Goal: Task Accomplishment & Management: Manage account settings

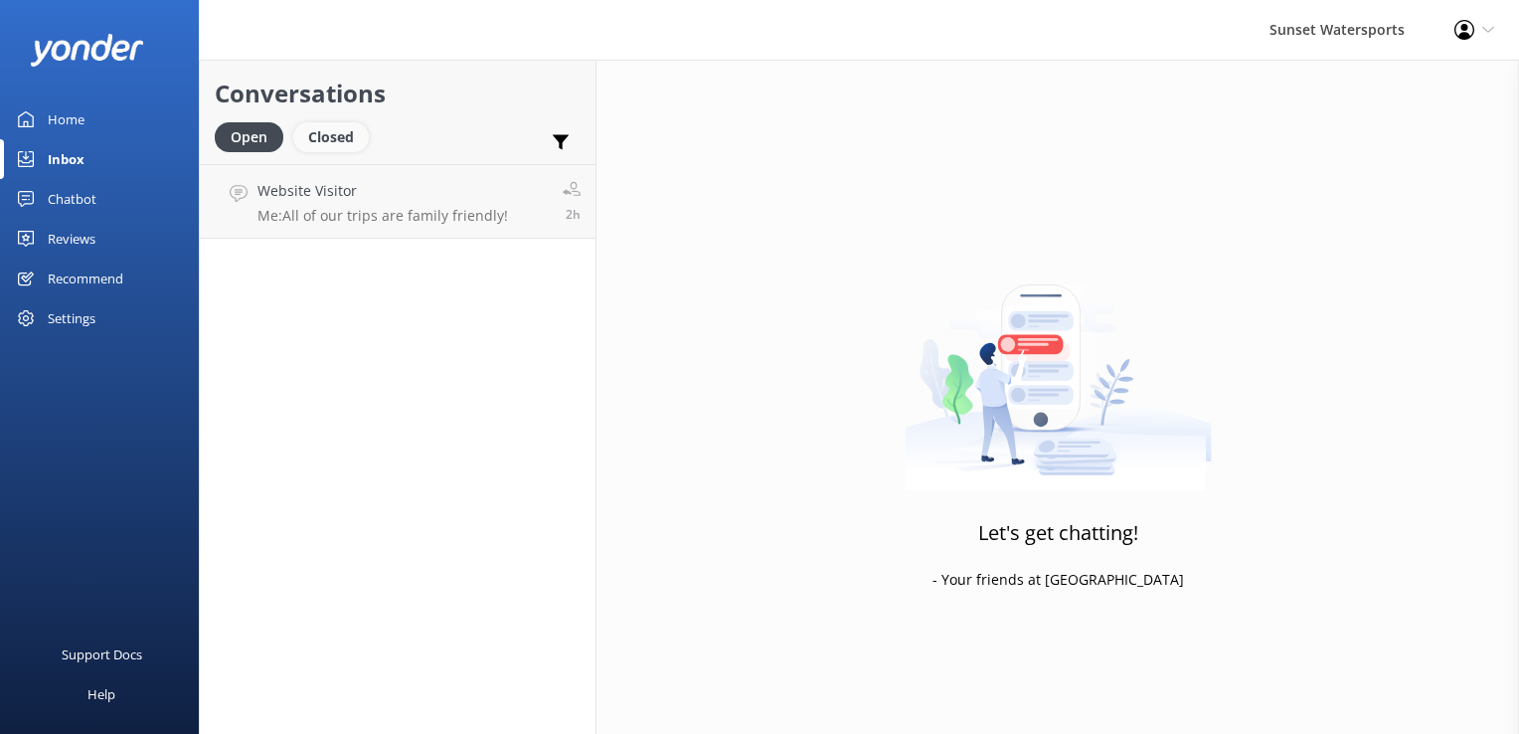
drag, startPoint x: 0, startPoint y: 0, endPoint x: 337, endPoint y: 145, distance: 366.9
click at [337, 145] on div "Closed" at bounding box center [331, 137] width 76 height 30
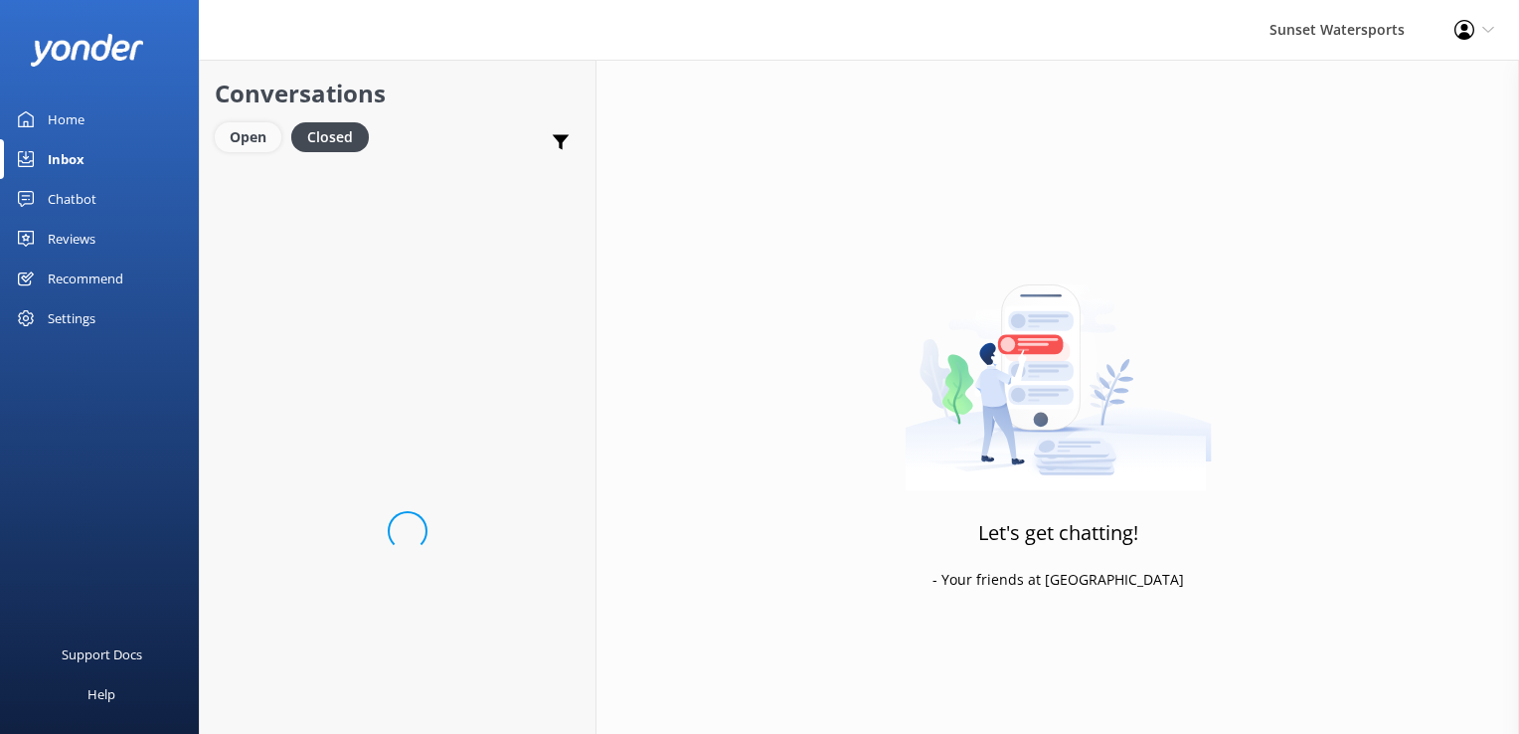
click at [262, 133] on div "Open" at bounding box center [248, 137] width 67 height 30
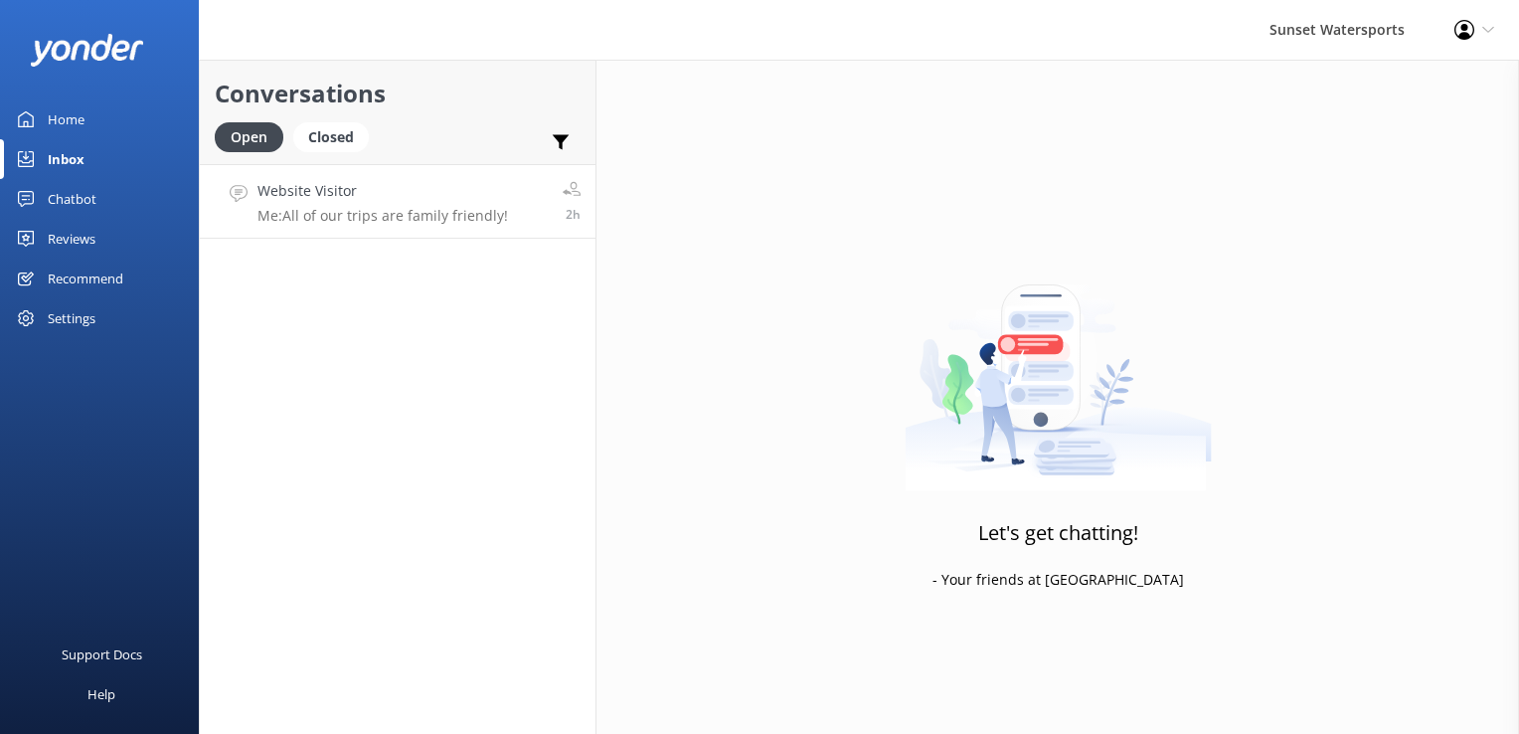
click at [382, 189] on h4 "Website Visitor" at bounding box center [382, 191] width 250 height 22
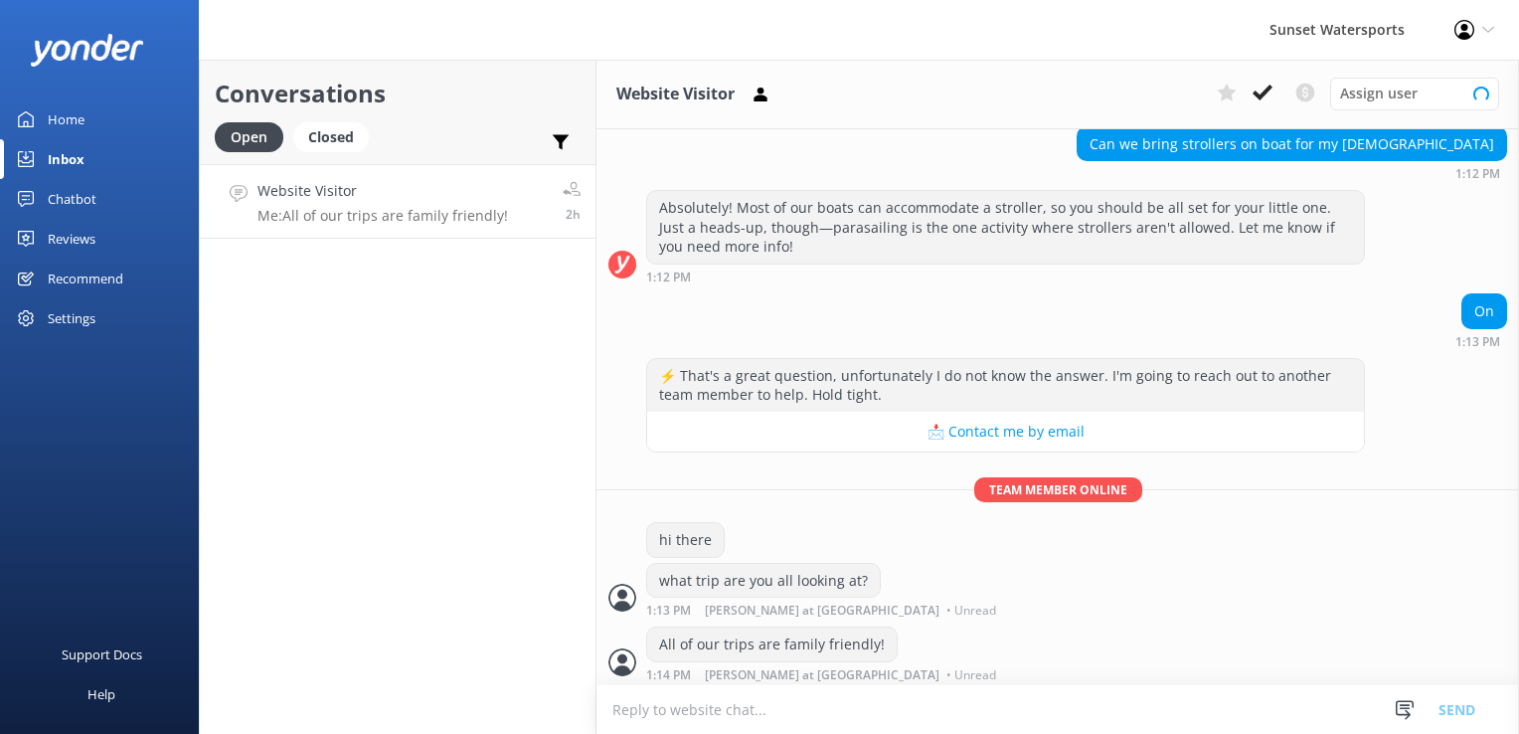
scroll to position [185, 0]
click at [329, 128] on div "Closed" at bounding box center [331, 137] width 76 height 30
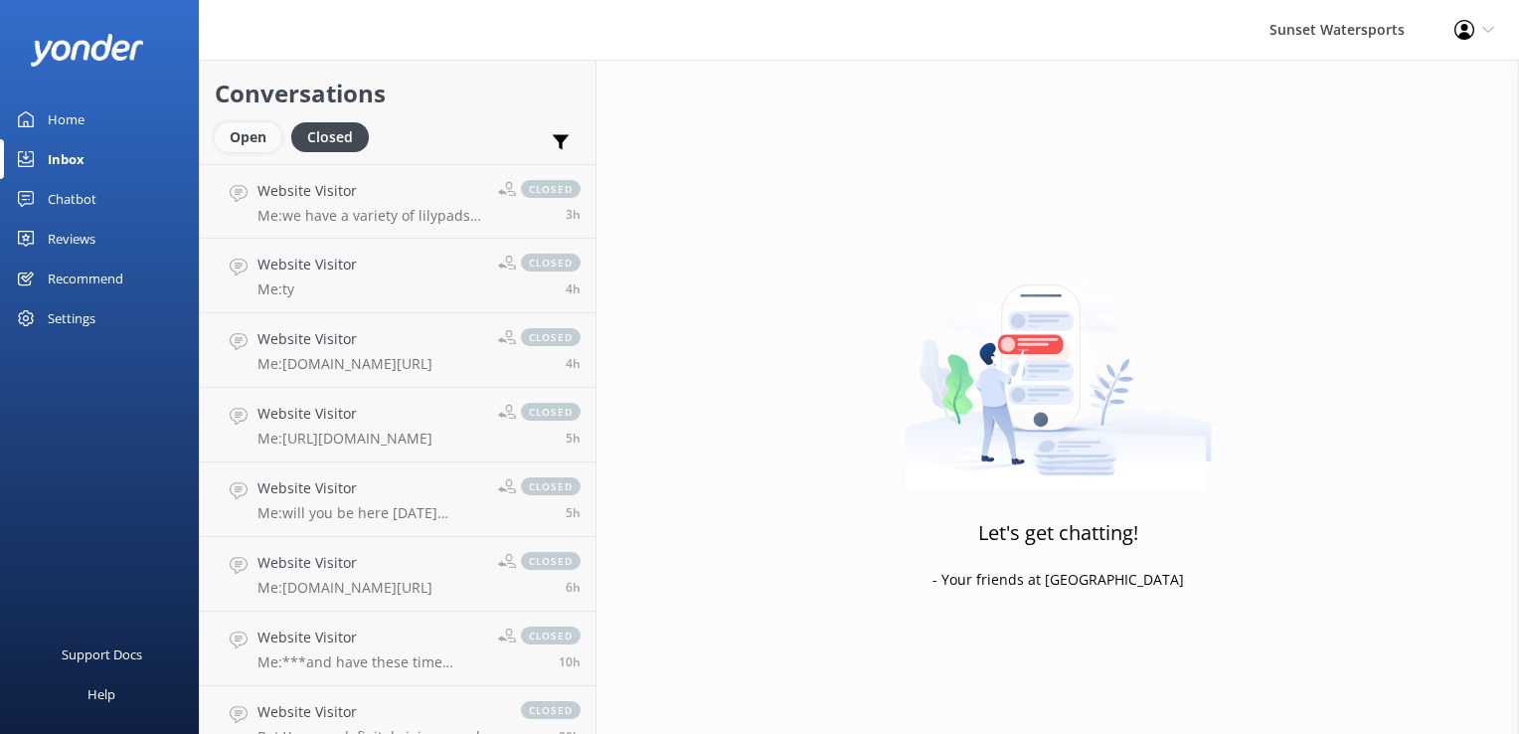
click at [259, 134] on div "Open" at bounding box center [248, 137] width 67 height 30
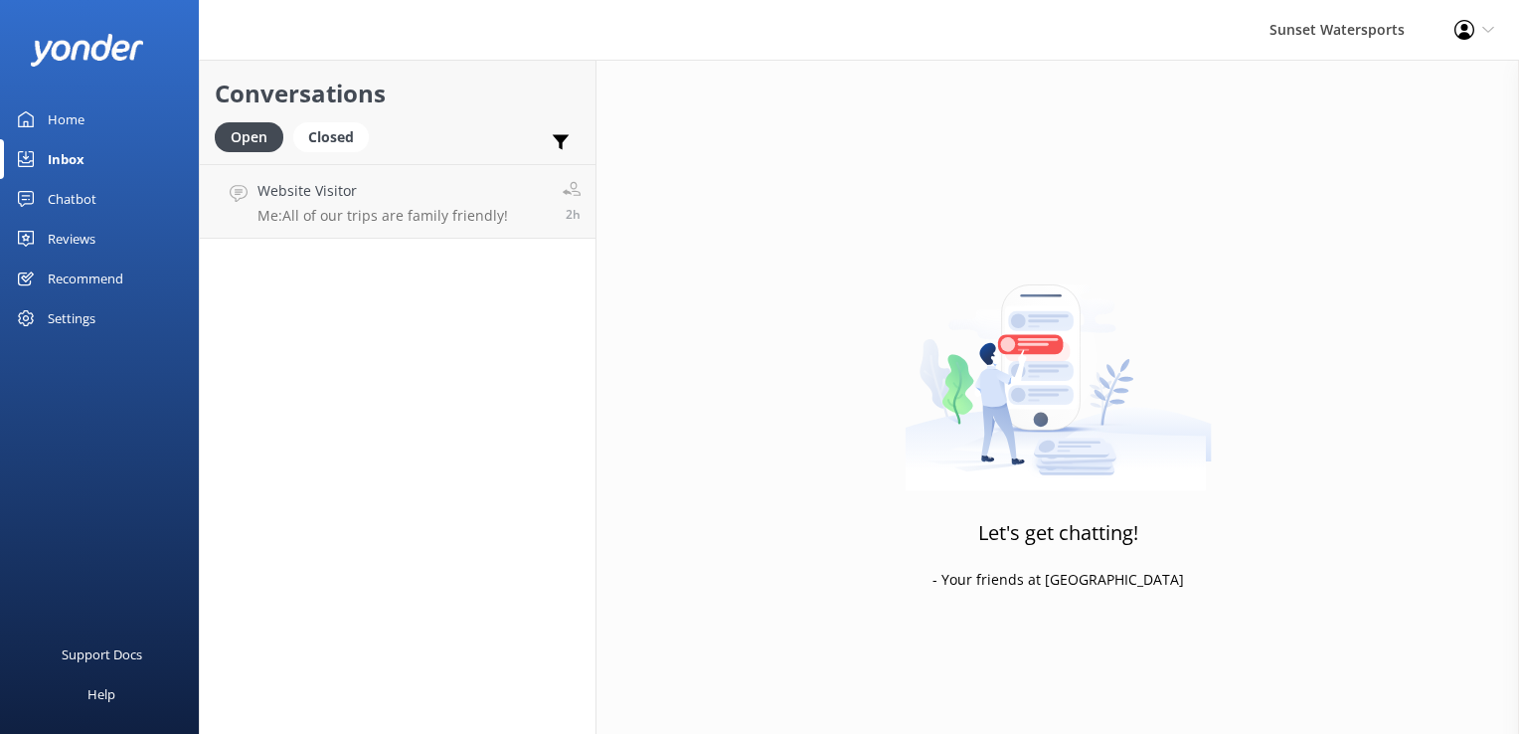
click at [328, 423] on div "Conversations Open Closed Important Converted Assigned to me Unassigned SMS Web…" at bounding box center [398, 397] width 398 height 674
click at [141, 561] on div "Support Docs Help" at bounding box center [99, 550] width 199 height 367
click at [273, 370] on div "Conversations Open Closed Important Converted Assigned to me Unassigned SMS Web…" at bounding box center [398, 397] width 398 height 674
click at [325, 130] on div "Closed" at bounding box center [331, 137] width 76 height 30
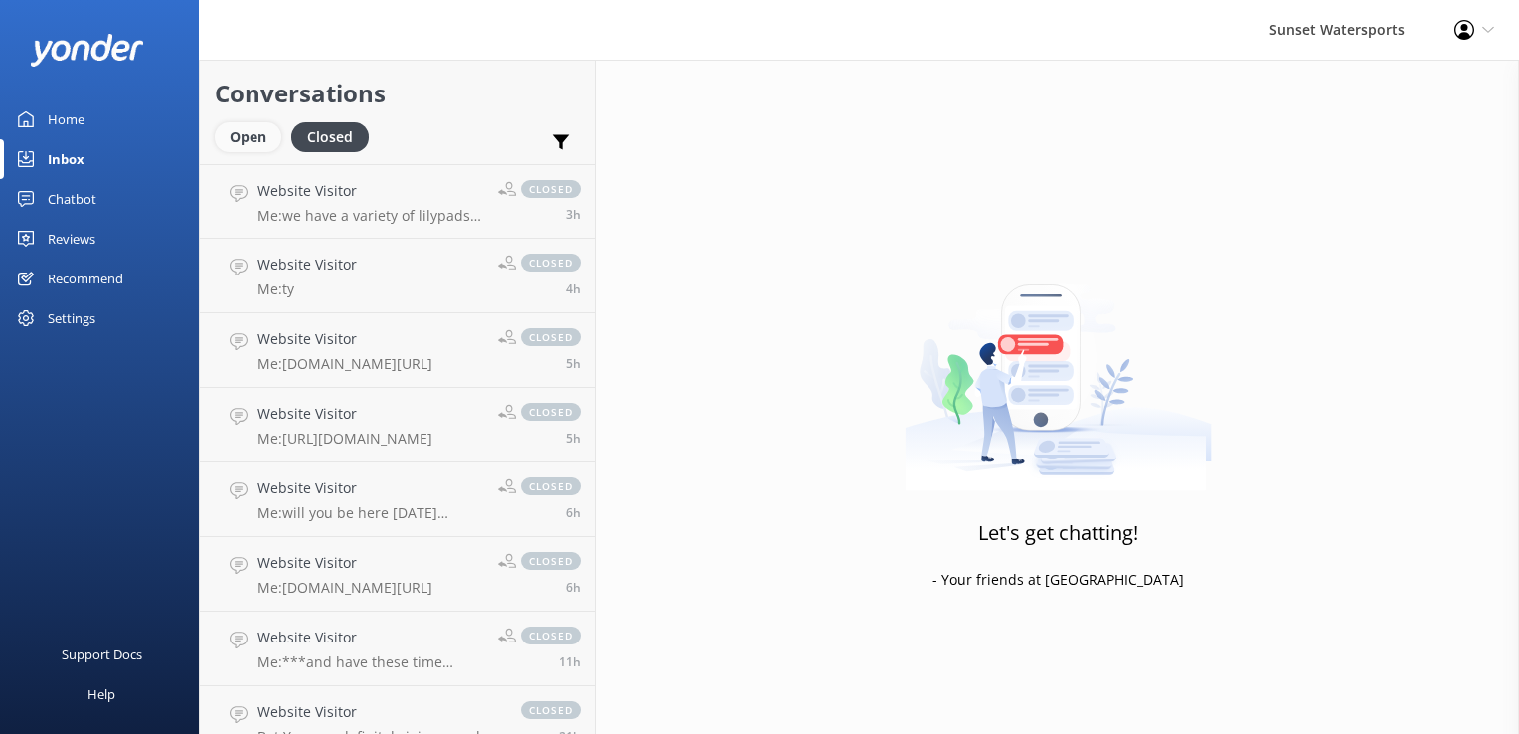
click at [254, 143] on div "Open" at bounding box center [248, 137] width 67 height 30
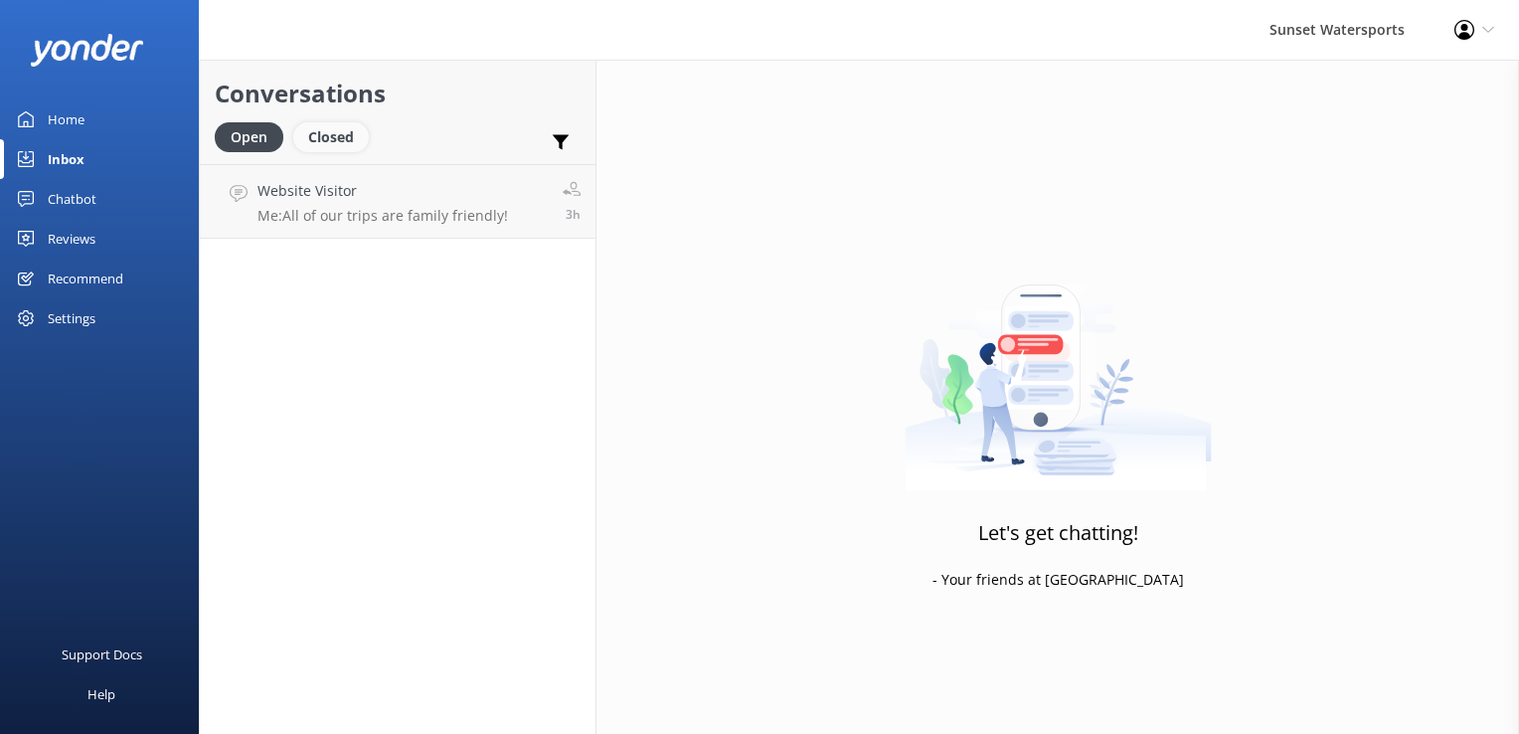
click at [315, 144] on div "Closed" at bounding box center [331, 137] width 76 height 30
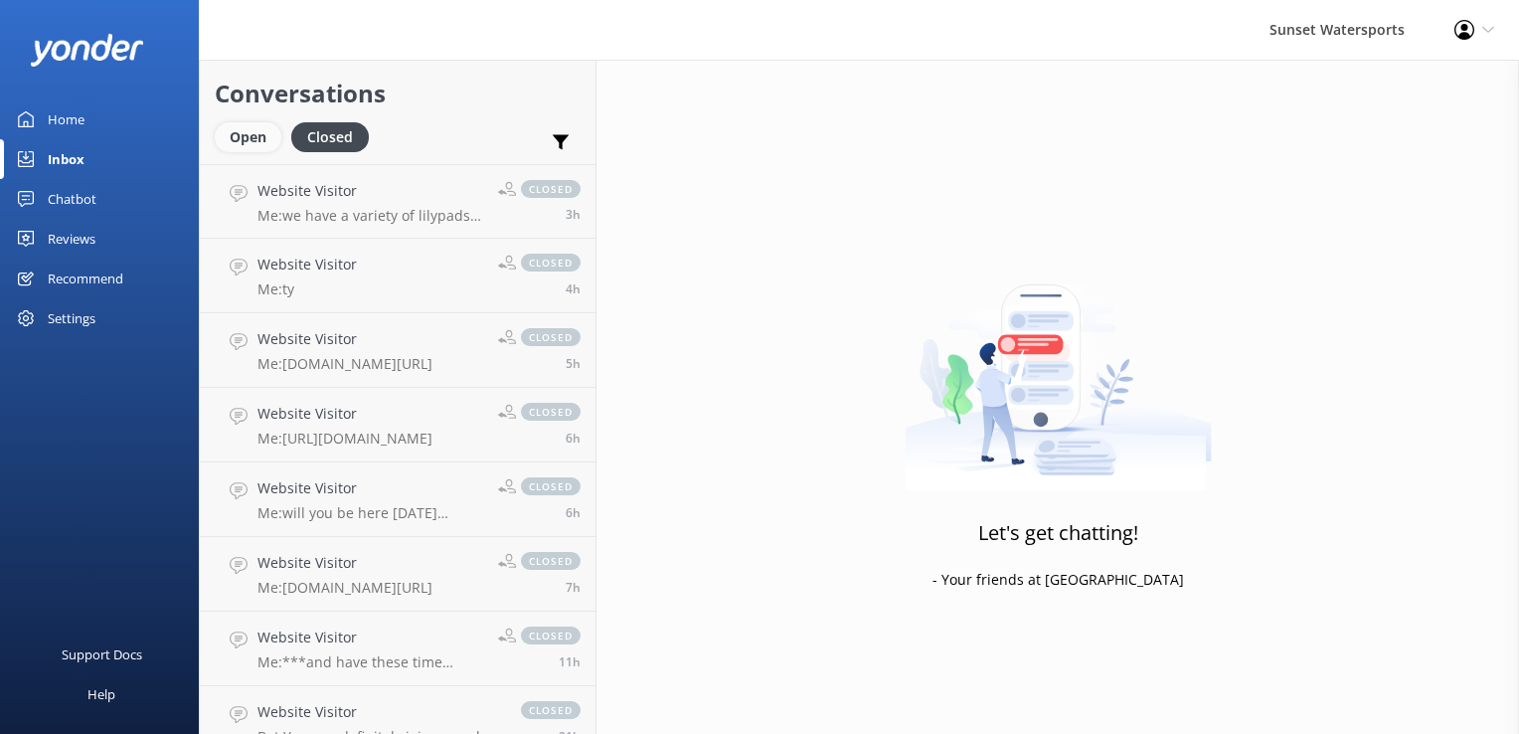
click at [247, 137] on div "Open" at bounding box center [248, 137] width 67 height 30
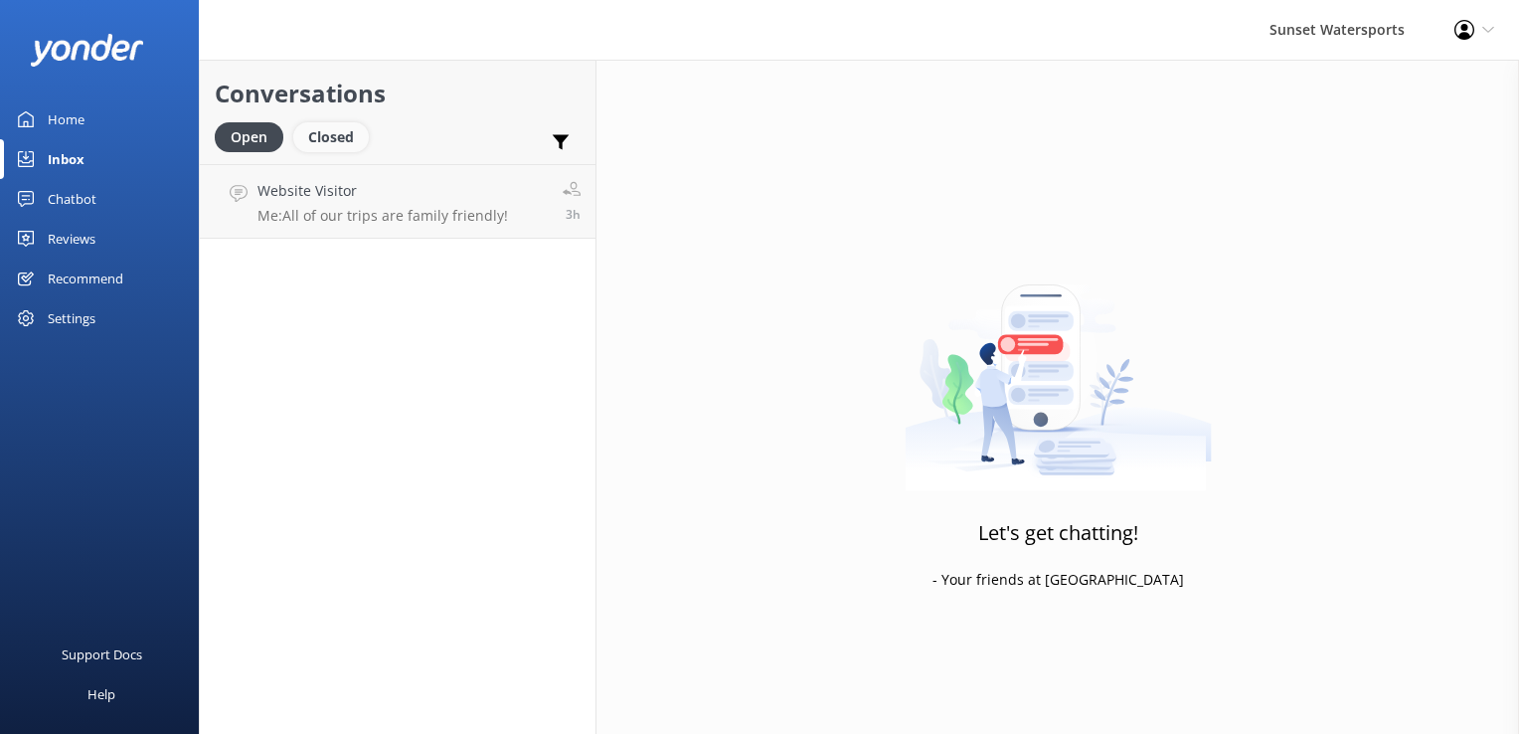
click at [345, 137] on div "Closed" at bounding box center [331, 137] width 76 height 30
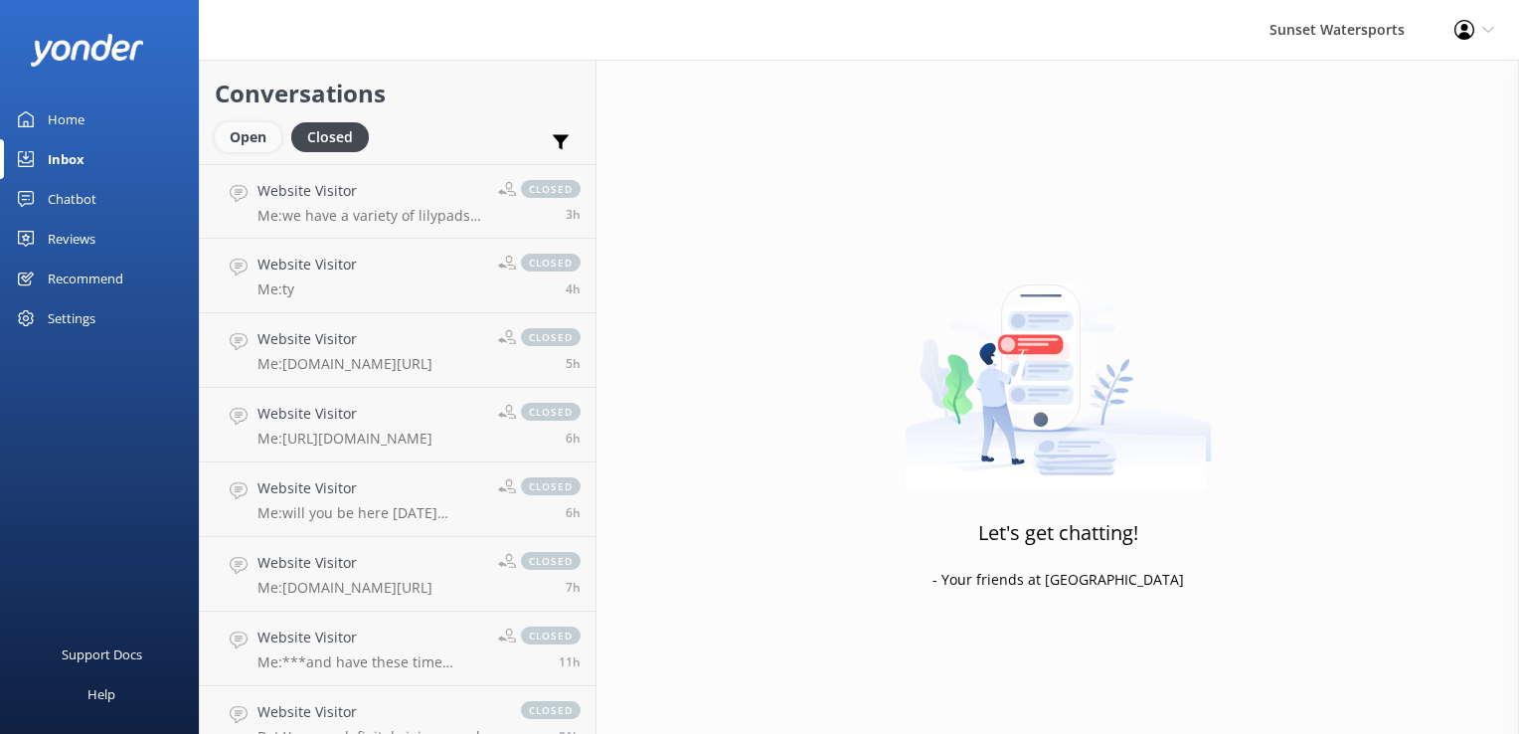
click at [262, 137] on div "Open" at bounding box center [248, 137] width 67 height 30
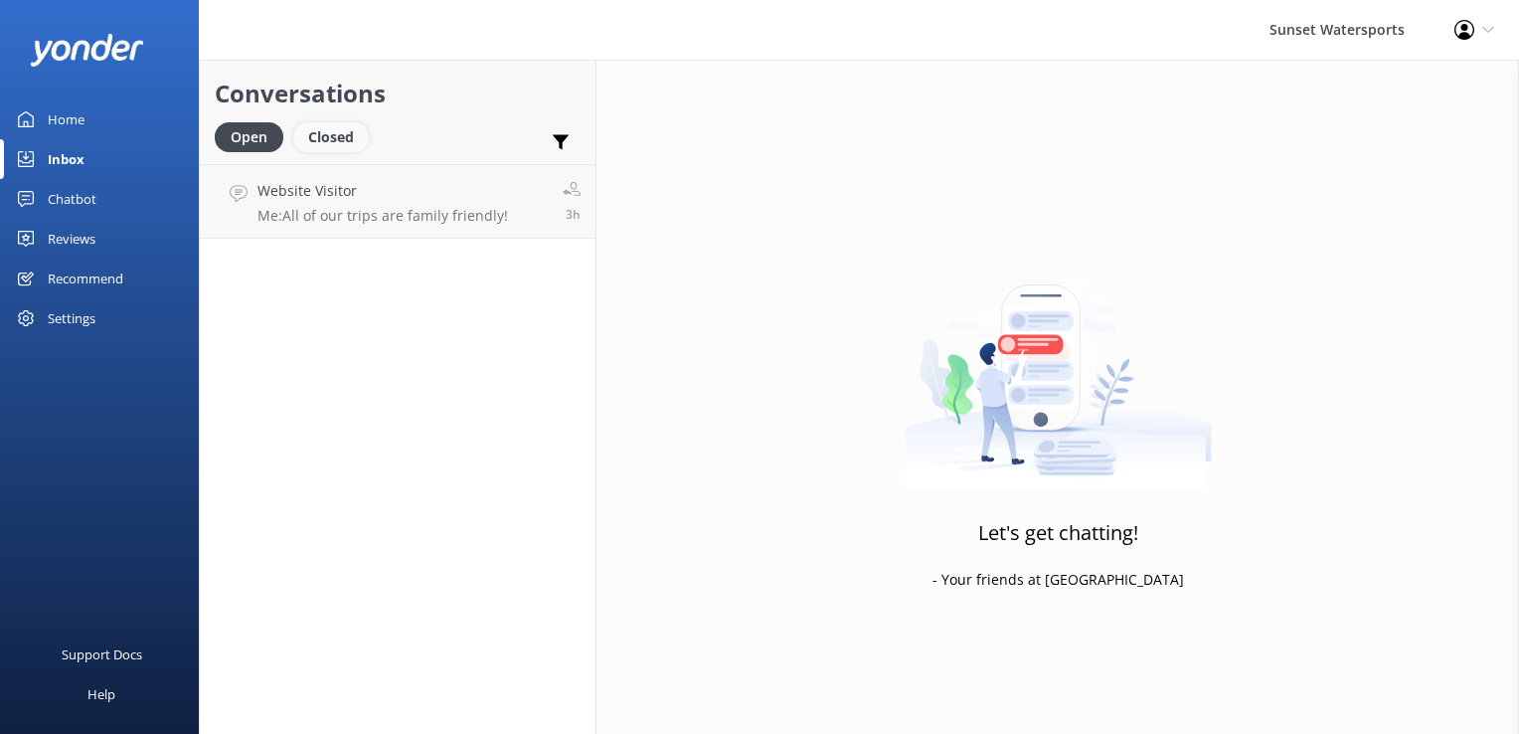
click at [350, 129] on div "Closed" at bounding box center [331, 137] width 76 height 30
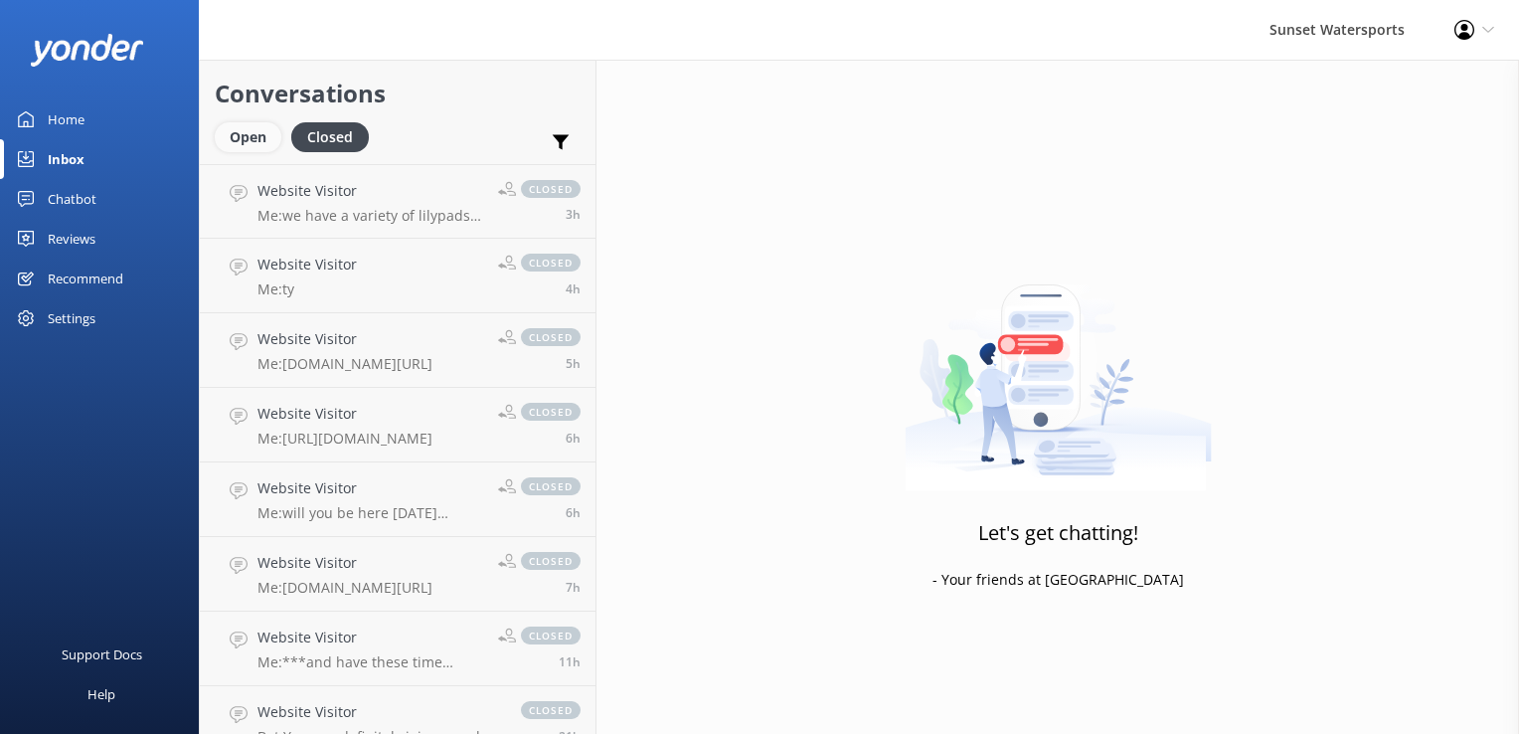
click at [244, 146] on div "Open" at bounding box center [248, 137] width 67 height 30
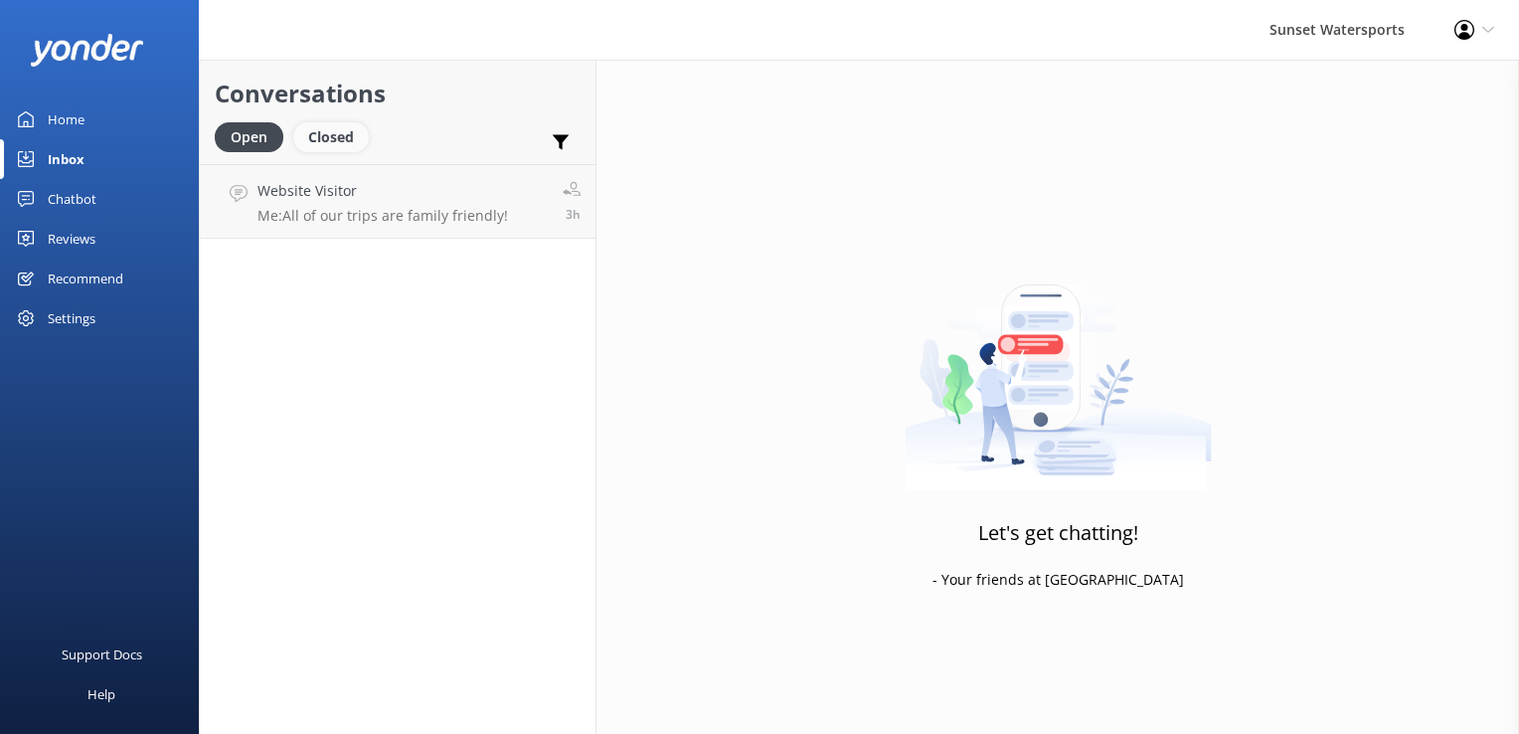
click at [330, 147] on div "Closed" at bounding box center [331, 137] width 76 height 30
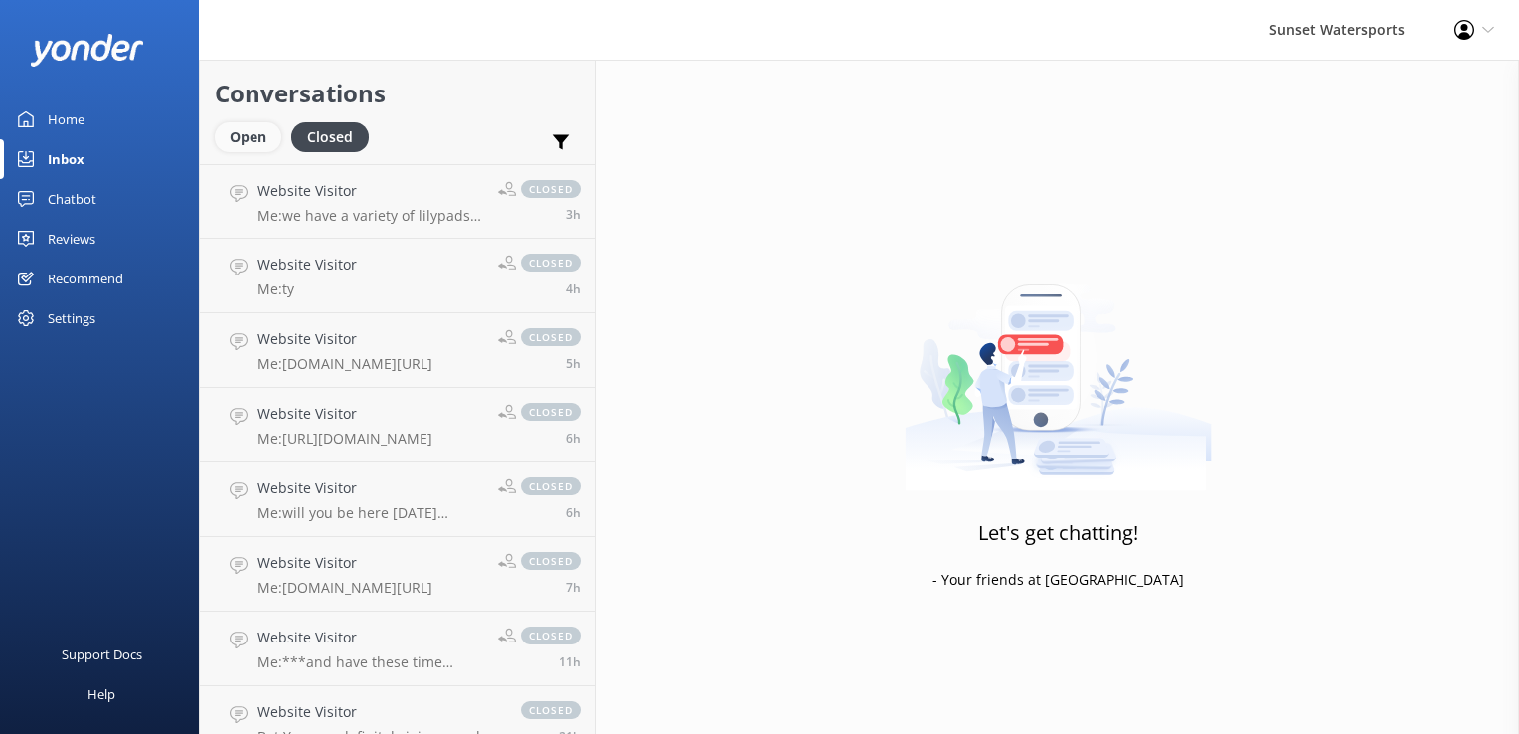
click at [247, 136] on div "Open" at bounding box center [248, 137] width 67 height 30
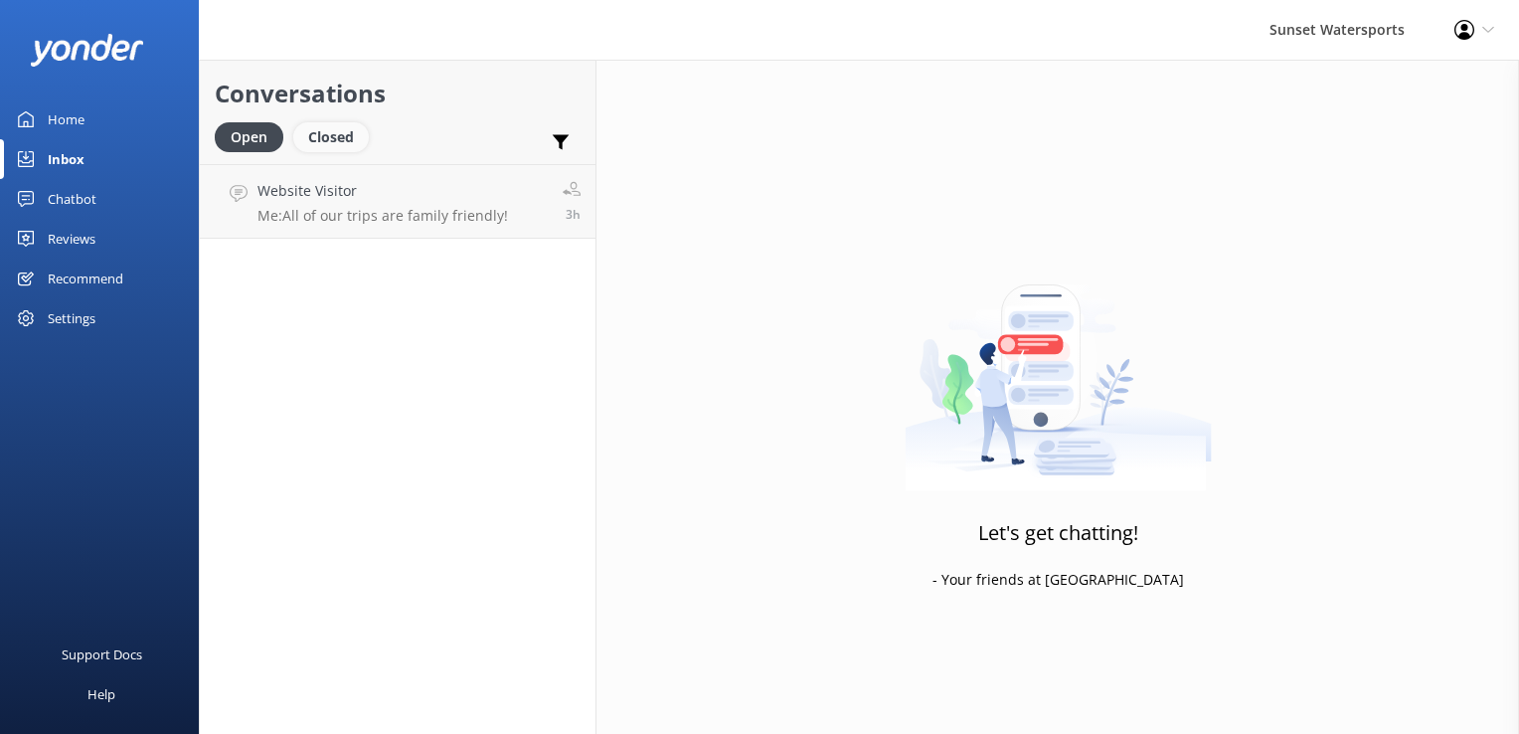
click at [322, 128] on div "Closed" at bounding box center [331, 137] width 76 height 30
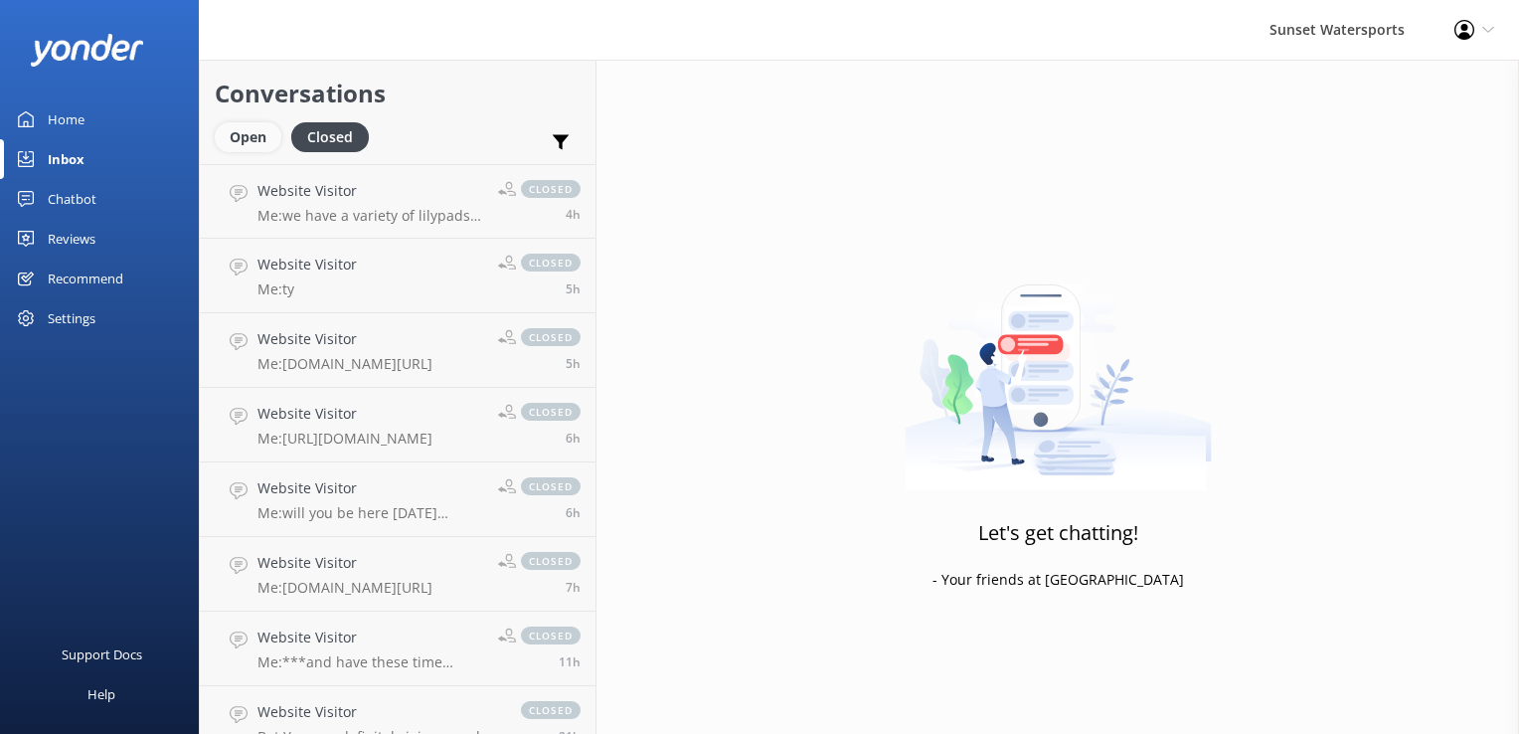
click at [238, 141] on div "Open" at bounding box center [248, 137] width 67 height 30
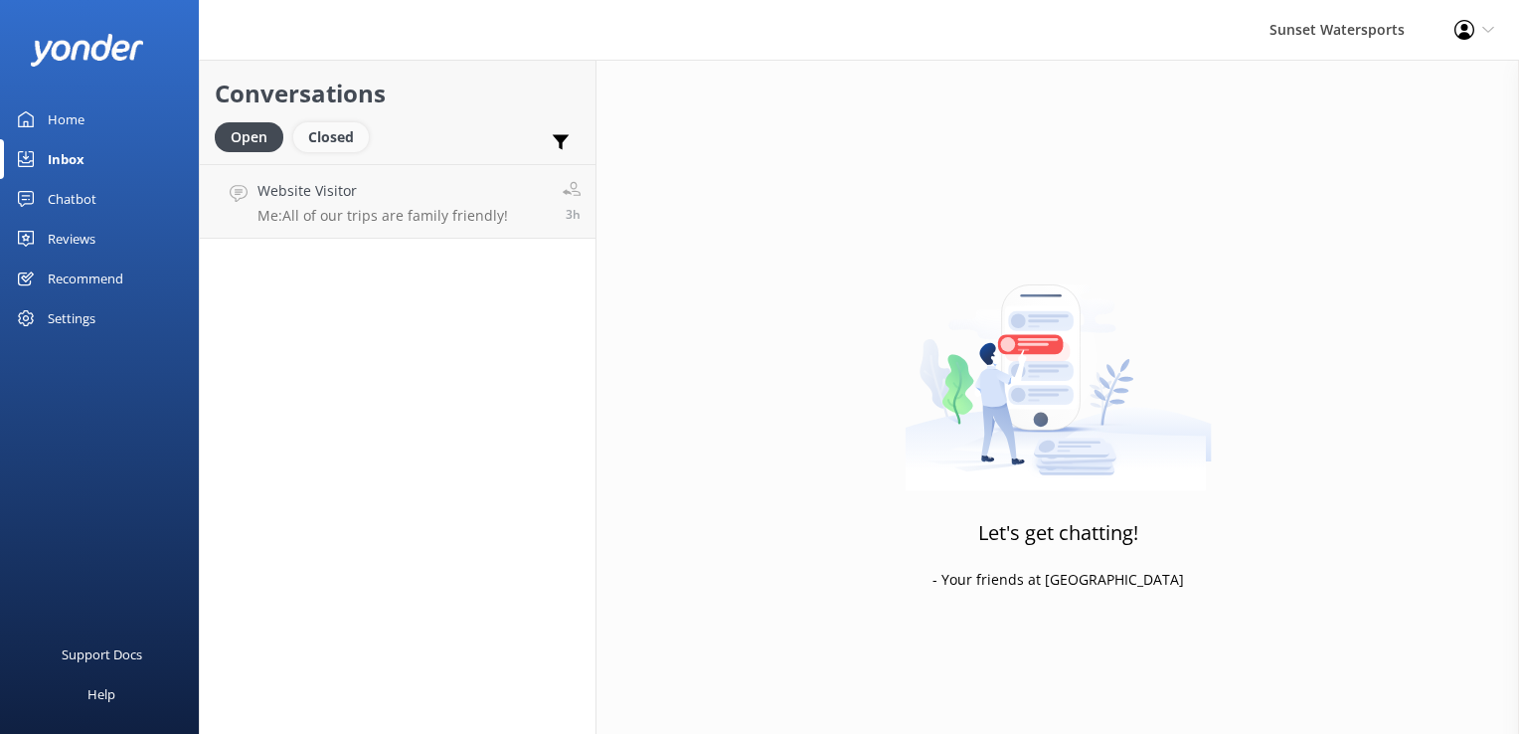
click at [332, 135] on div "Closed" at bounding box center [331, 137] width 76 height 30
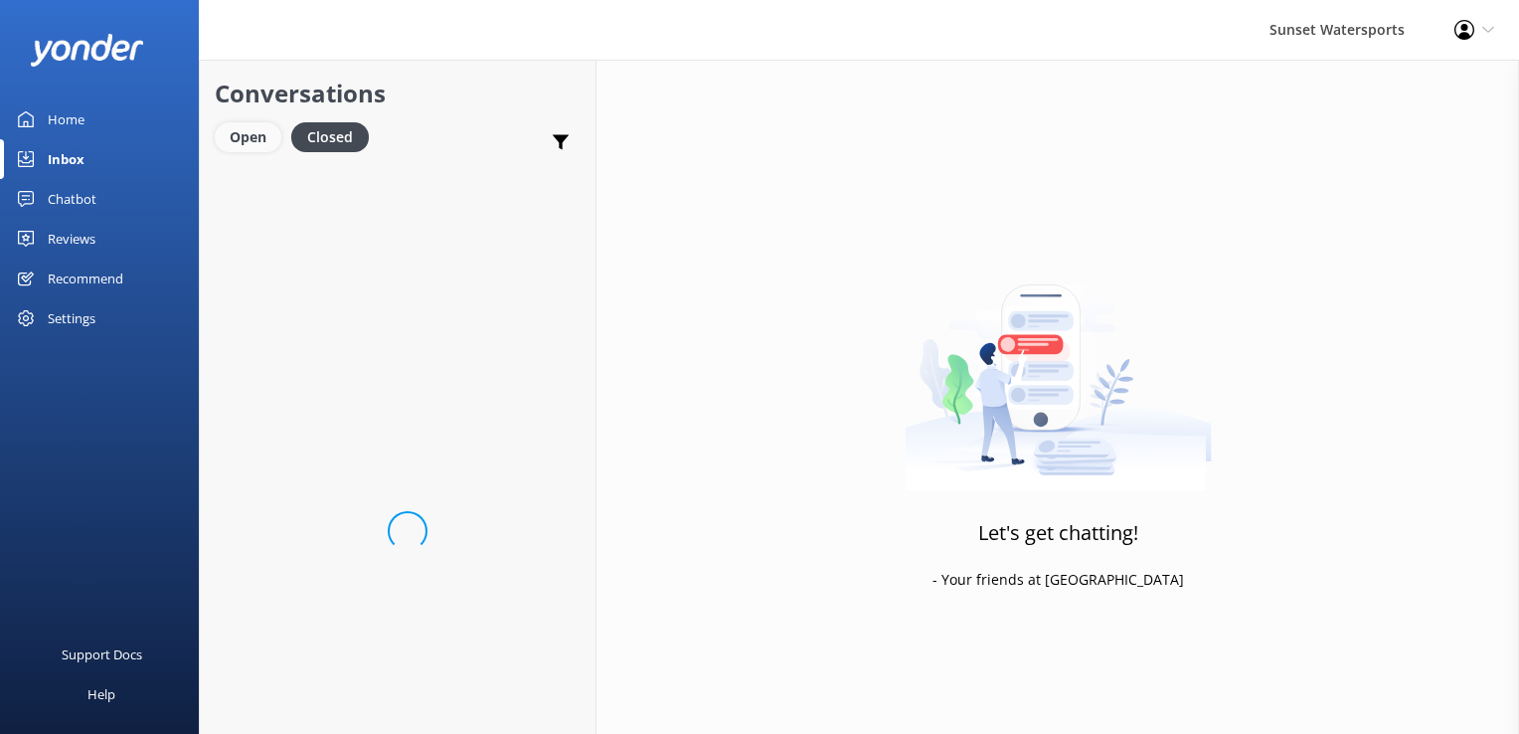
click at [254, 146] on div "Open" at bounding box center [248, 137] width 67 height 30
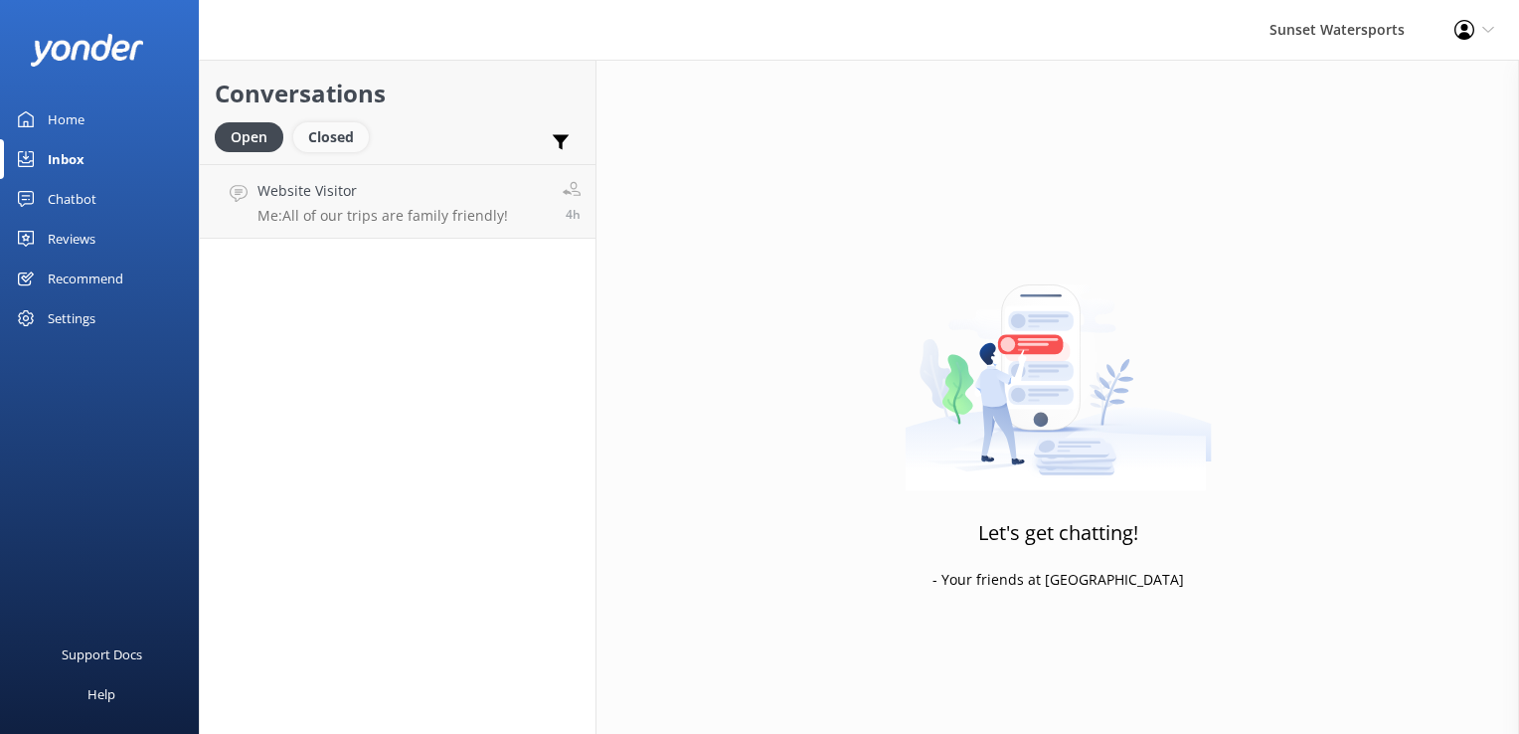
click at [315, 148] on div "Closed" at bounding box center [331, 137] width 76 height 30
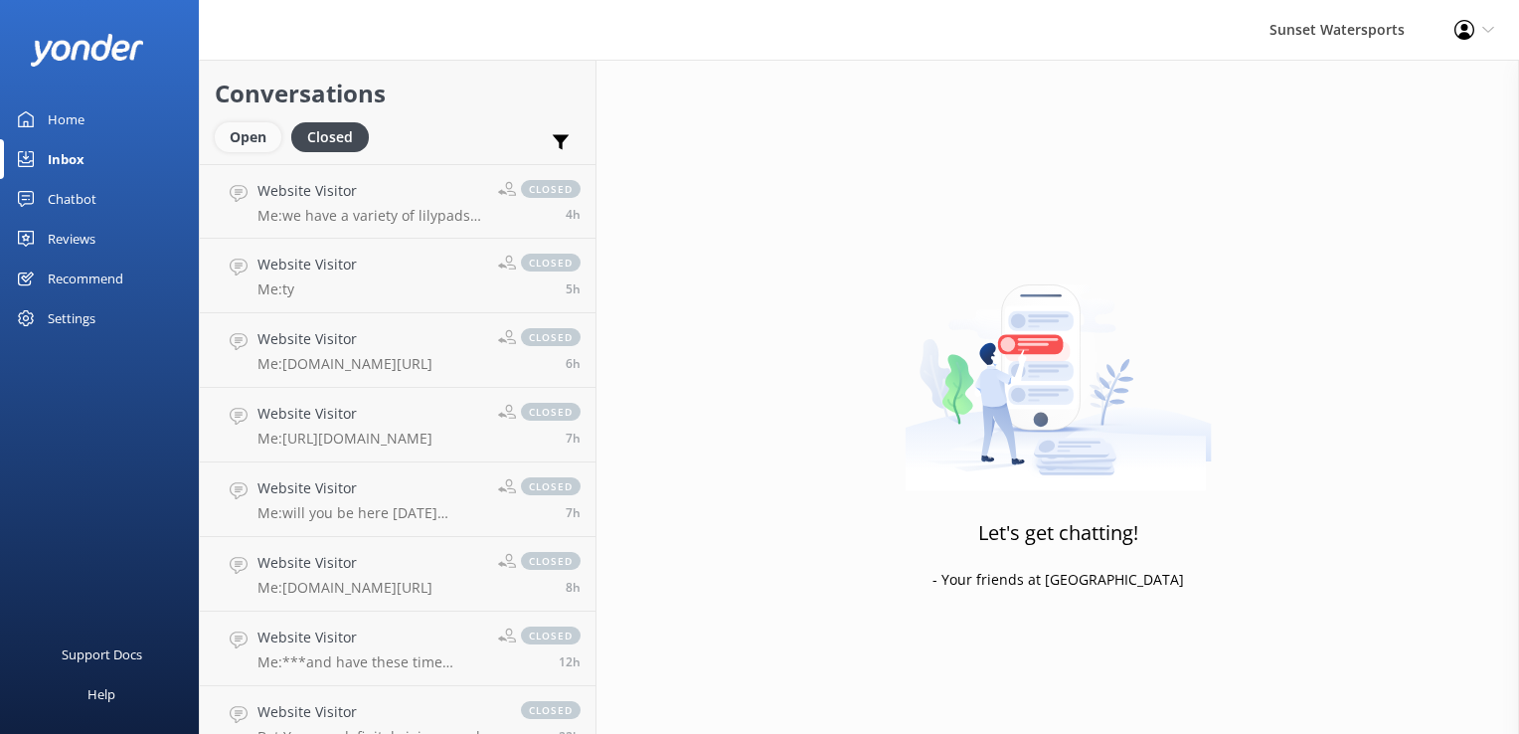
click at [245, 142] on div "Open" at bounding box center [248, 137] width 67 height 30
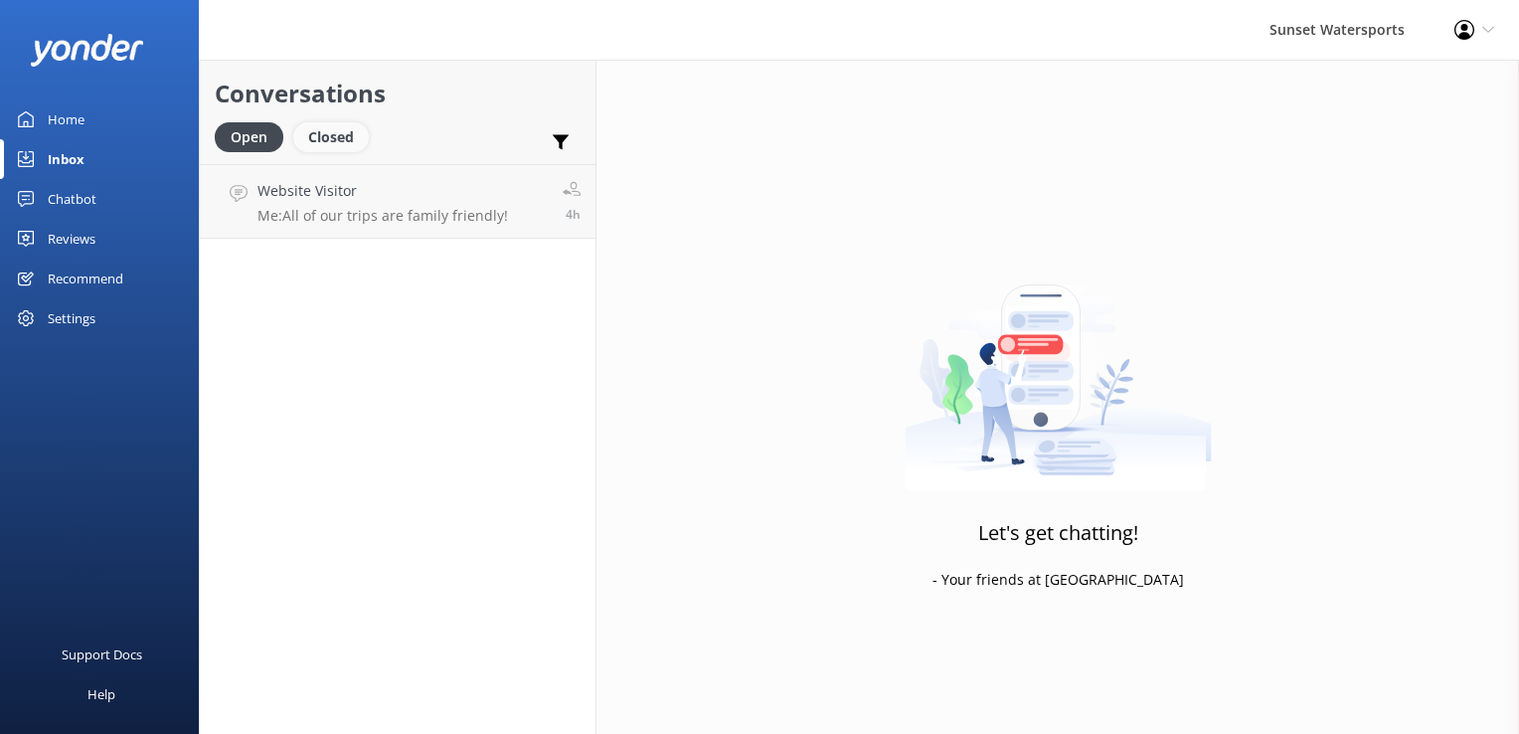
click at [332, 132] on div "Closed" at bounding box center [331, 137] width 76 height 30
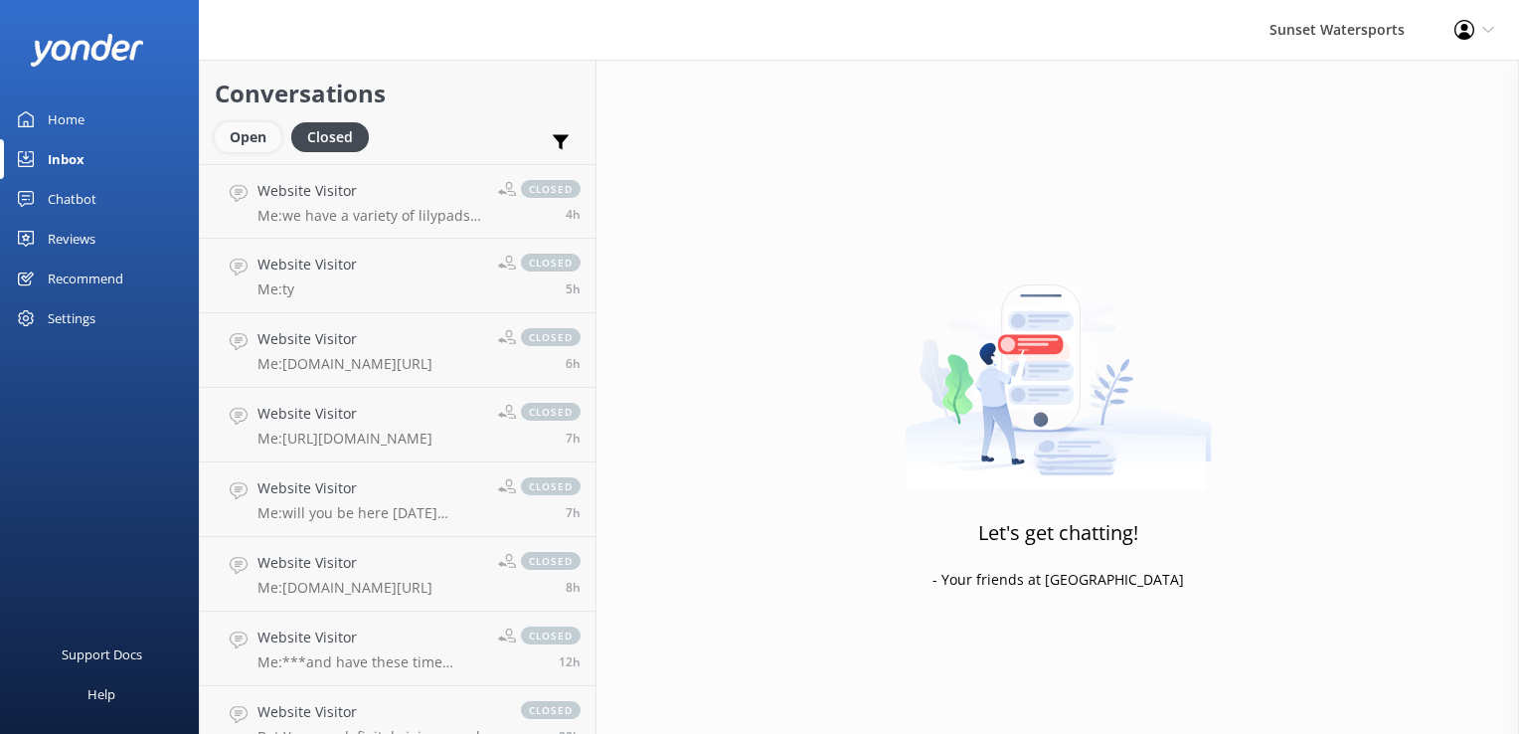
click at [238, 126] on div "Open" at bounding box center [248, 137] width 67 height 30
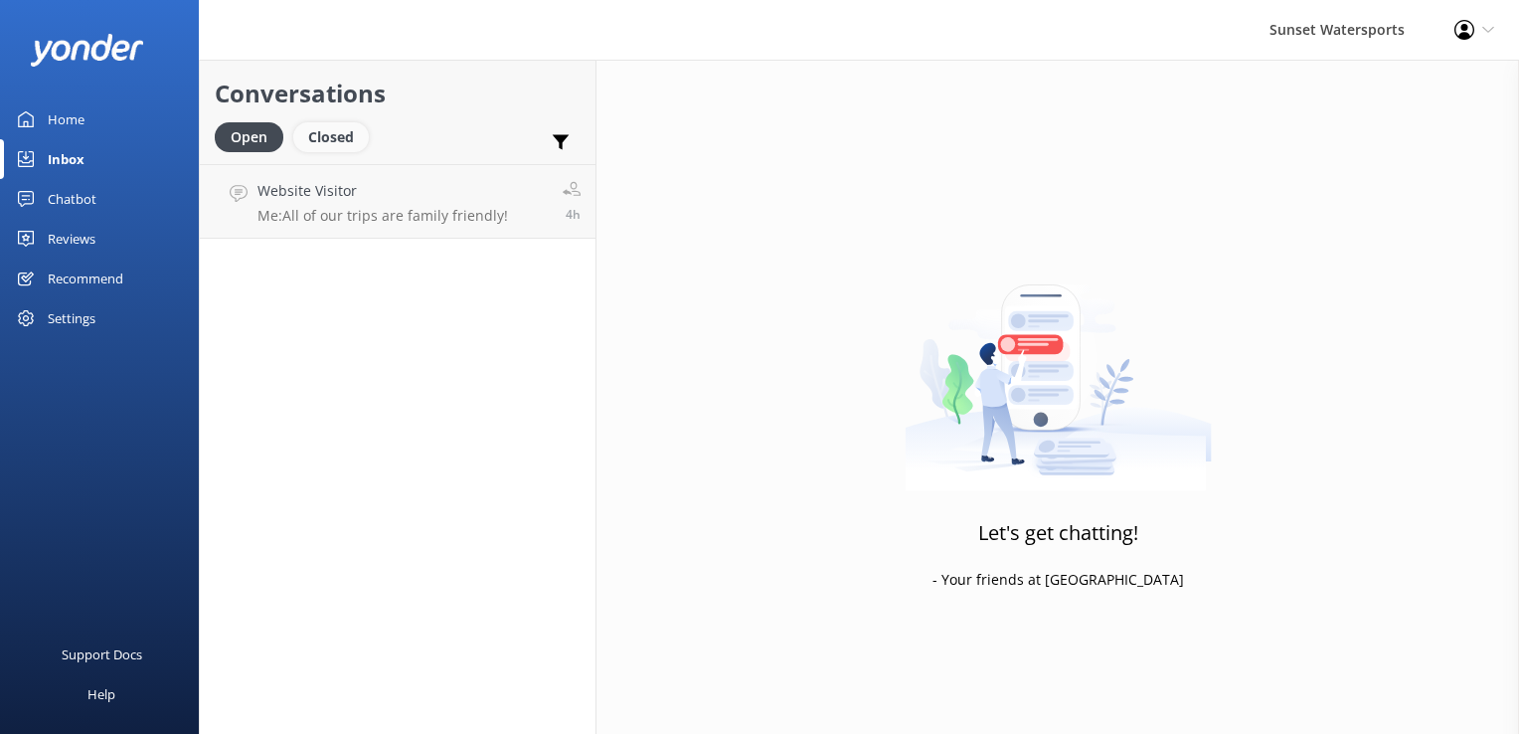
drag, startPoint x: 341, startPoint y: 144, endPoint x: 310, endPoint y: 148, distance: 31.1
click at [341, 144] on div "Closed" at bounding box center [331, 137] width 76 height 30
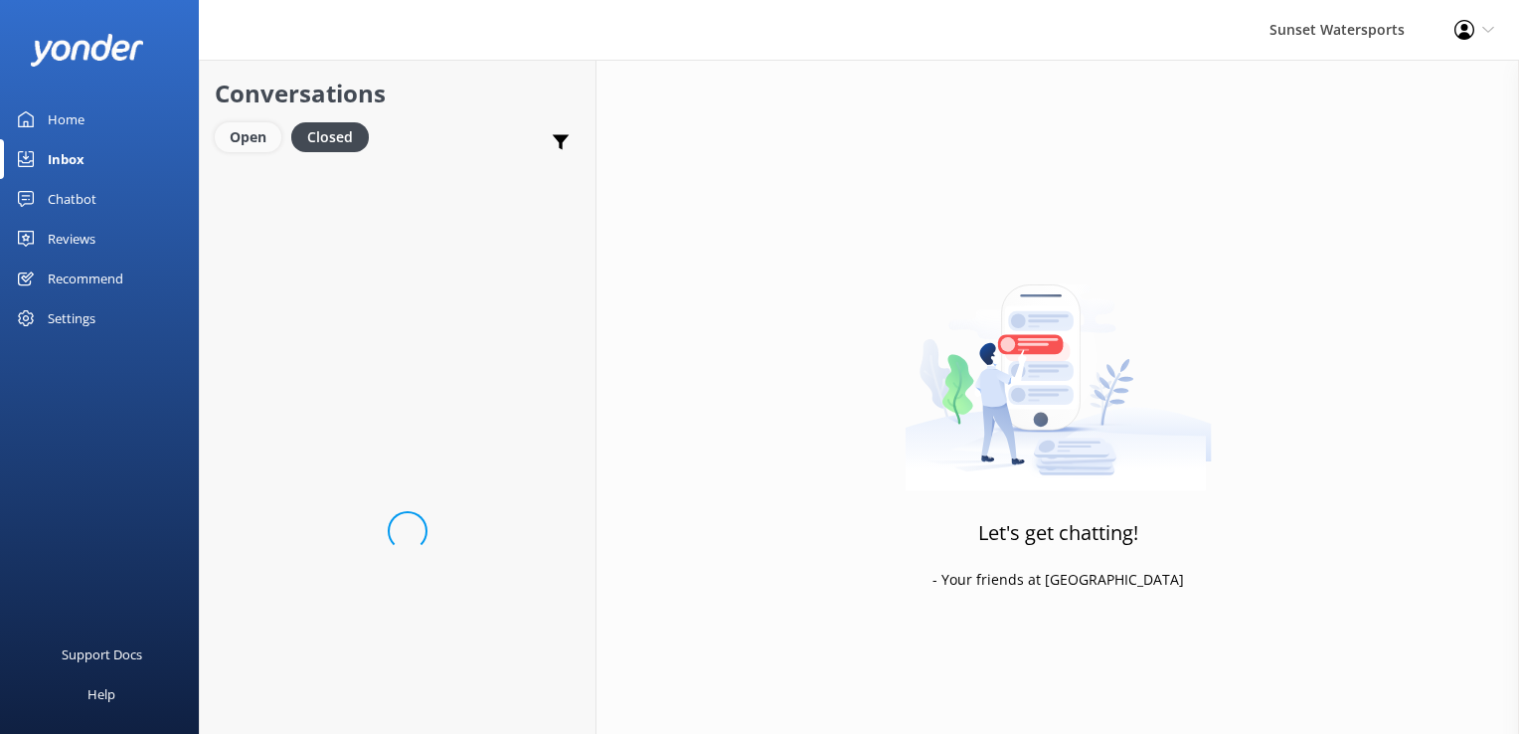
click at [241, 139] on div "Open" at bounding box center [248, 137] width 67 height 30
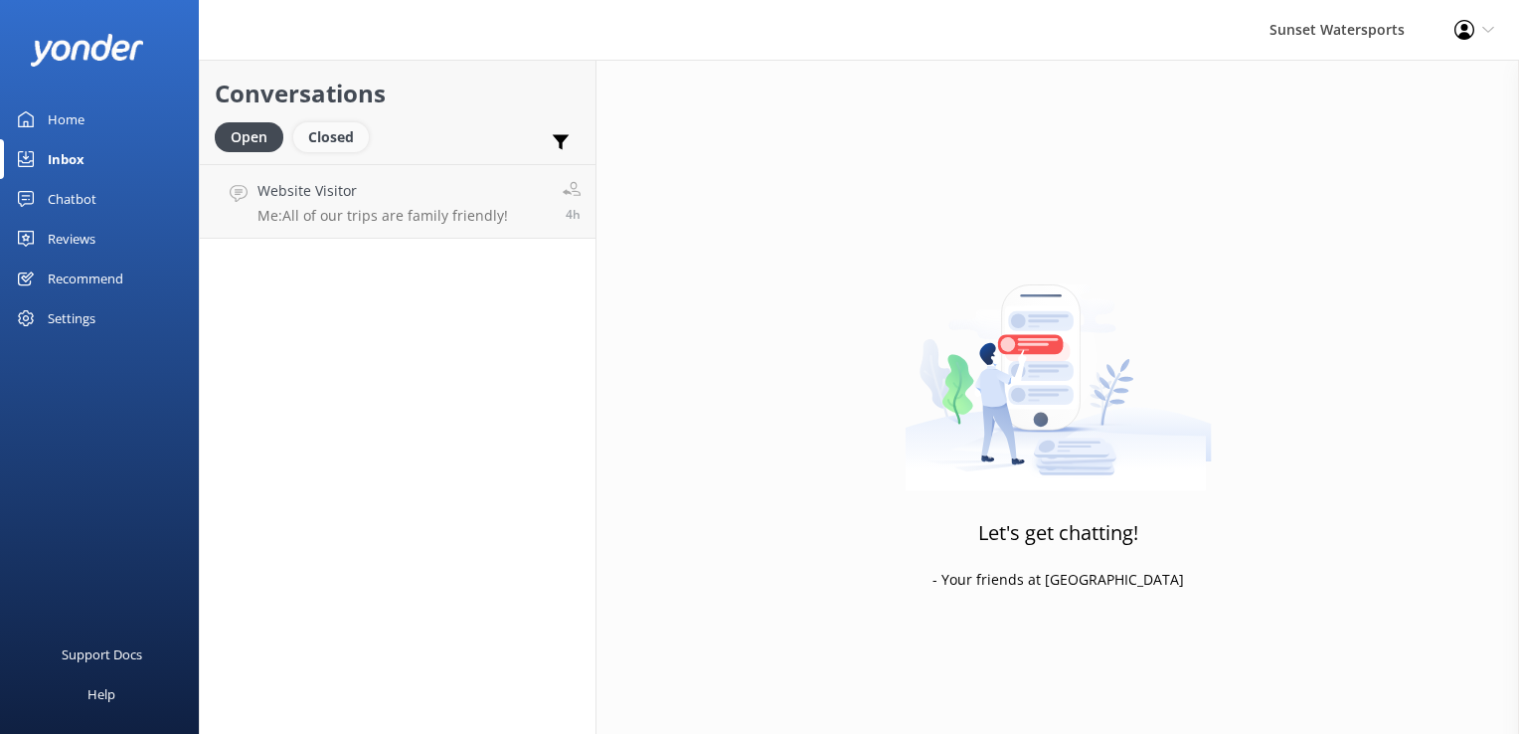
click at [330, 149] on div "Closed" at bounding box center [331, 137] width 76 height 30
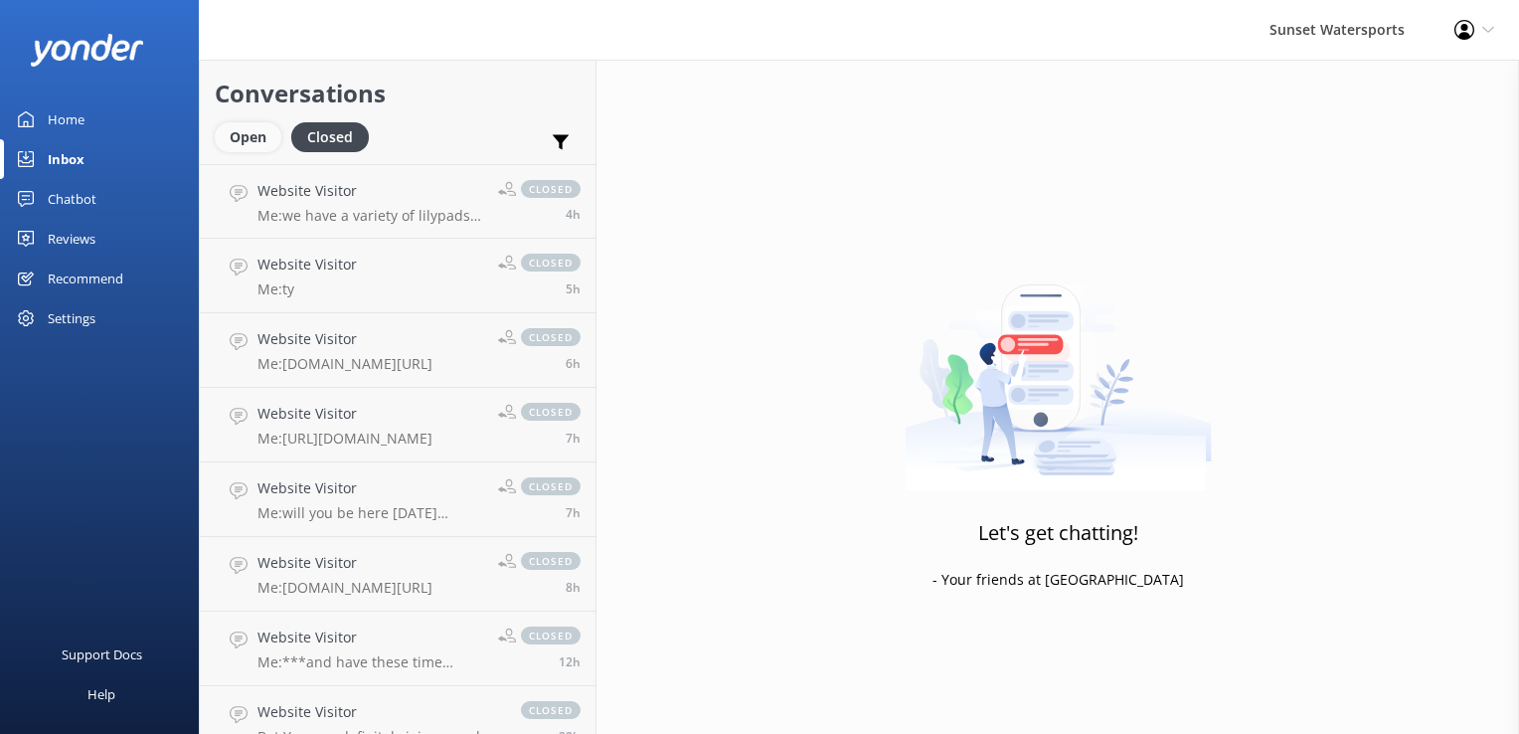
click at [258, 149] on div "Open" at bounding box center [248, 137] width 67 height 30
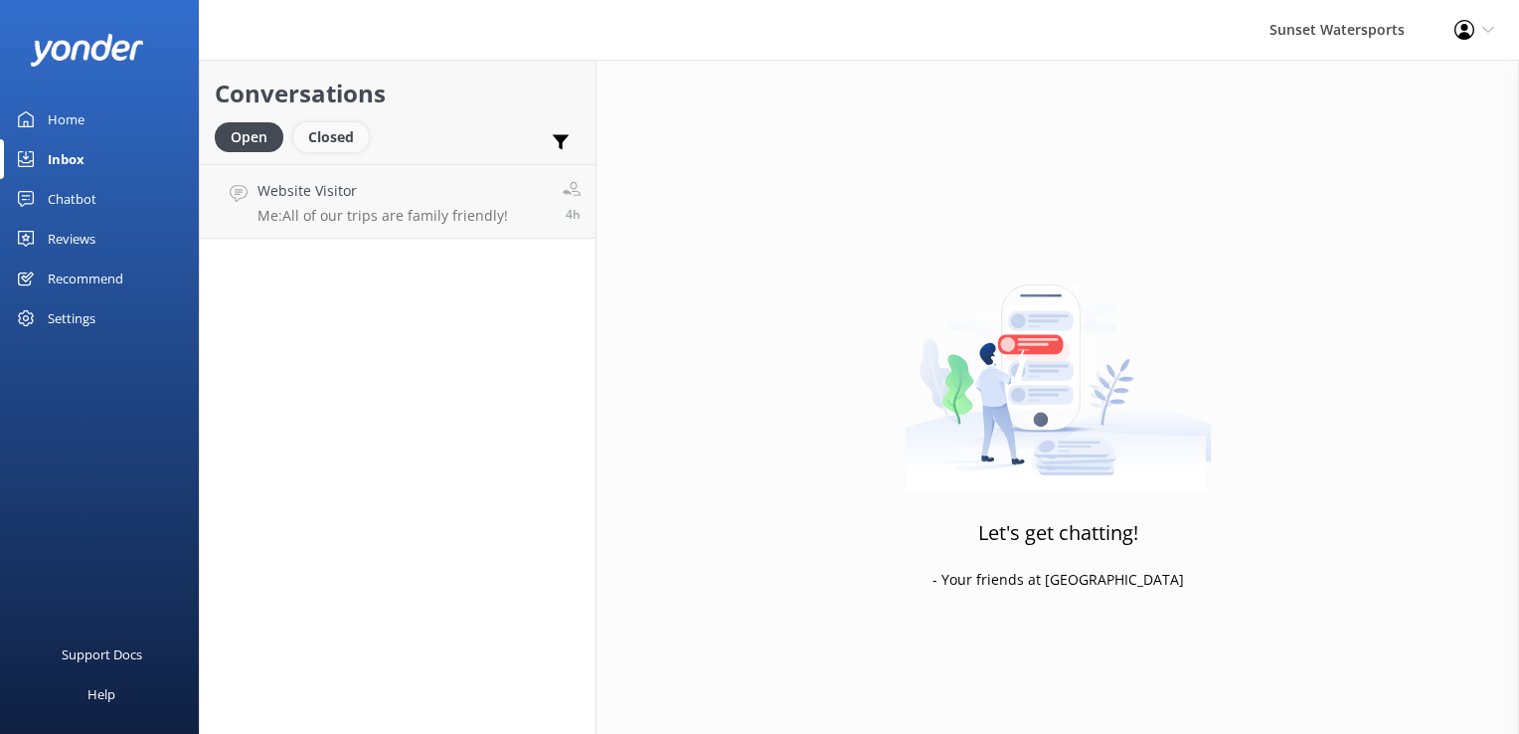
click at [294, 134] on div "Closed" at bounding box center [331, 137] width 76 height 30
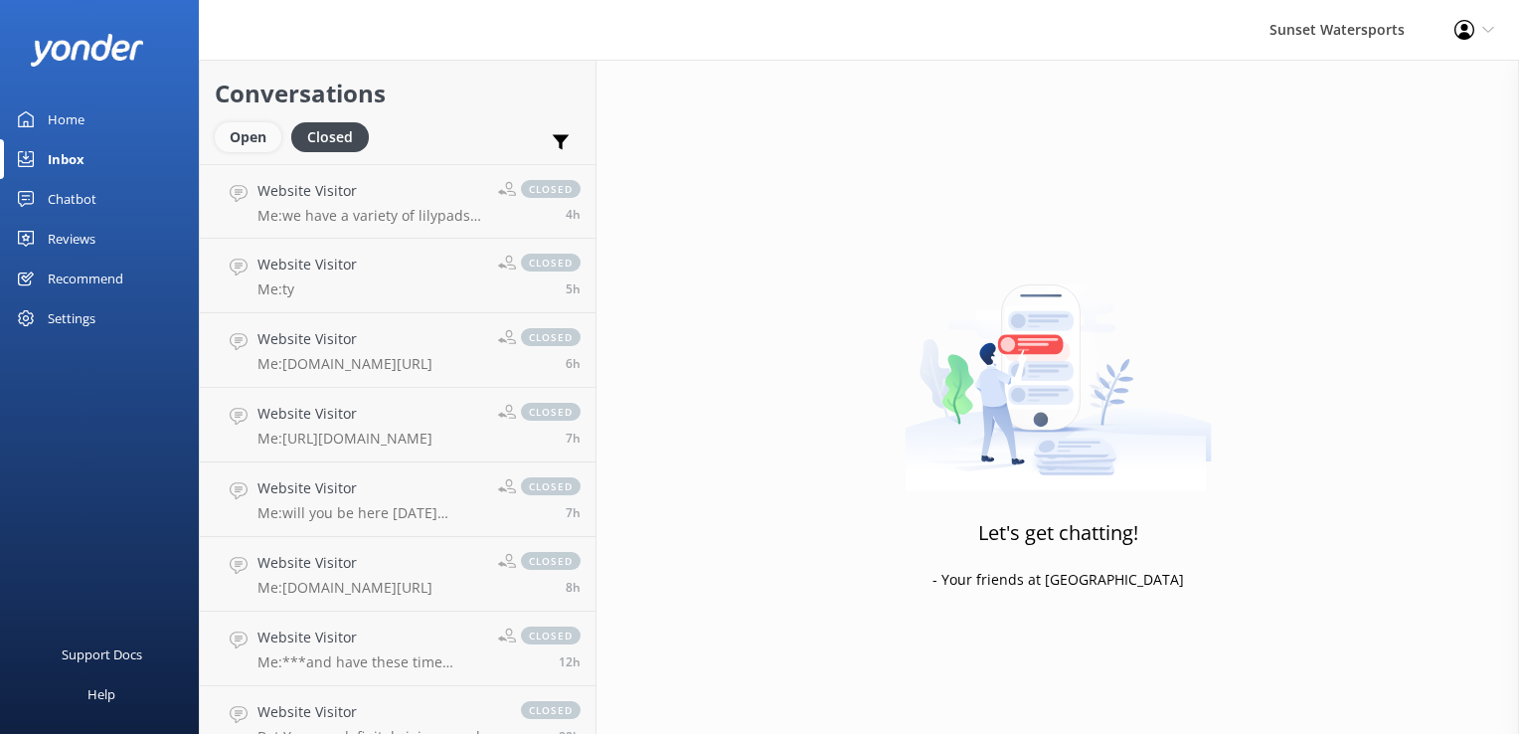
click at [259, 137] on div "Open" at bounding box center [248, 137] width 67 height 30
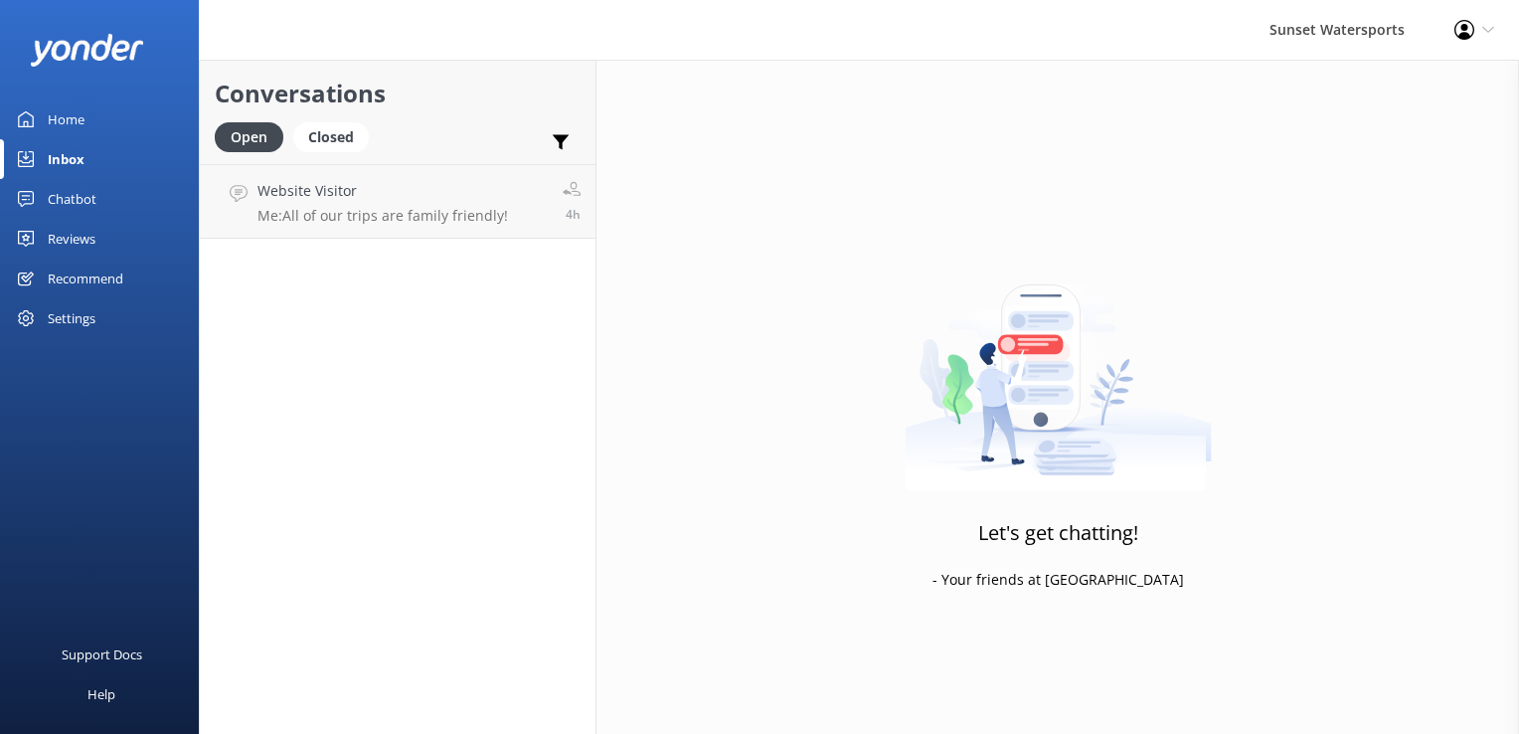
drag, startPoint x: 265, startPoint y: 410, endPoint x: 265, endPoint y: 400, distance: 10.9
click at [265, 410] on div "Conversations Open Closed Important Converted Assigned to me Unassigned SMS Web…" at bounding box center [398, 397] width 398 height 674
click at [336, 145] on div "Closed" at bounding box center [331, 137] width 76 height 30
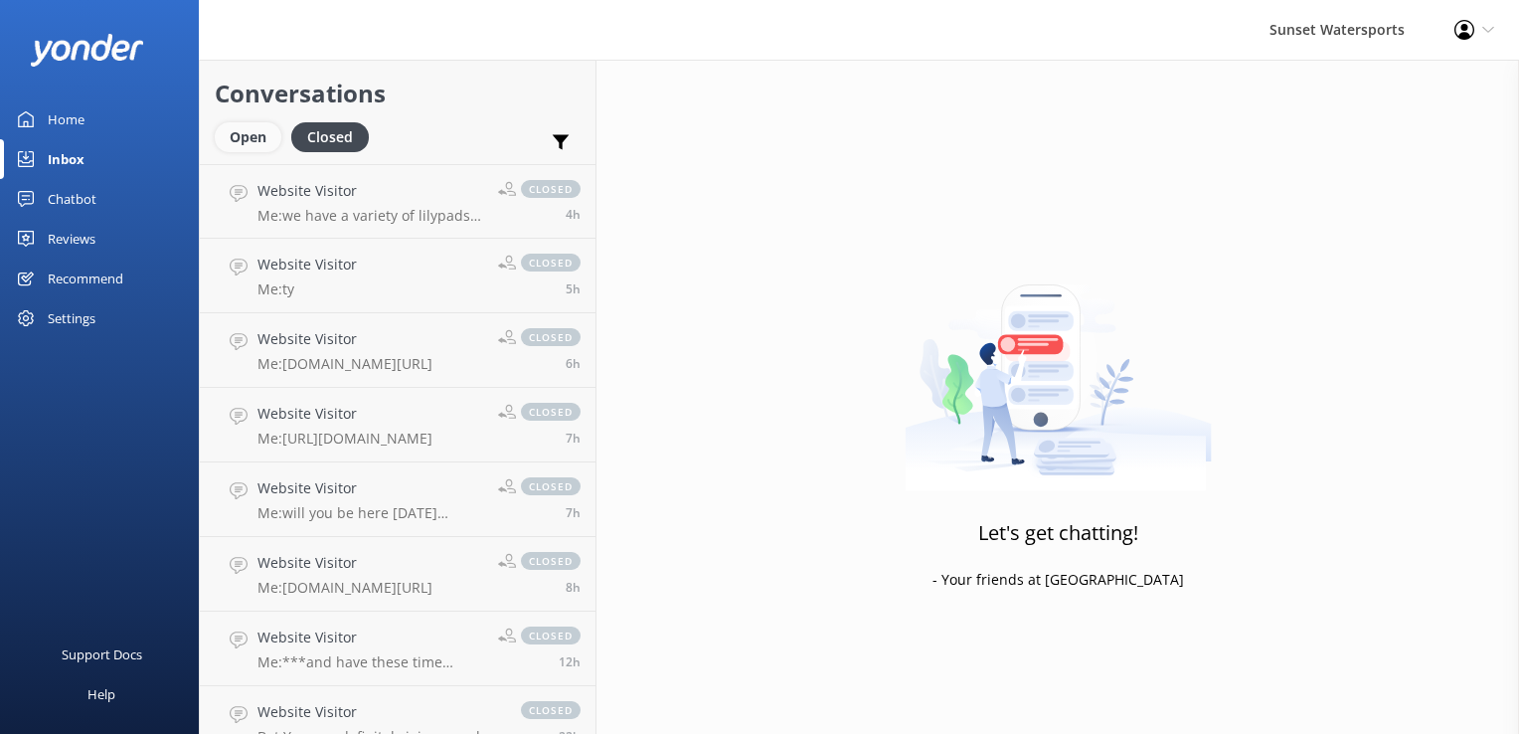
click at [240, 141] on div "Open" at bounding box center [248, 137] width 67 height 30
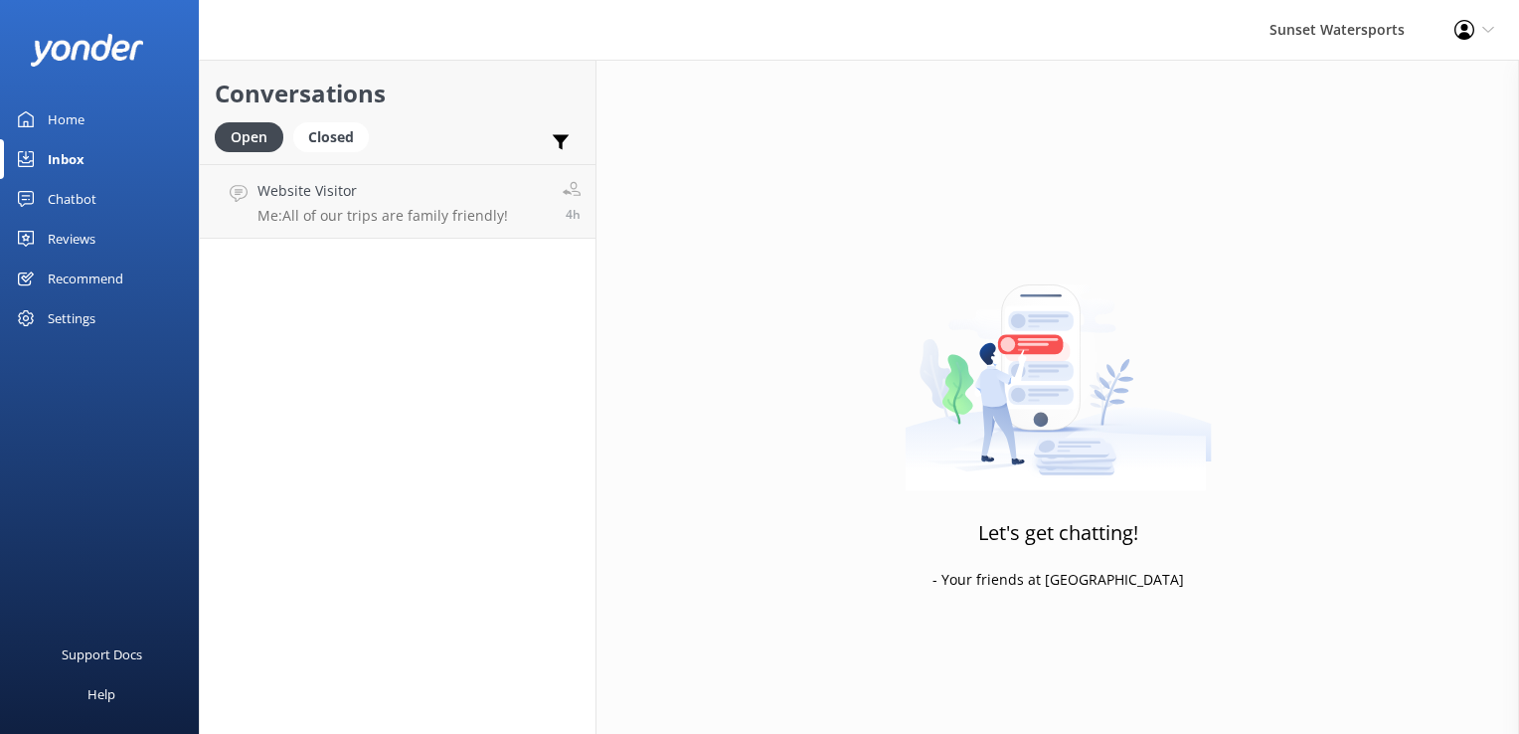
click at [355, 408] on div "Conversations Open Closed Important Converted Assigned to me Unassigned SMS Web…" at bounding box center [398, 397] width 398 height 674
click at [871, 38] on div "Sunset Watersports Profile Settings Logout" at bounding box center [759, 30] width 1519 height 60
click at [334, 128] on div "Closed" at bounding box center [331, 137] width 76 height 30
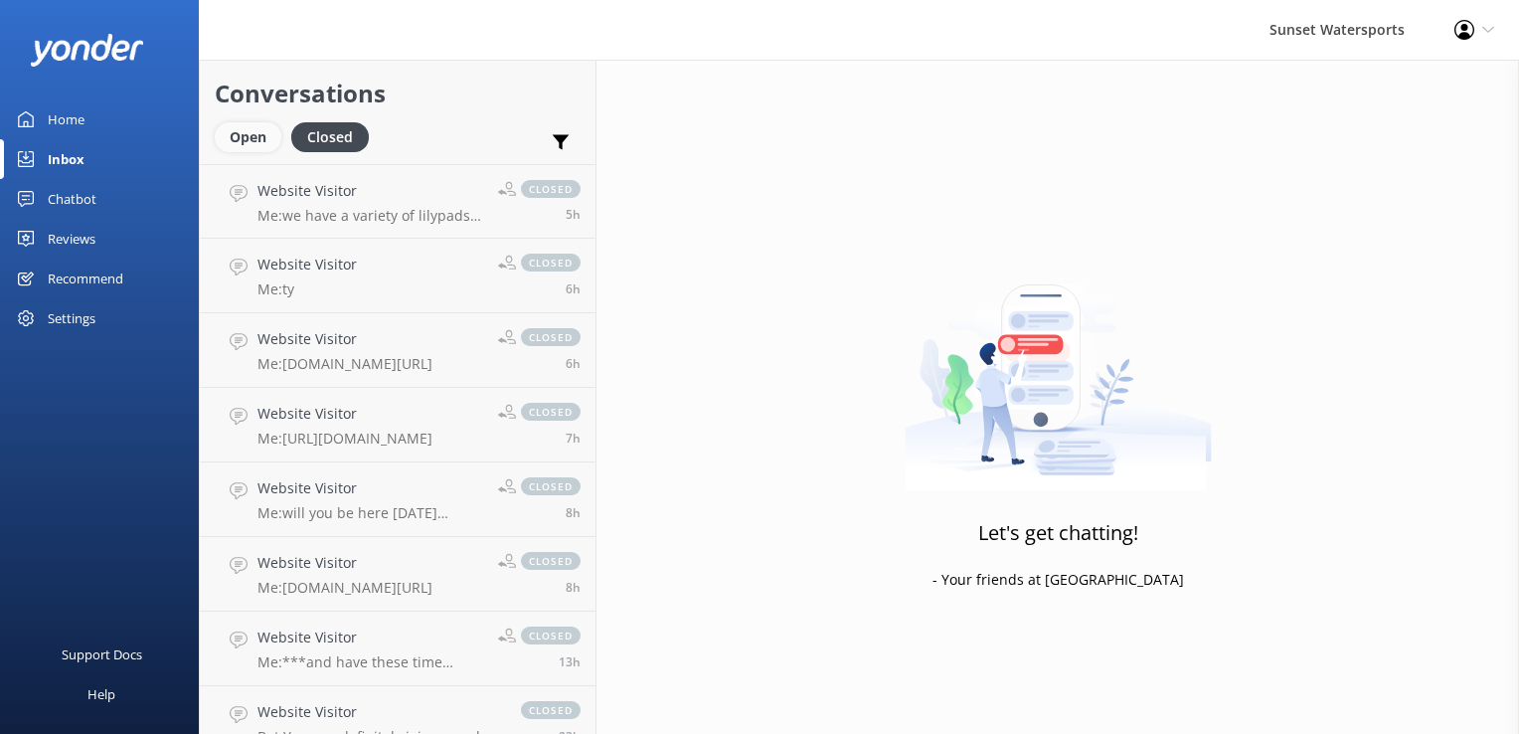
click at [256, 127] on div "Open" at bounding box center [248, 137] width 67 height 30
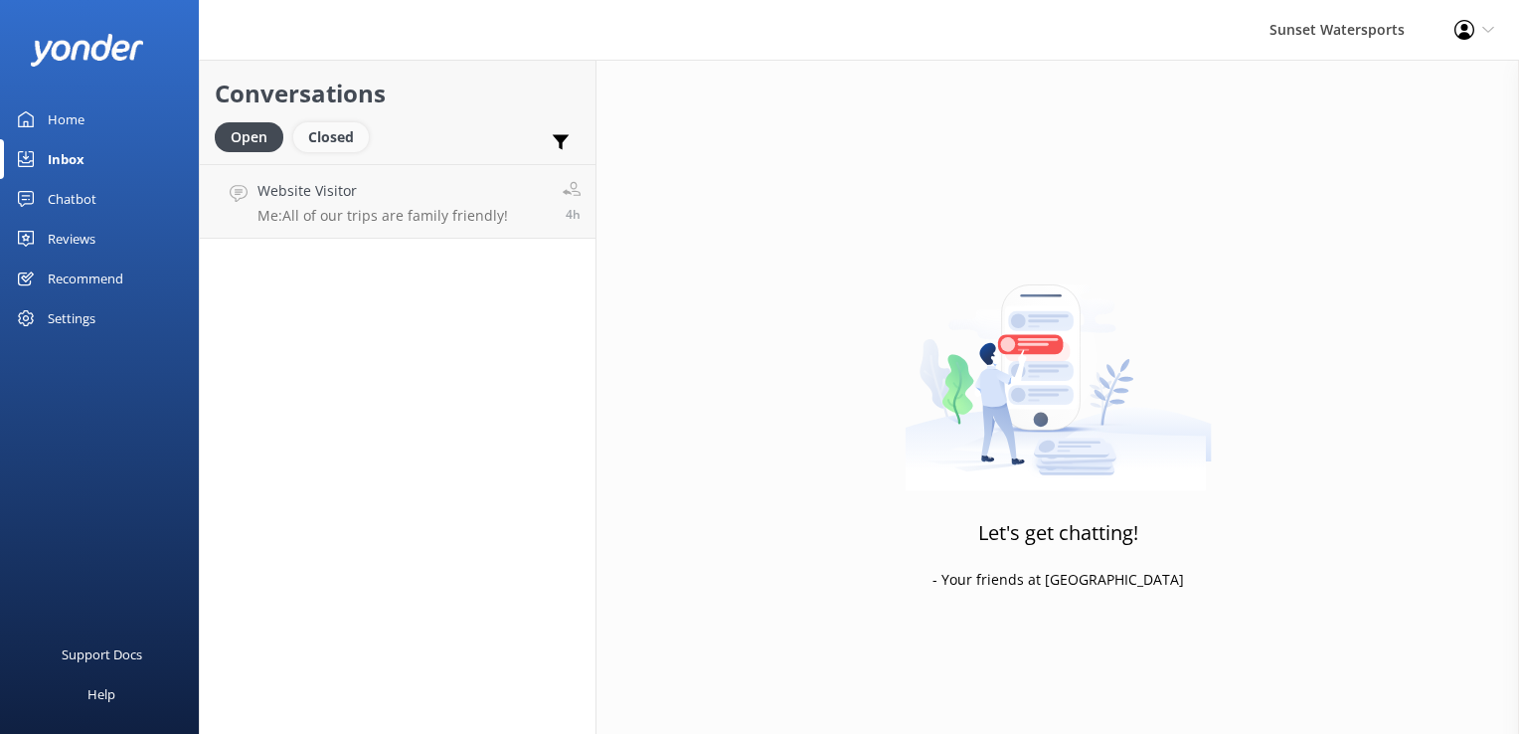
click at [326, 145] on div "Closed" at bounding box center [331, 137] width 76 height 30
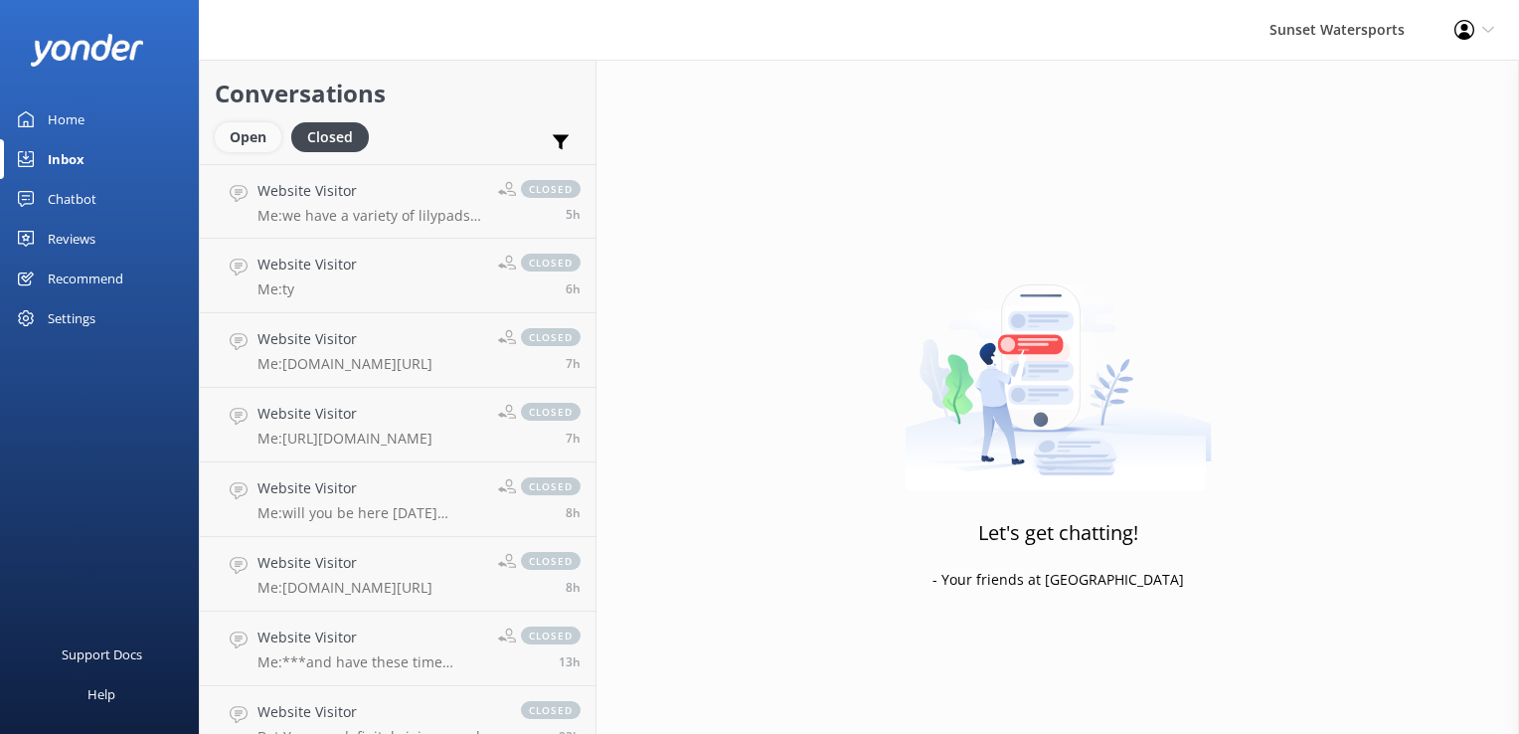
click at [261, 134] on div "Open" at bounding box center [248, 137] width 67 height 30
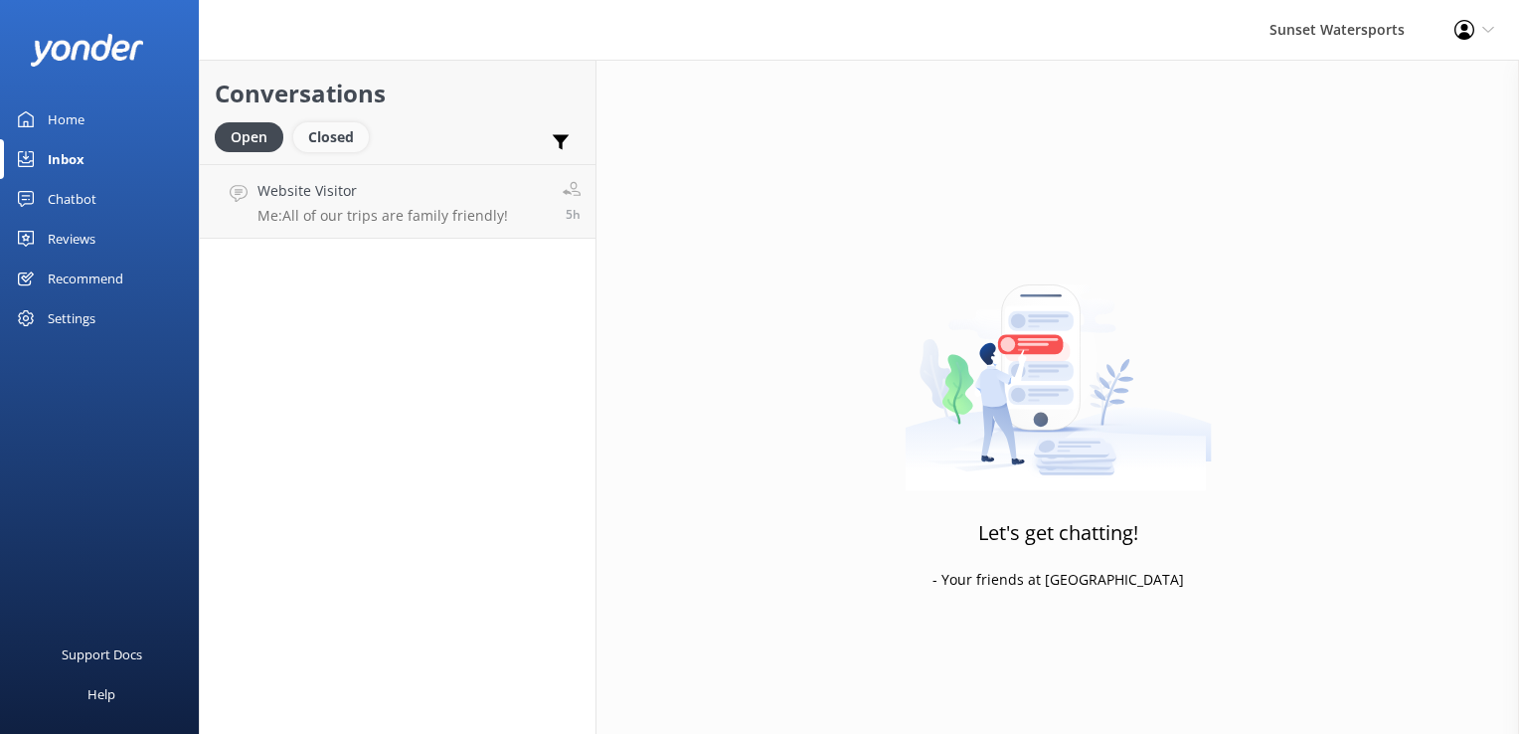
click at [355, 137] on div "Closed" at bounding box center [331, 137] width 76 height 30
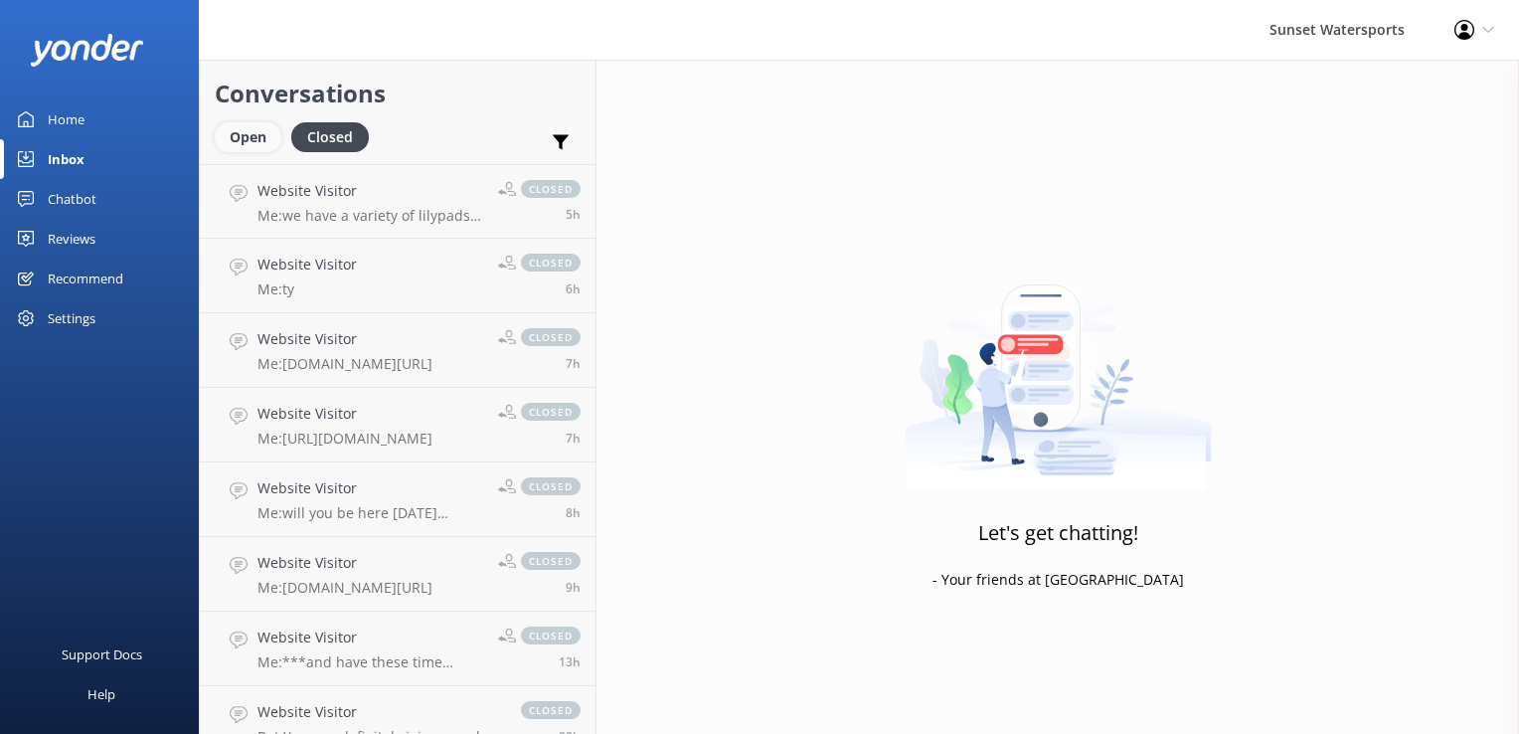
click at [251, 143] on div "Open" at bounding box center [248, 137] width 67 height 30
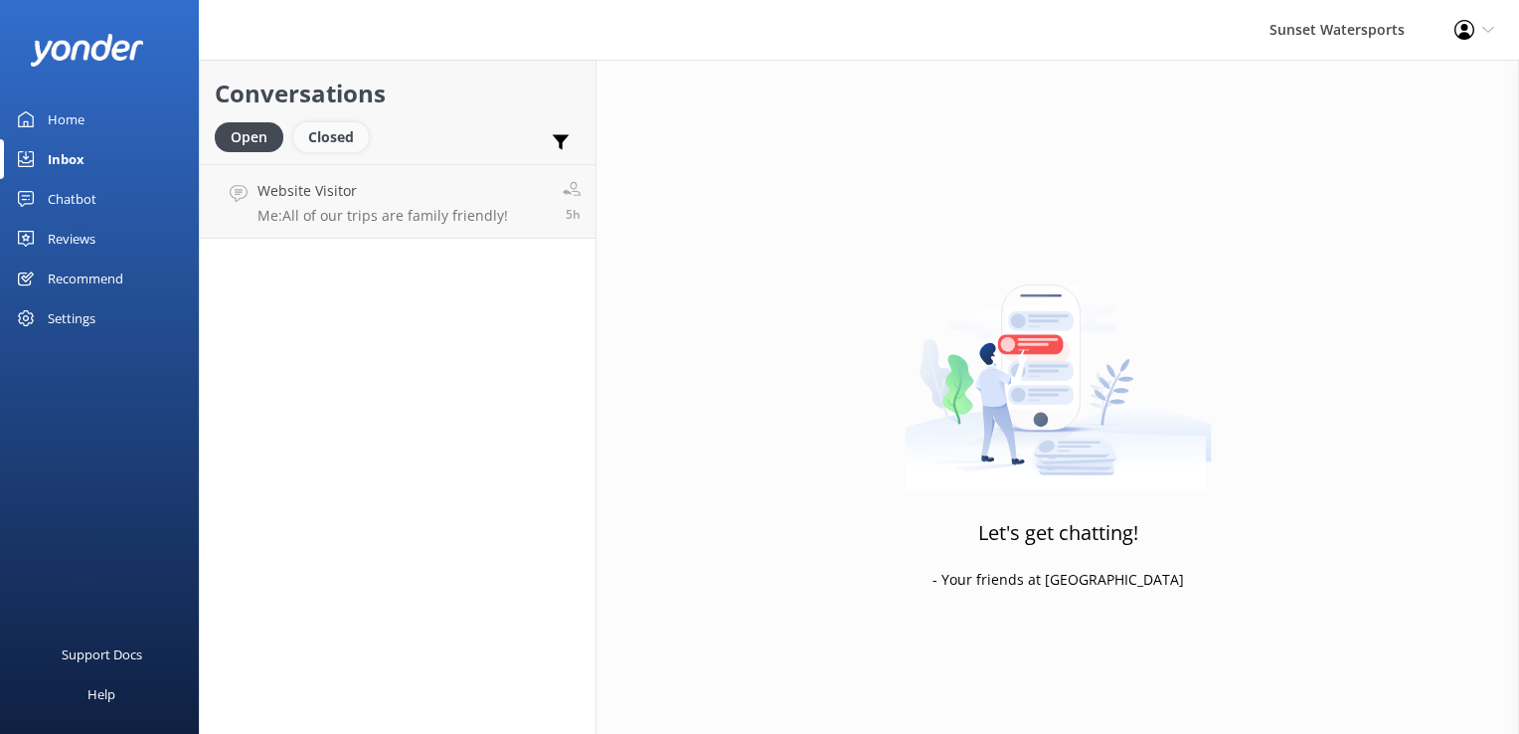
click at [330, 146] on div "Closed" at bounding box center [331, 137] width 76 height 30
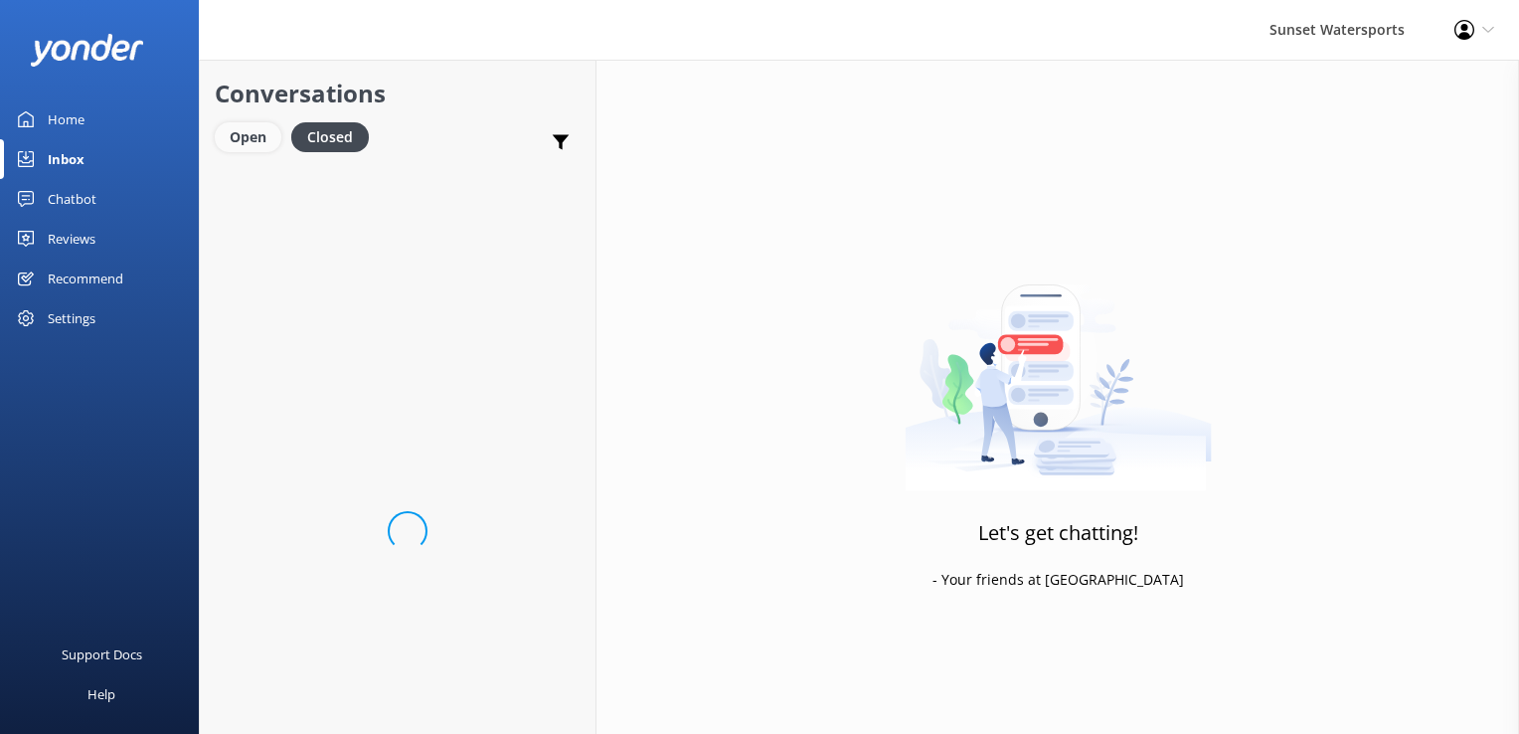
click at [235, 131] on div "Open" at bounding box center [248, 137] width 67 height 30
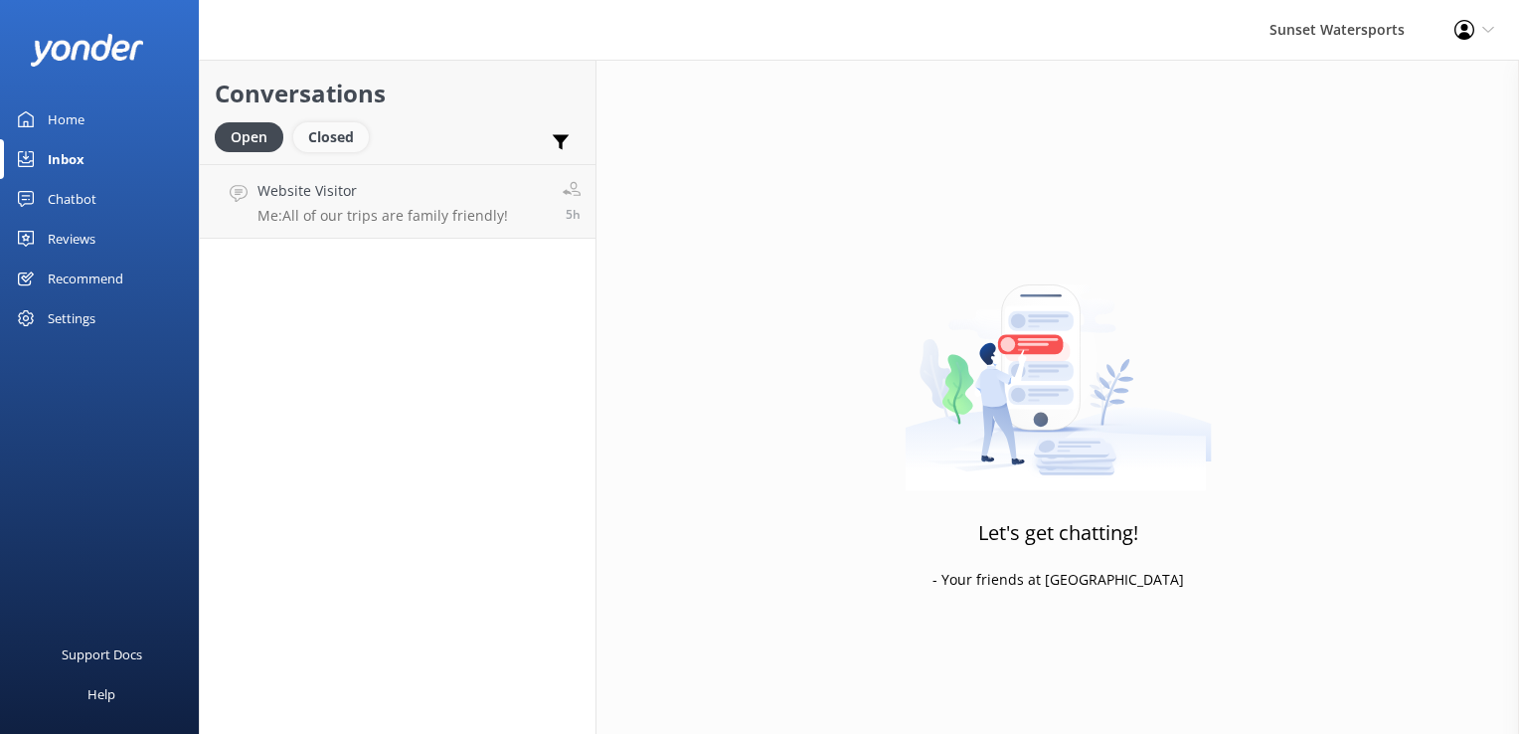
click at [318, 141] on div "Closed" at bounding box center [331, 137] width 76 height 30
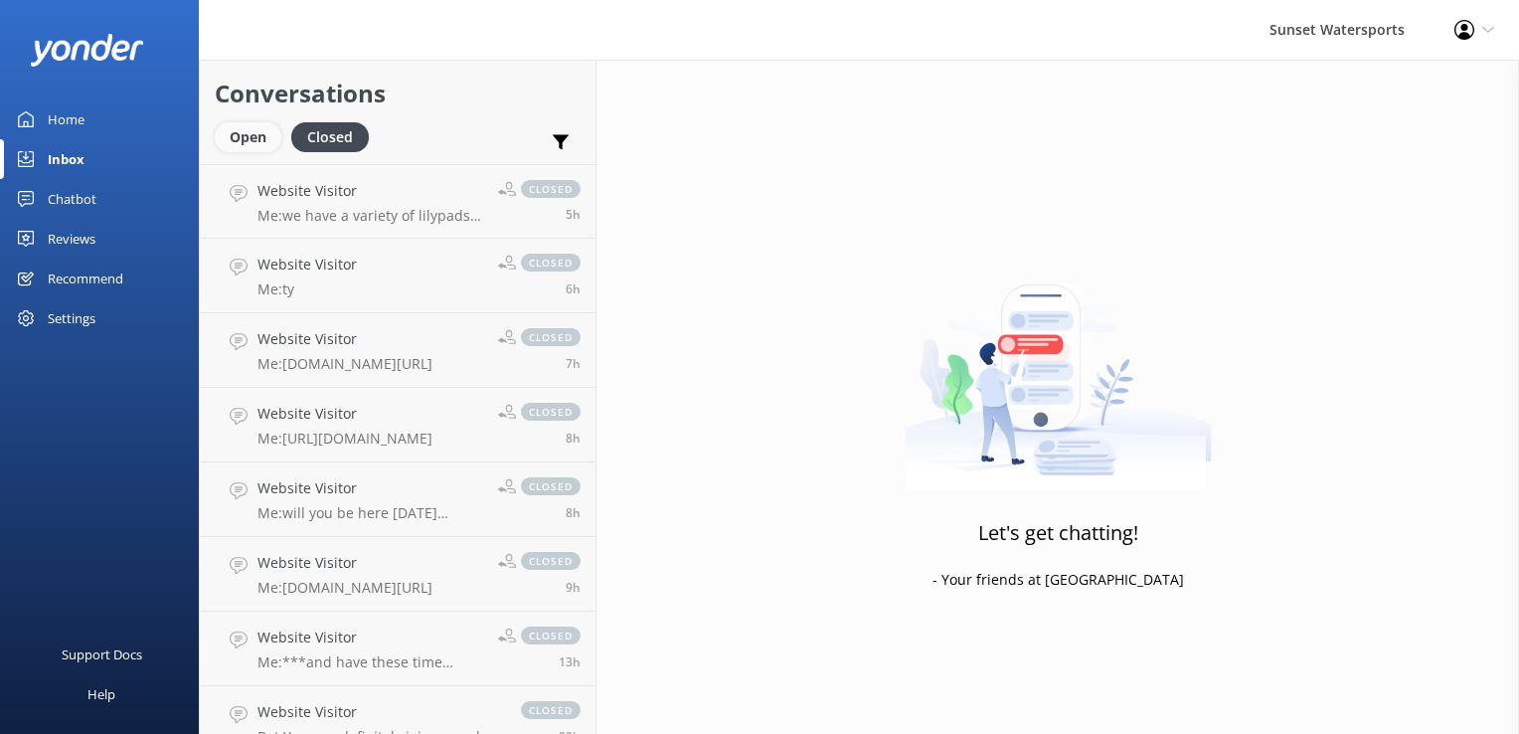
click at [257, 133] on div "Open" at bounding box center [248, 137] width 67 height 30
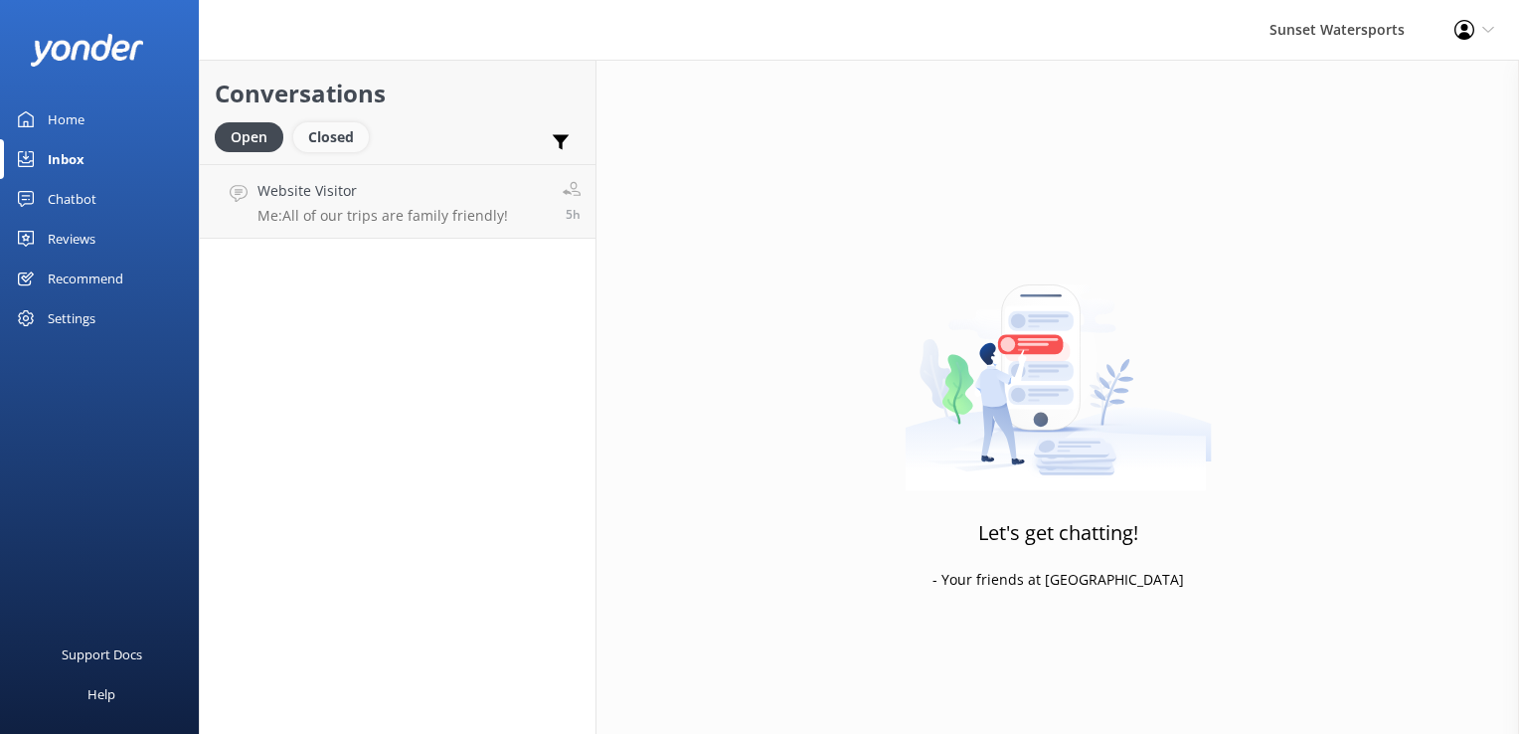
click at [350, 151] on div "Closed" at bounding box center [331, 137] width 76 height 30
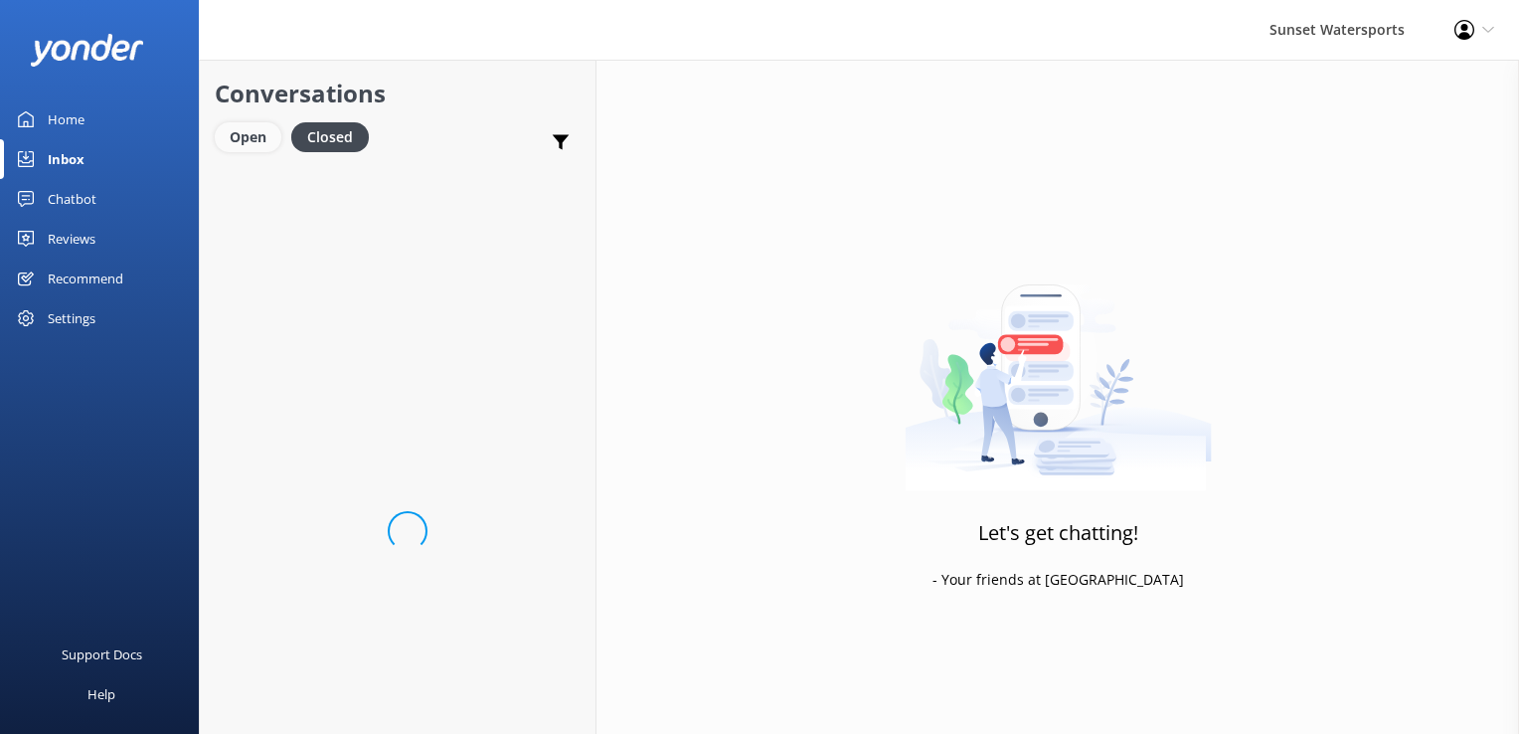
click at [273, 141] on div "Open" at bounding box center [248, 137] width 67 height 30
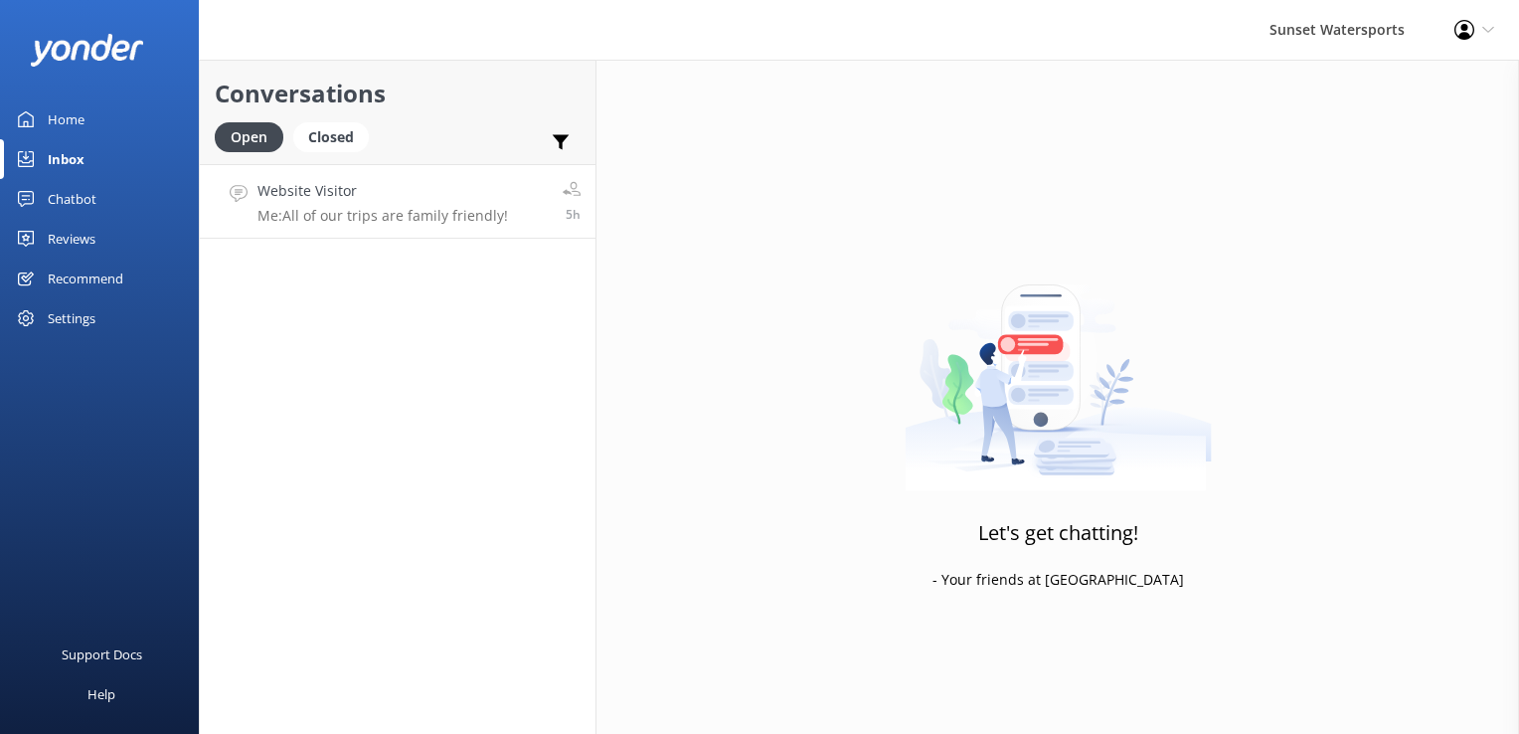
click at [408, 205] on div "Website Visitor Me: All of our trips are family friendly!" at bounding box center [382, 201] width 250 height 43
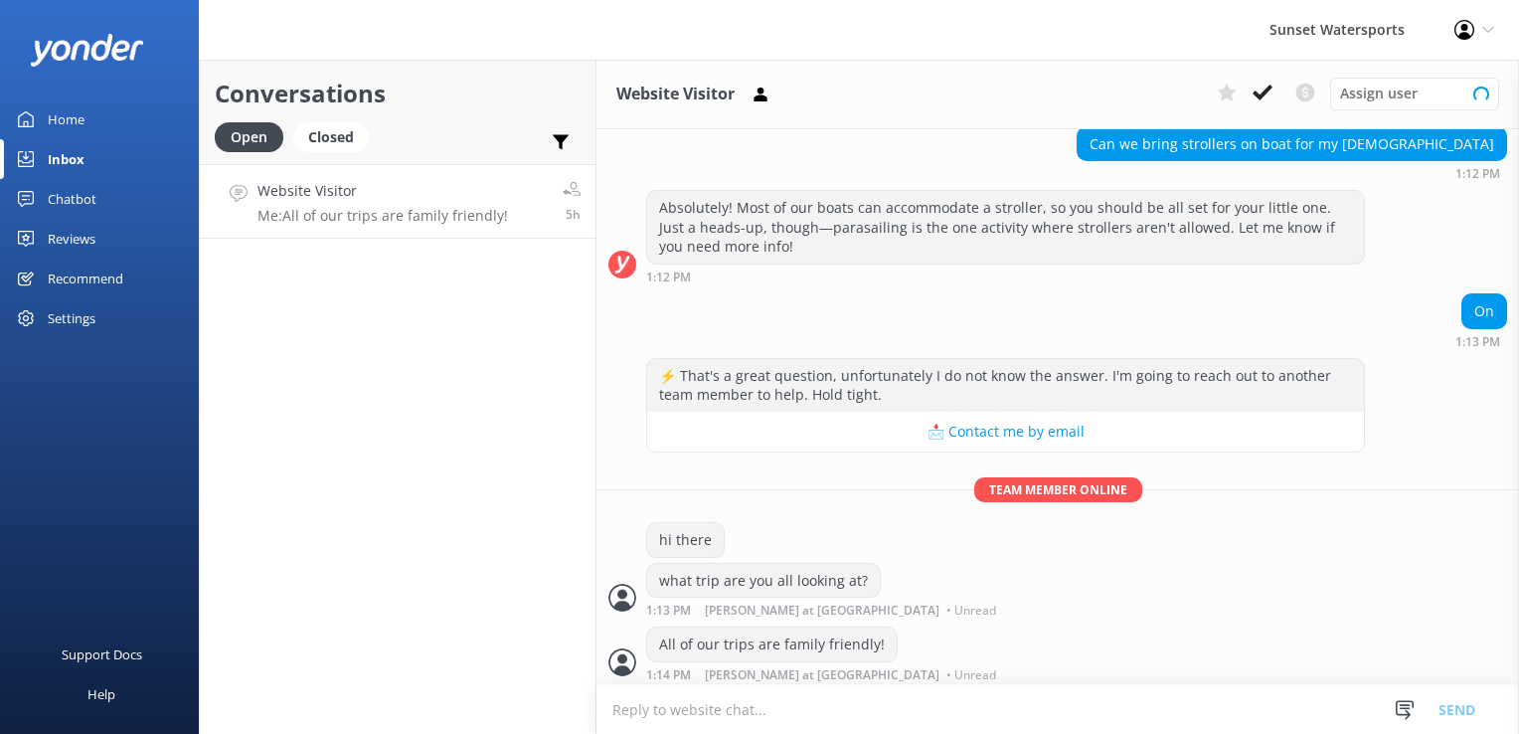
scroll to position [185, 0]
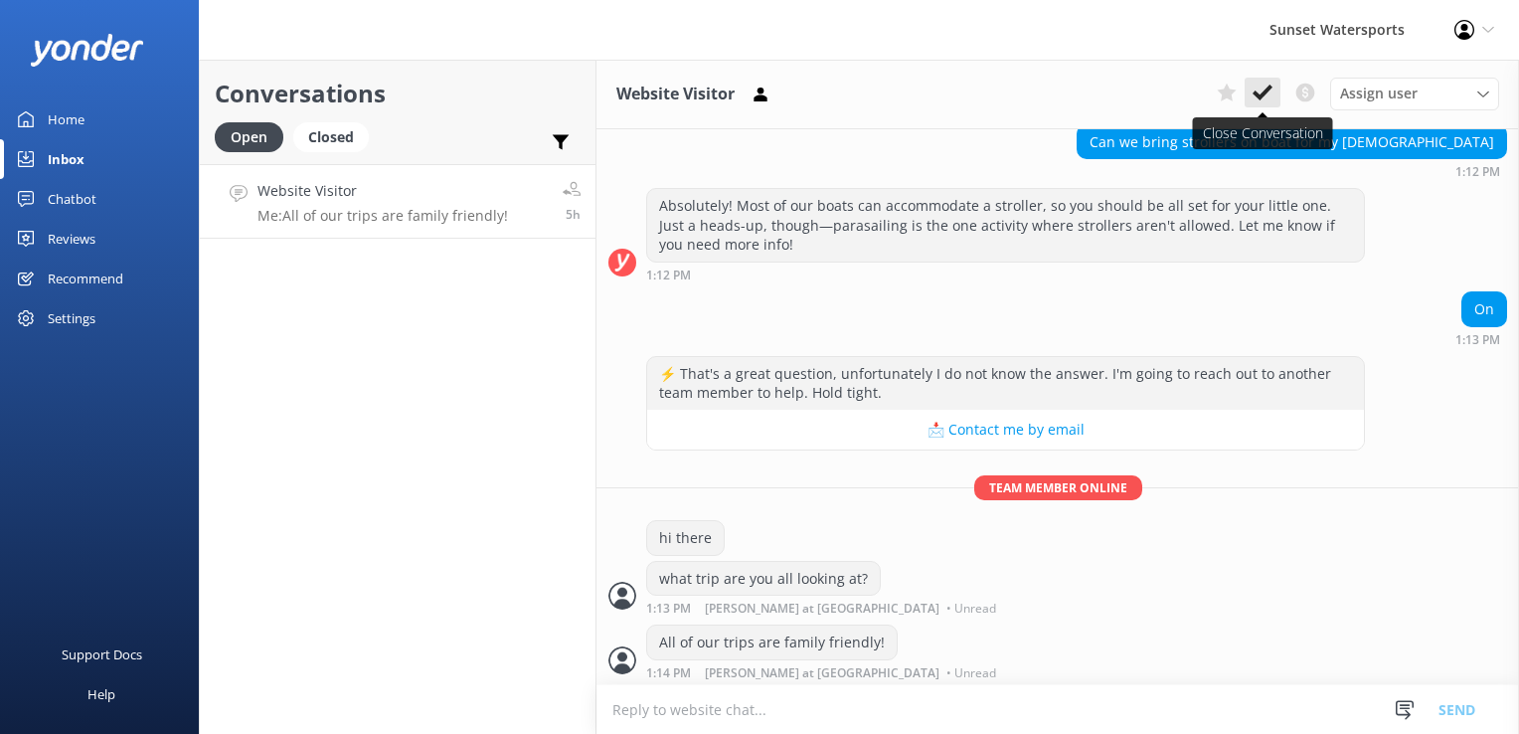
click at [1268, 100] on icon at bounding box center [1262, 92] width 20 height 20
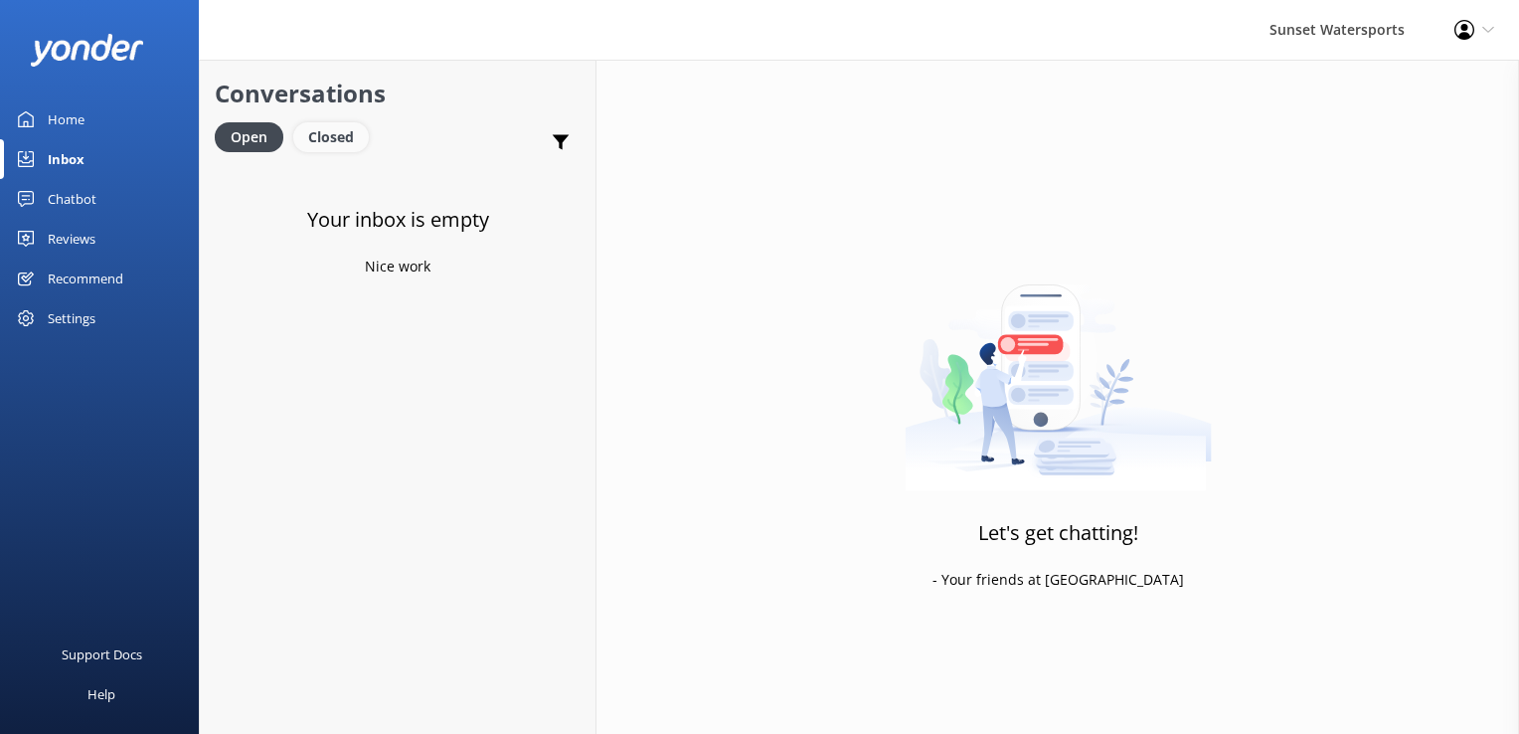
click at [321, 133] on div "Closed" at bounding box center [331, 137] width 76 height 30
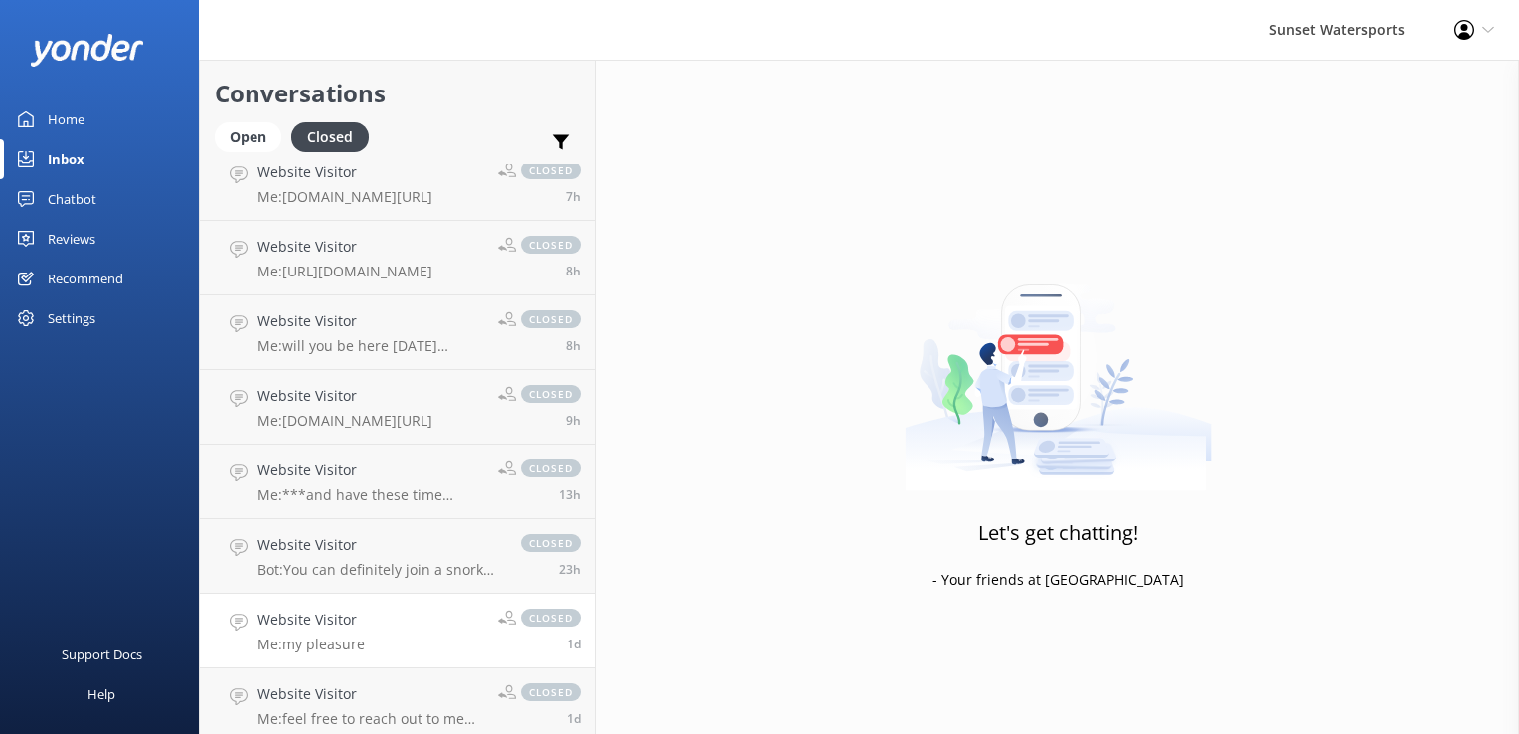
scroll to position [298, 0]
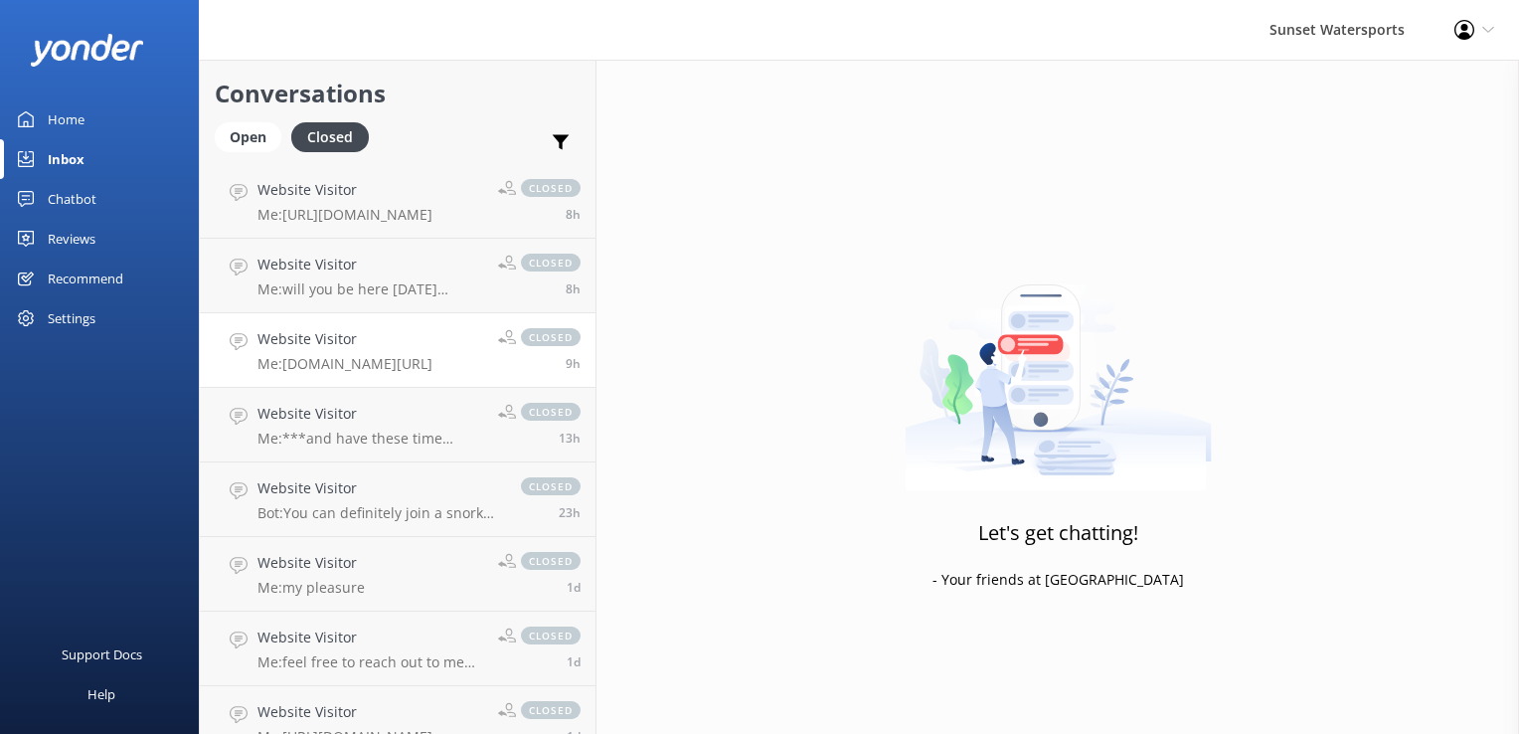
click at [367, 368] on p "Me: [DOMAIN_NAME][URL]" at bounding box center [344, 364] width 175 height 18
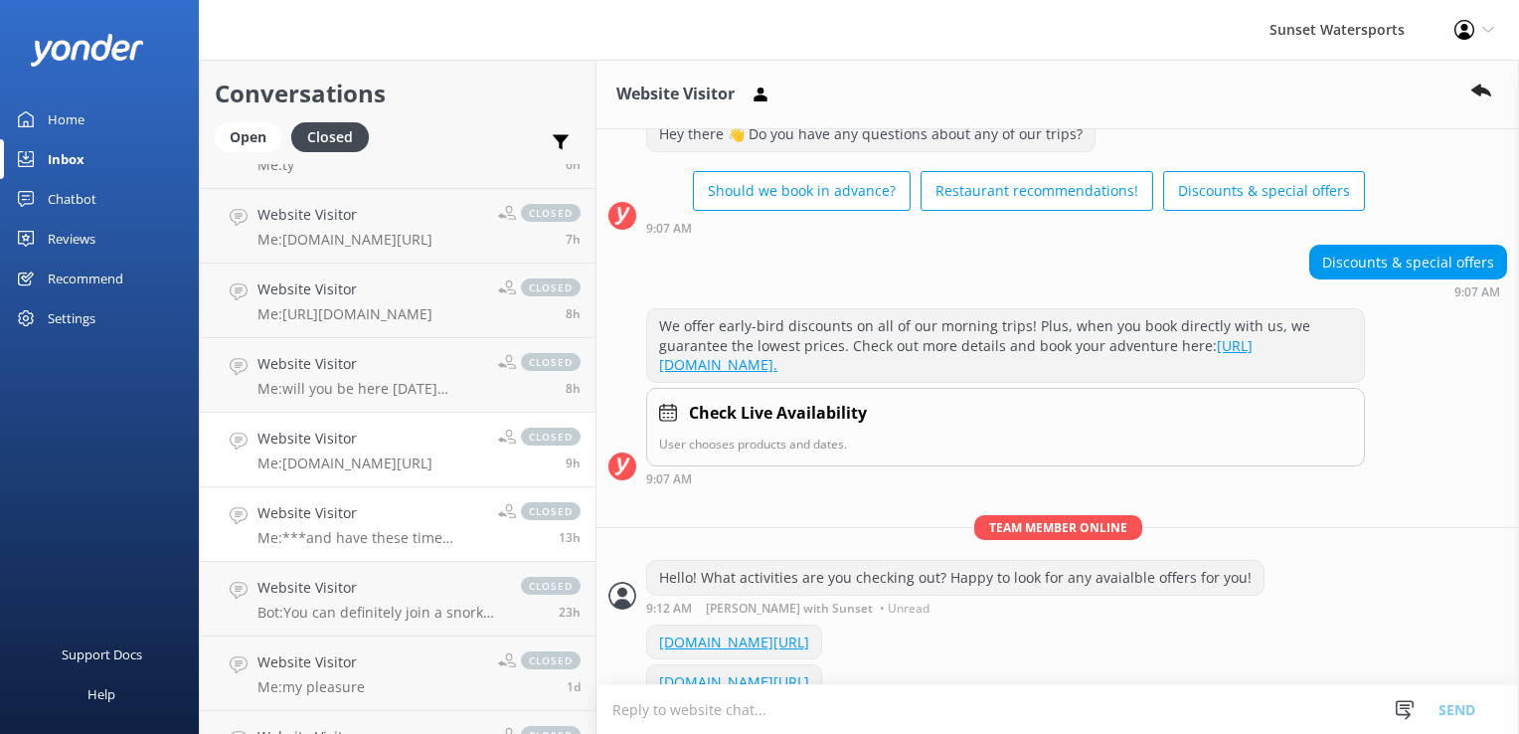
scroll to position [99, 0]
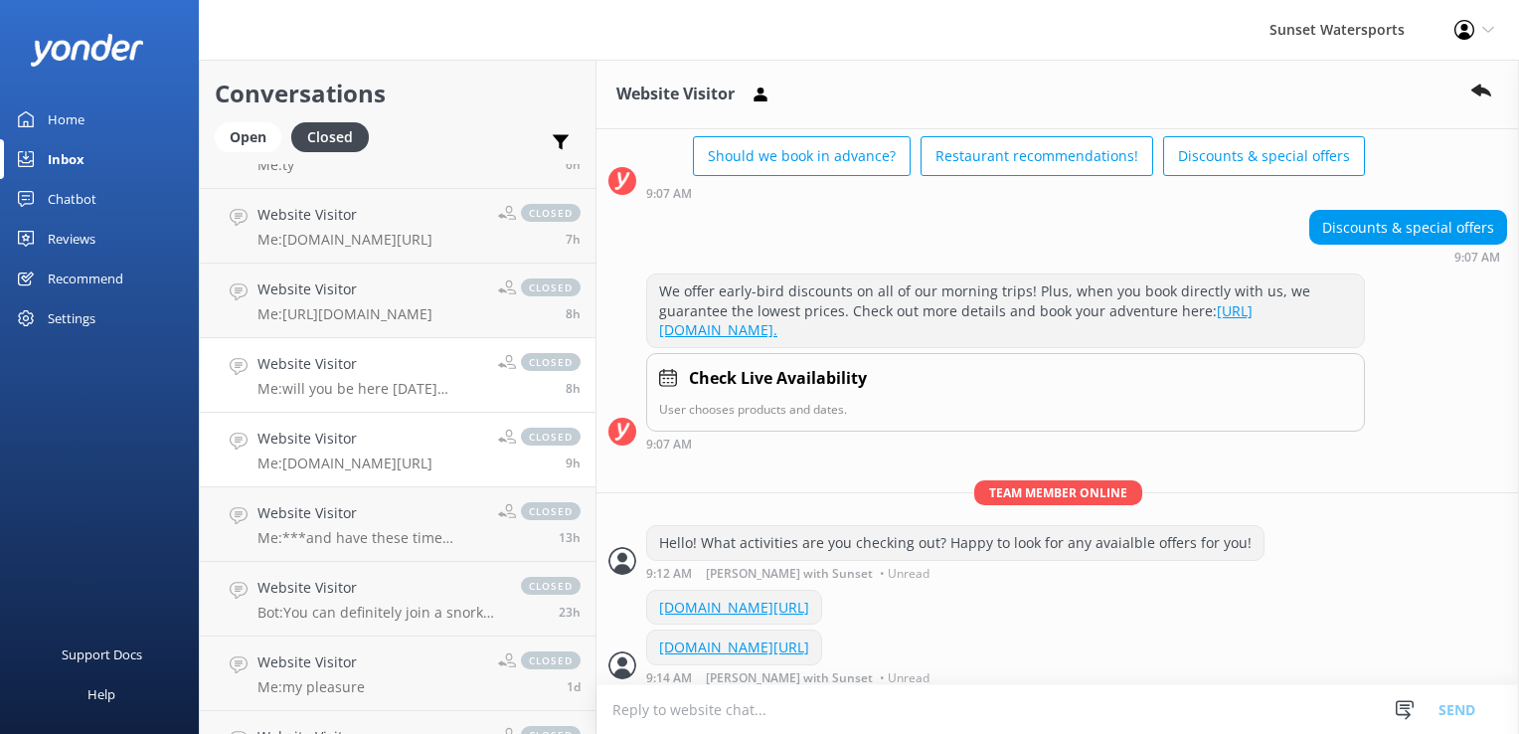
click at [358, 384] on p "Me: will you be here [DATE] evening?" at bounding box center [370, 389] width 226 height 18
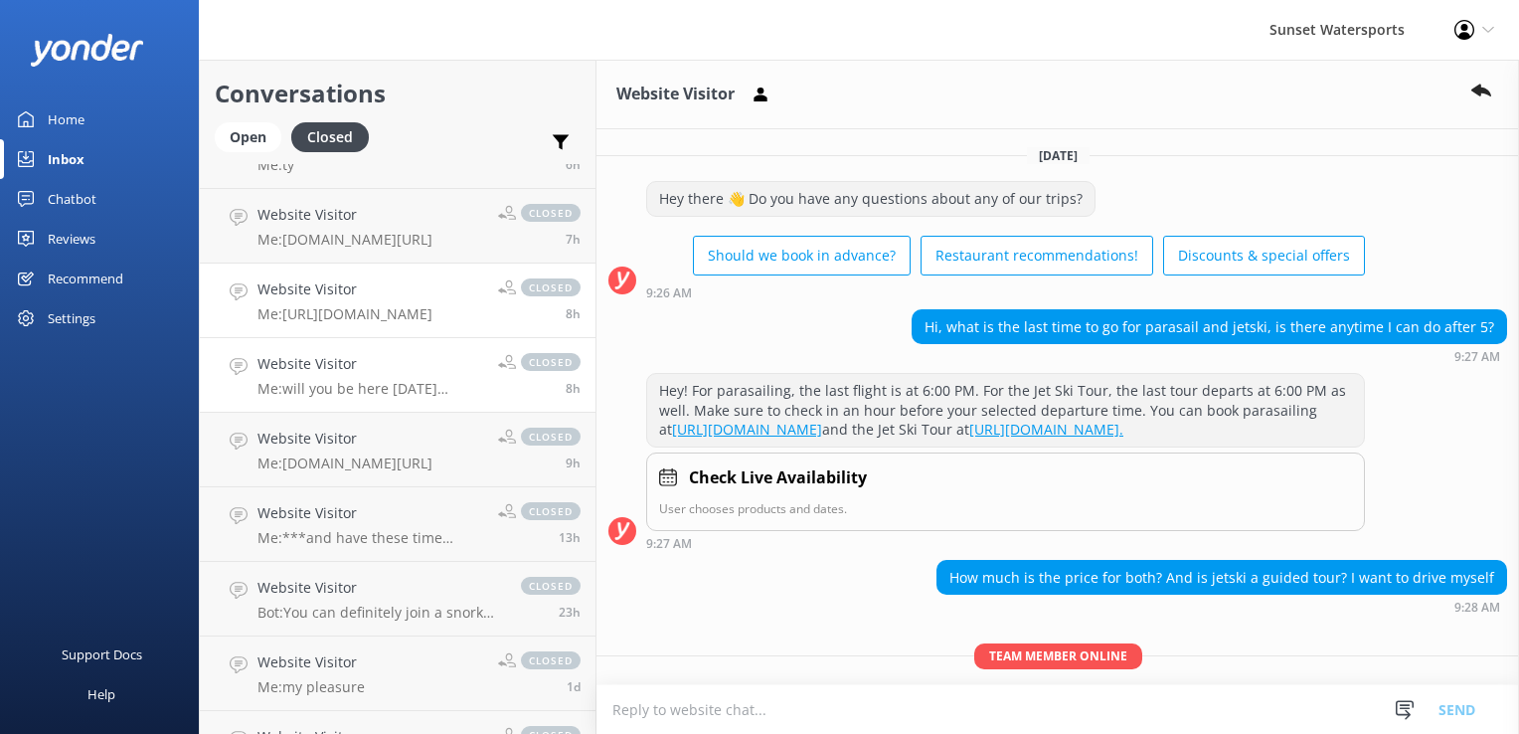
click at [380, 295] on h4 "Website Visitor" at bounding box center [344, 289] width 175 height 22
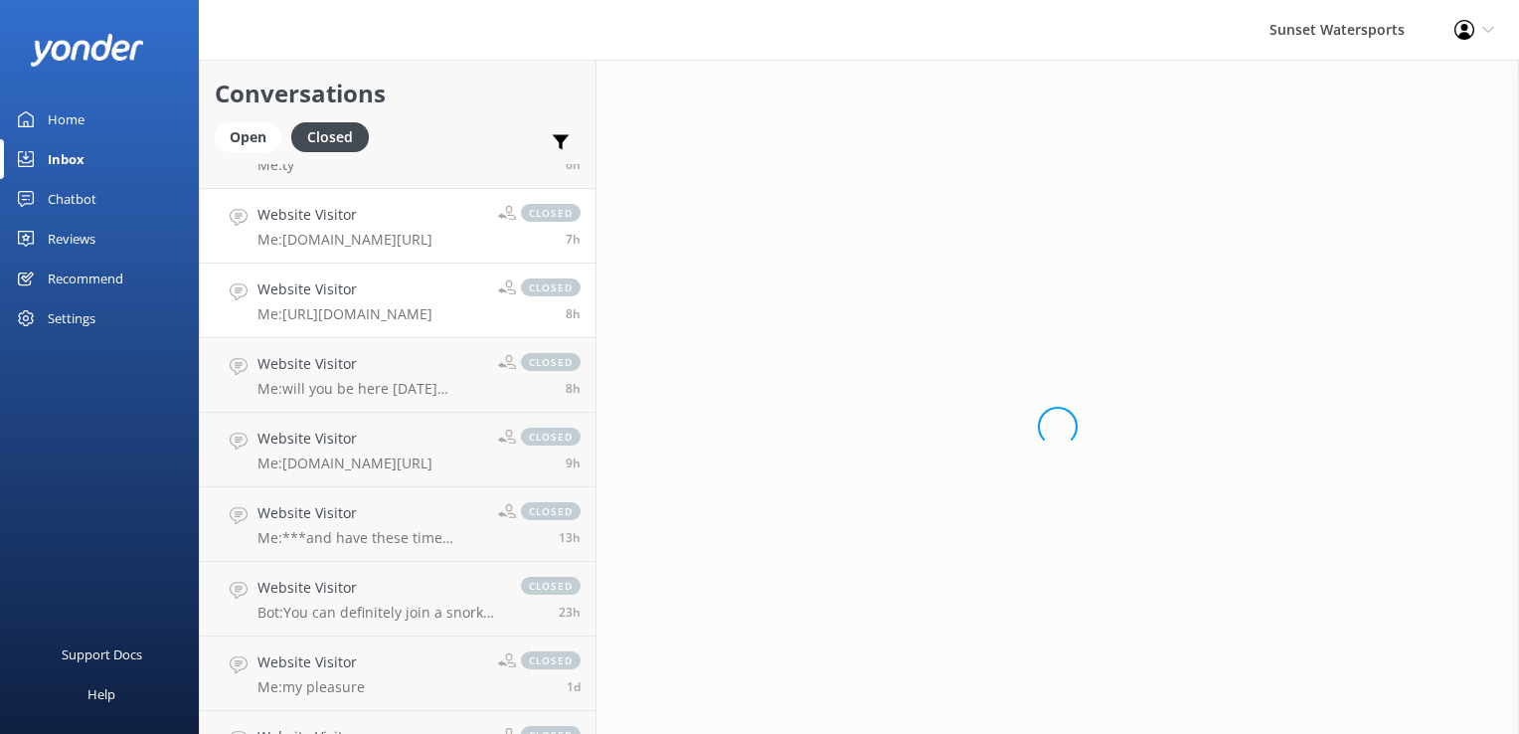
click at [402, 251] on link "Website Visitor Me: [DOMAIN_NAME][URL] closed 7h" at bounding box center [398, 226] width 396 height 75
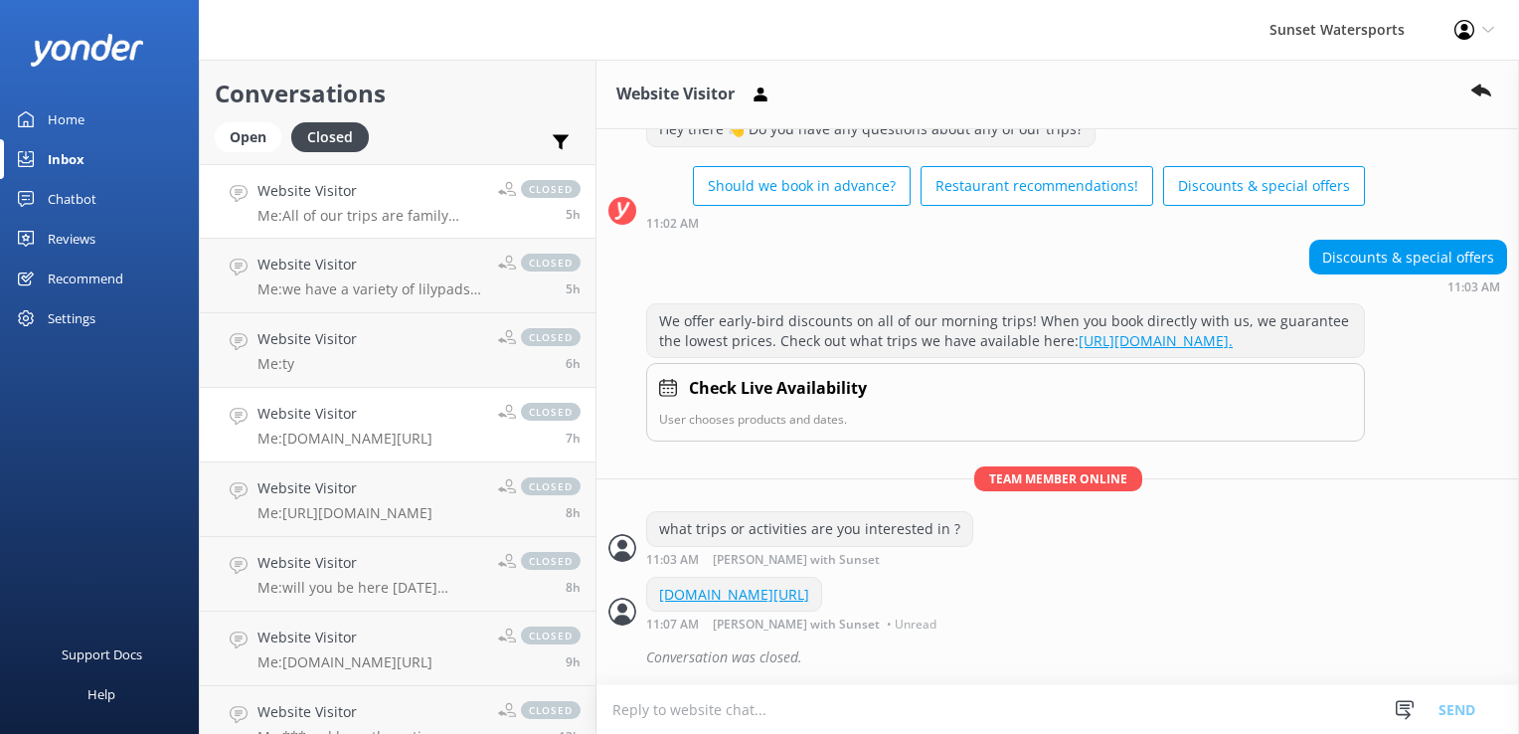
click at [421, 230] on link "Website Visitor Me: All of our trips are family friendly! closed 5h" at bounding box center [398, 201] width 396 height 75
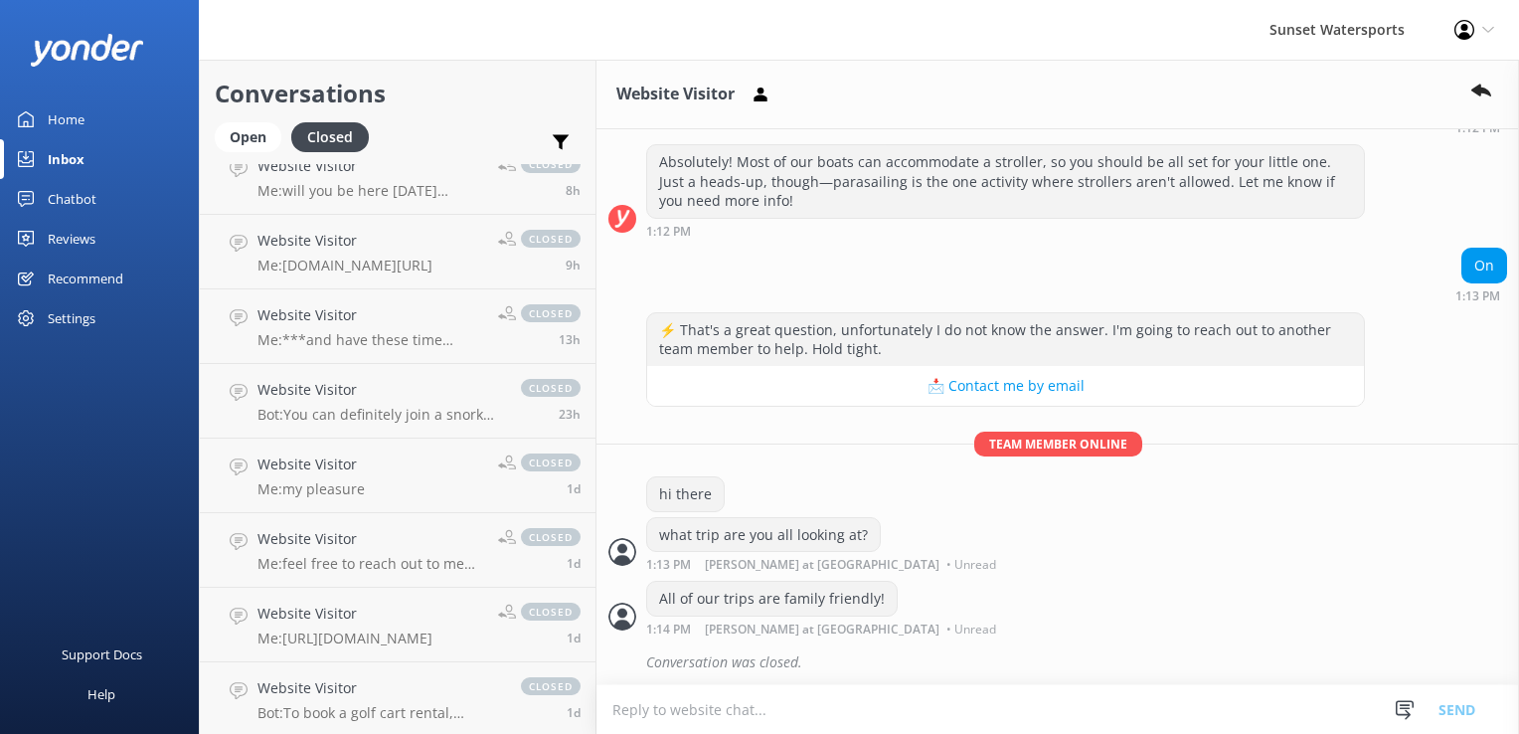
scroll to position [596, 0]
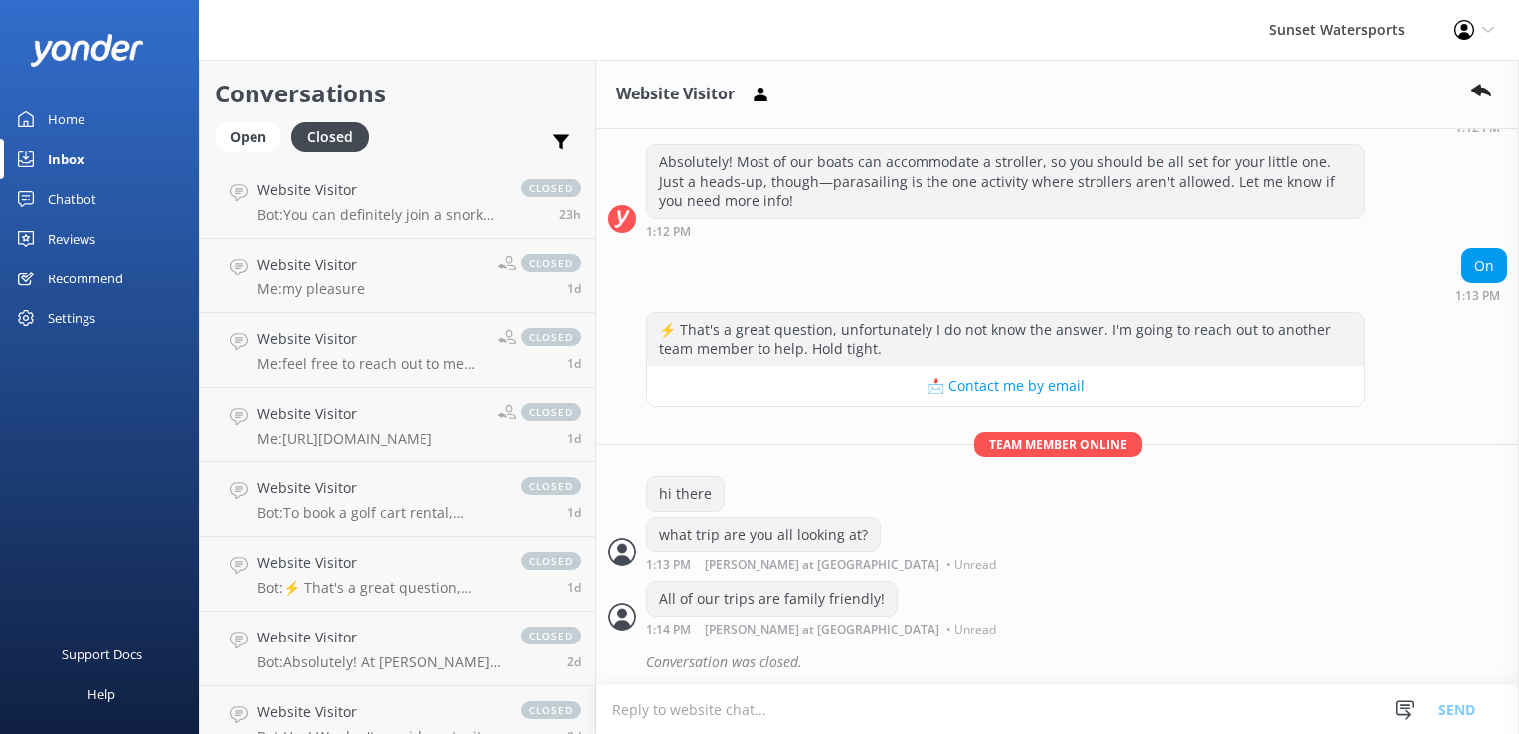
click at [115, 435] on div "Support Docs Help" at bounding box center [99, 550] width 199 height 367
click at [384, 212] on p "Bot: You can definitely join a snorkel trip without snorkeling! Just enjoy the …" at bounding box center [379, 215] width 244 height 18
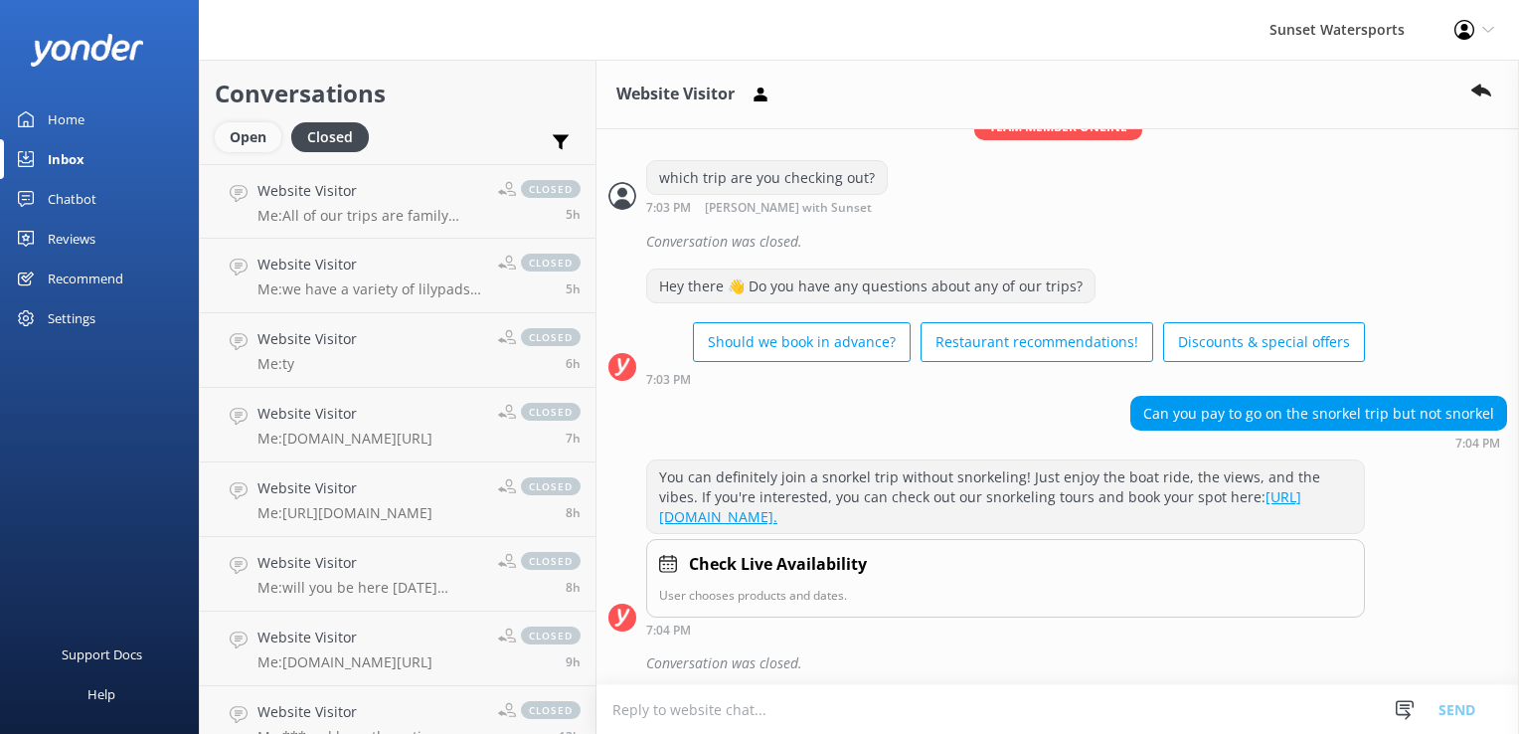
click at [220, 136] on div "Open" at bounding box center [248, 137] width 67 height 30
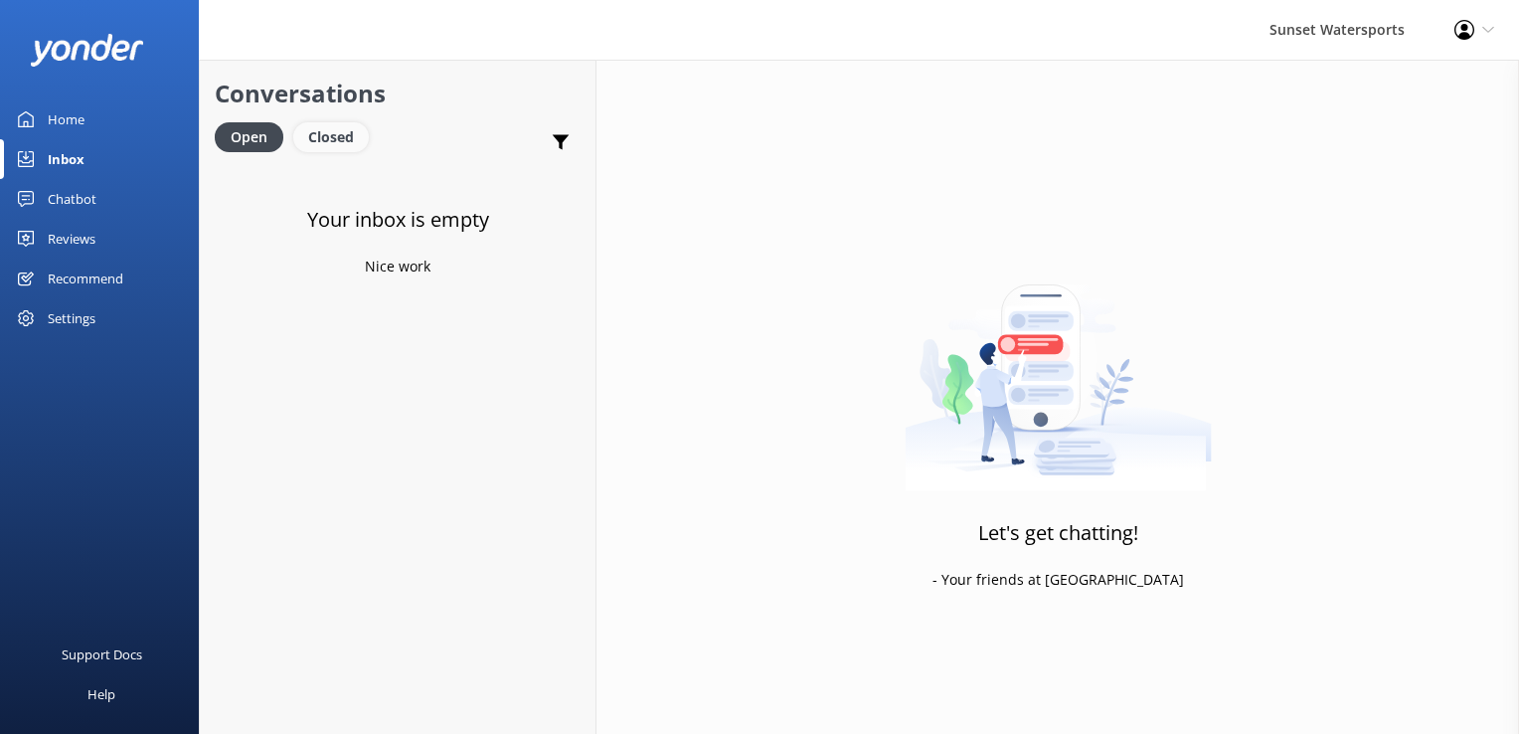
click at [329, 136] on div "Closed" at bounding box center [331, 137] width 76 height 30
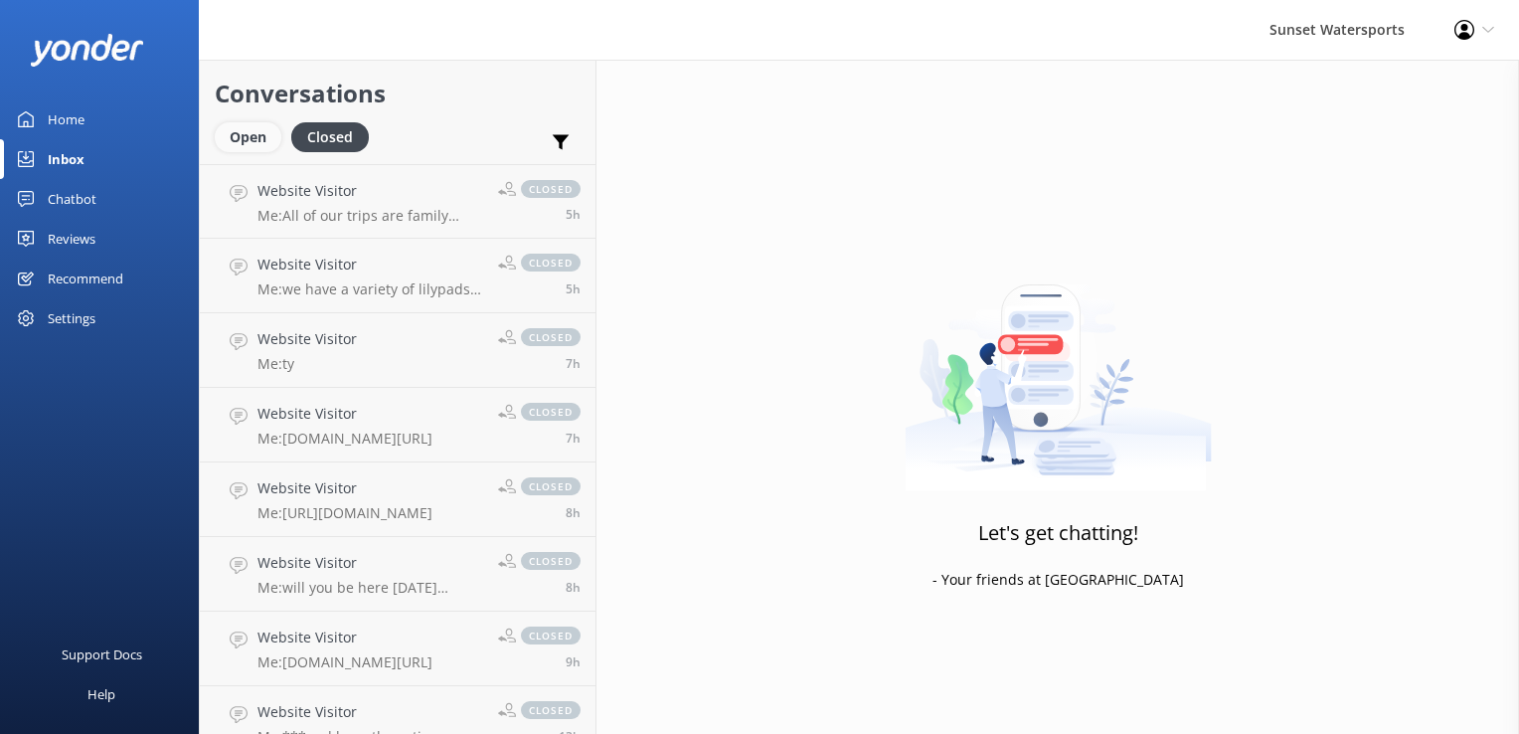
click at [260, 133] on div "Open" at bounding box center [248, 137] width 67 height 30
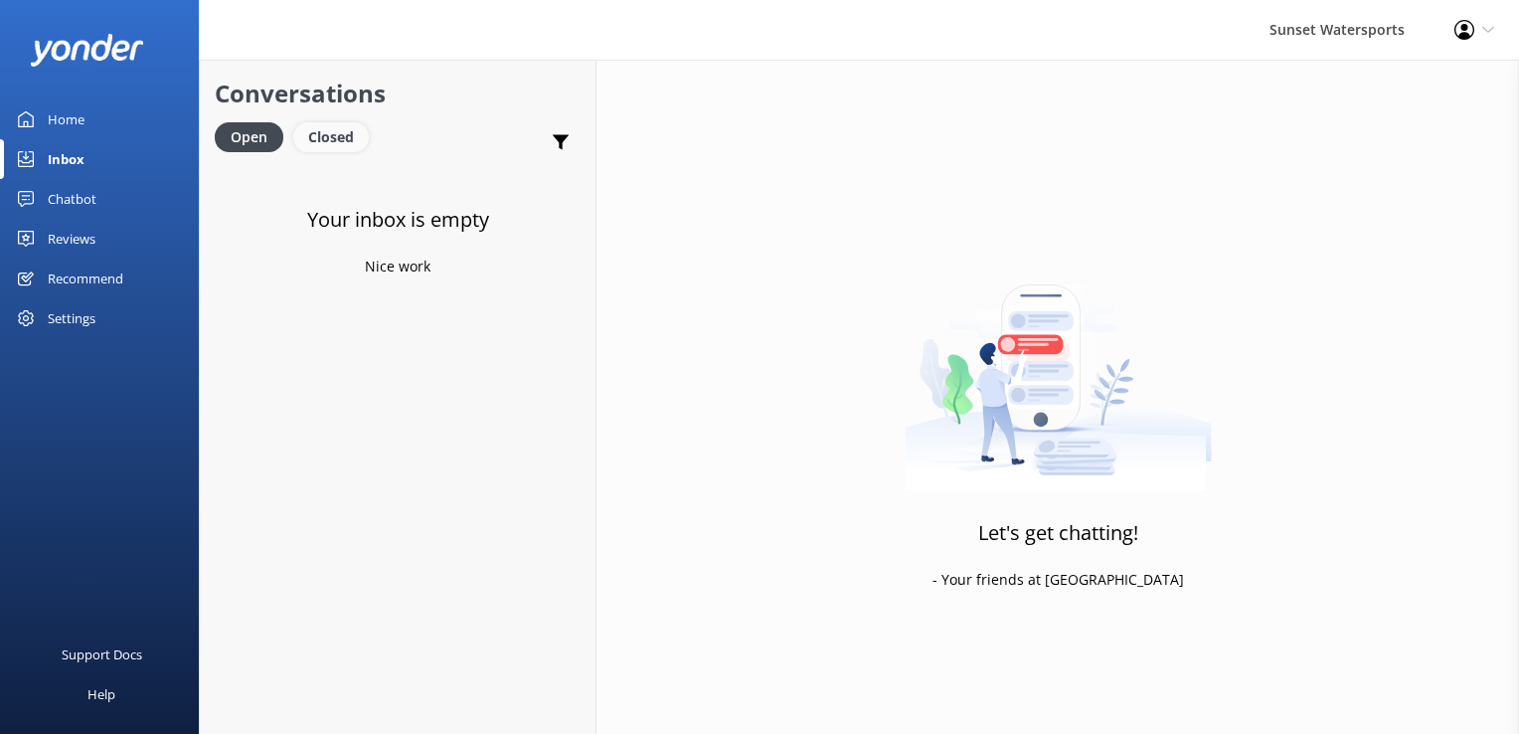
click at [337, 145] on div "Closed" at bounding box center [331, 137] width 76 height 30
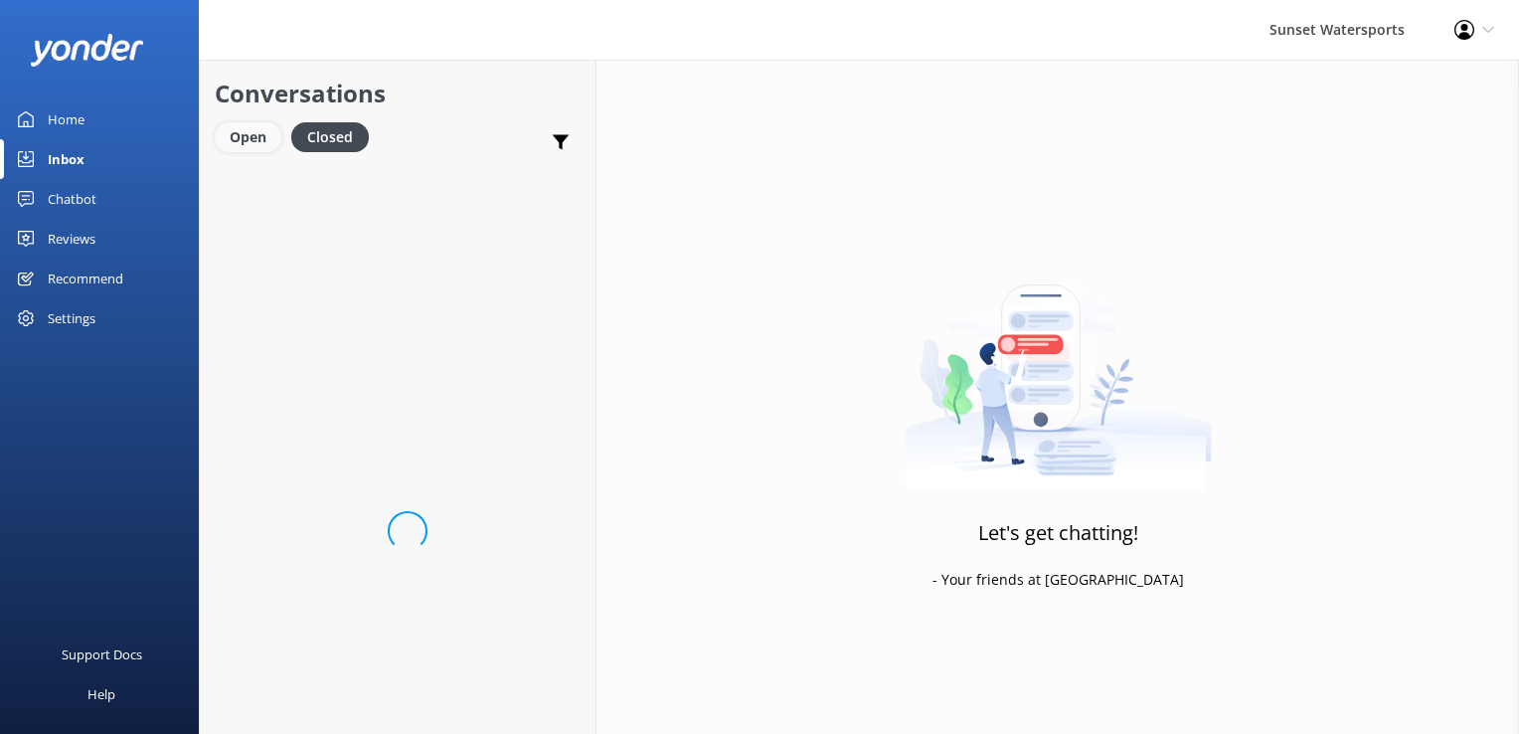
click at [246, 141] on div "Open" at bounding box center [248, 137] width 67 height 30
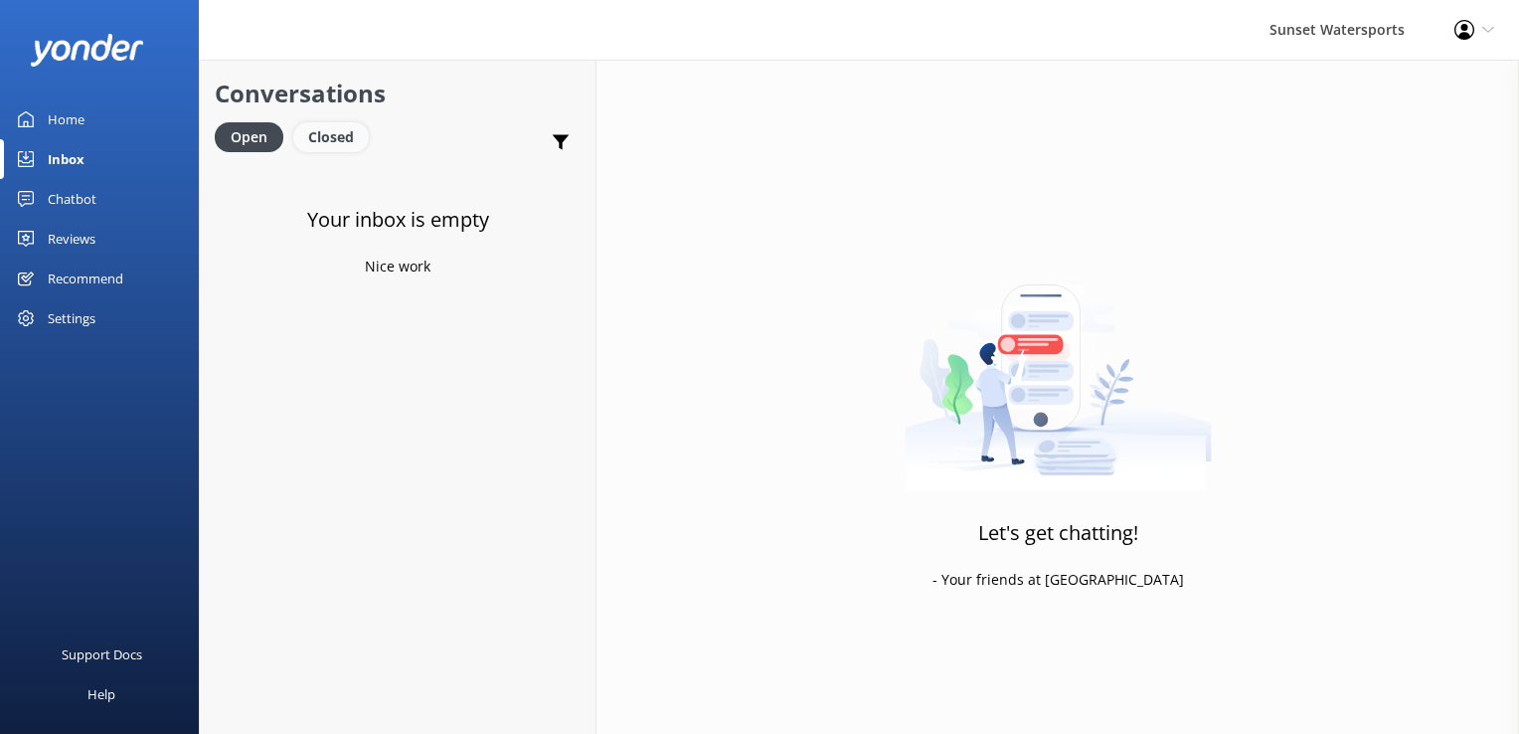
click at [342, 132] on div "Closed" at bounding box center [331, 137] width 76 height 30
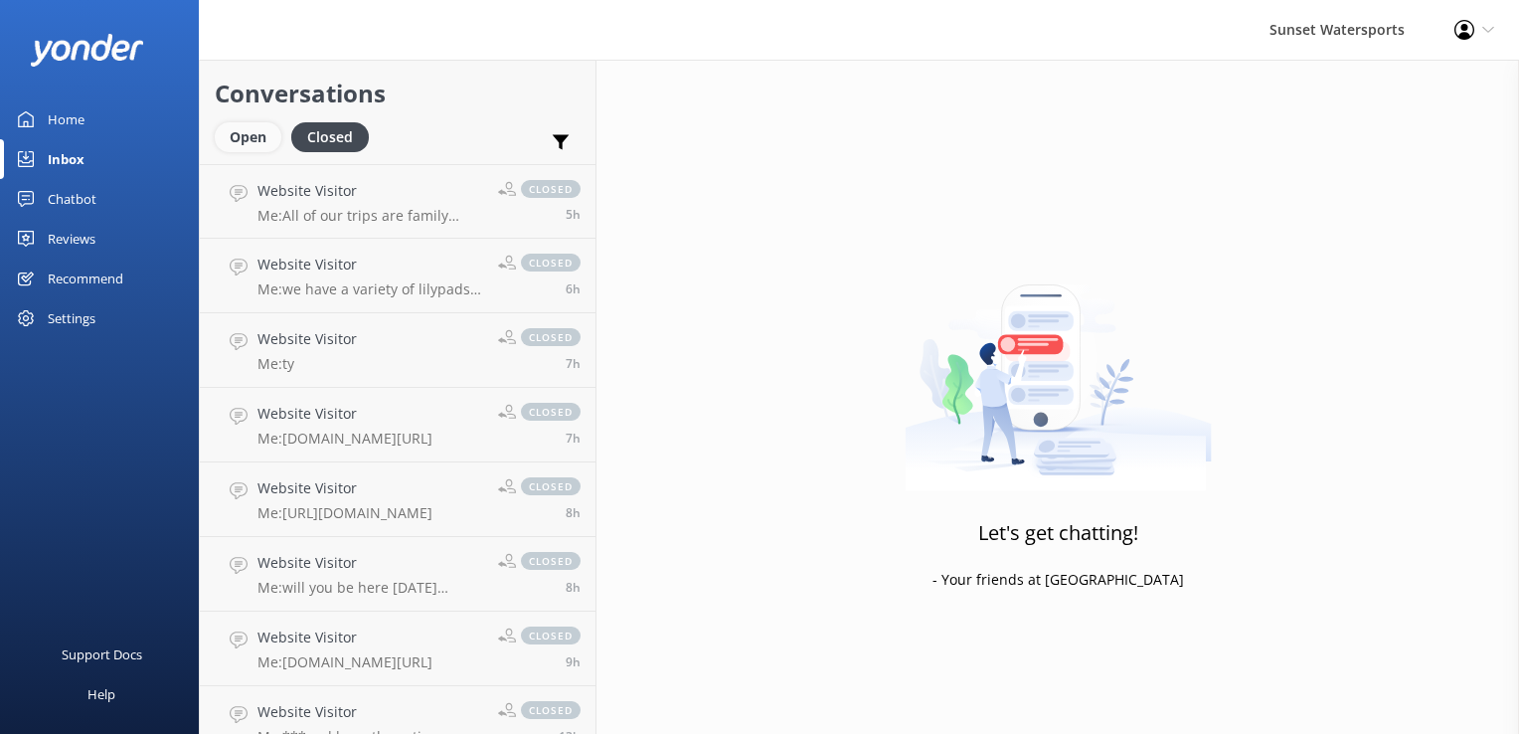
click at [265, 145] on div "Open" at bounding box center [248, 137] width 67 height 30
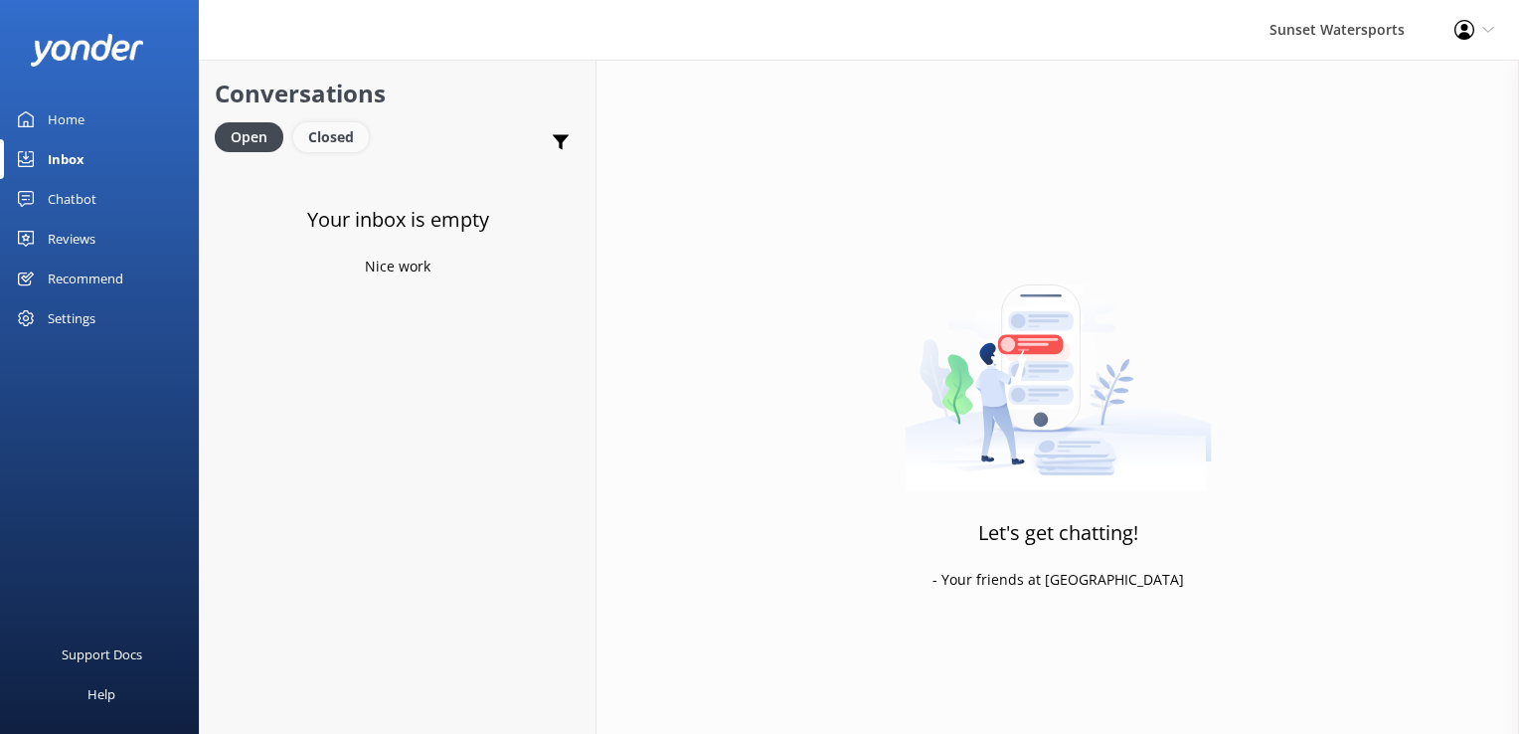
click at [341, 132] on div "Closed" at bounding box center [331, 137] width 76 height 30
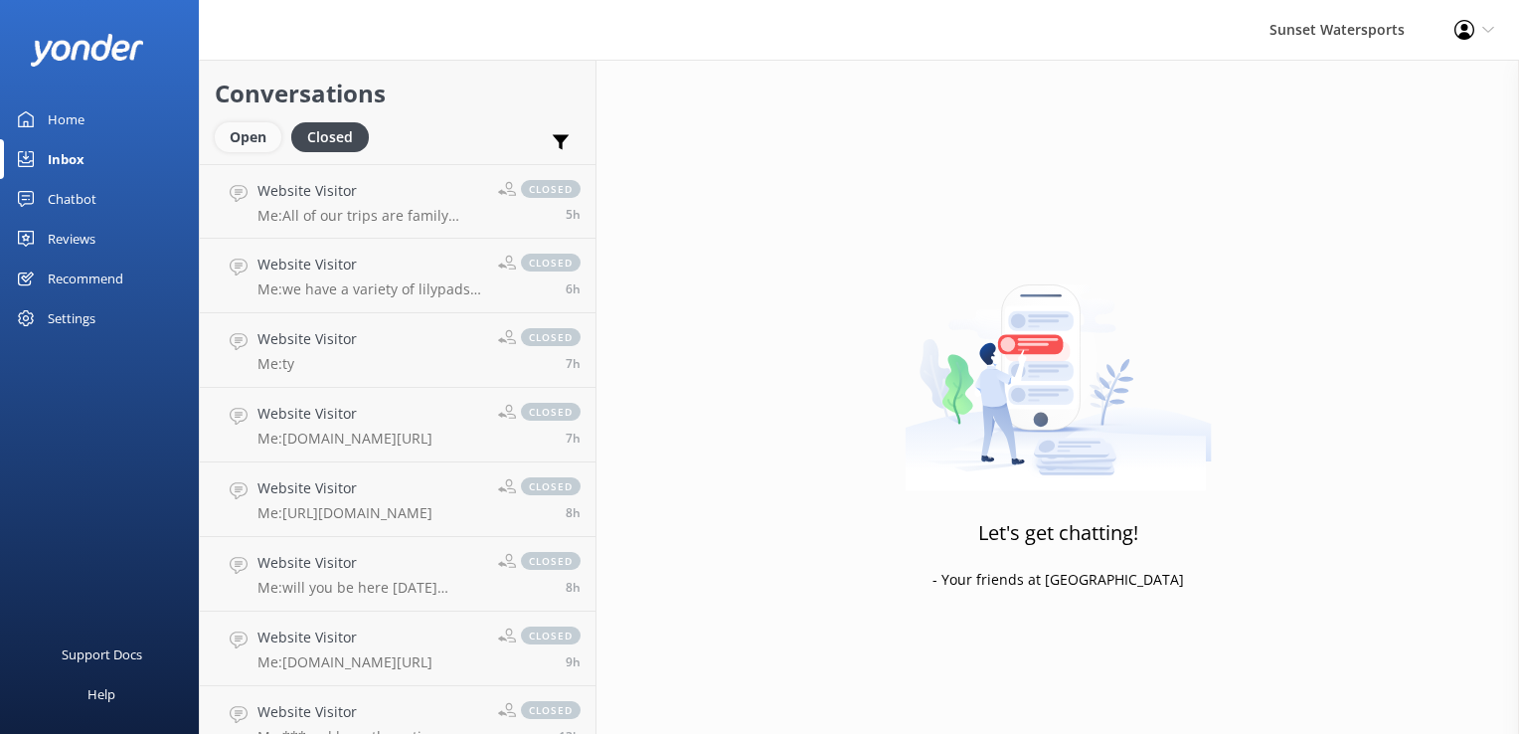
click at [243, 132] on div "Open" at bounding box center [248, 137] width 67 height 30
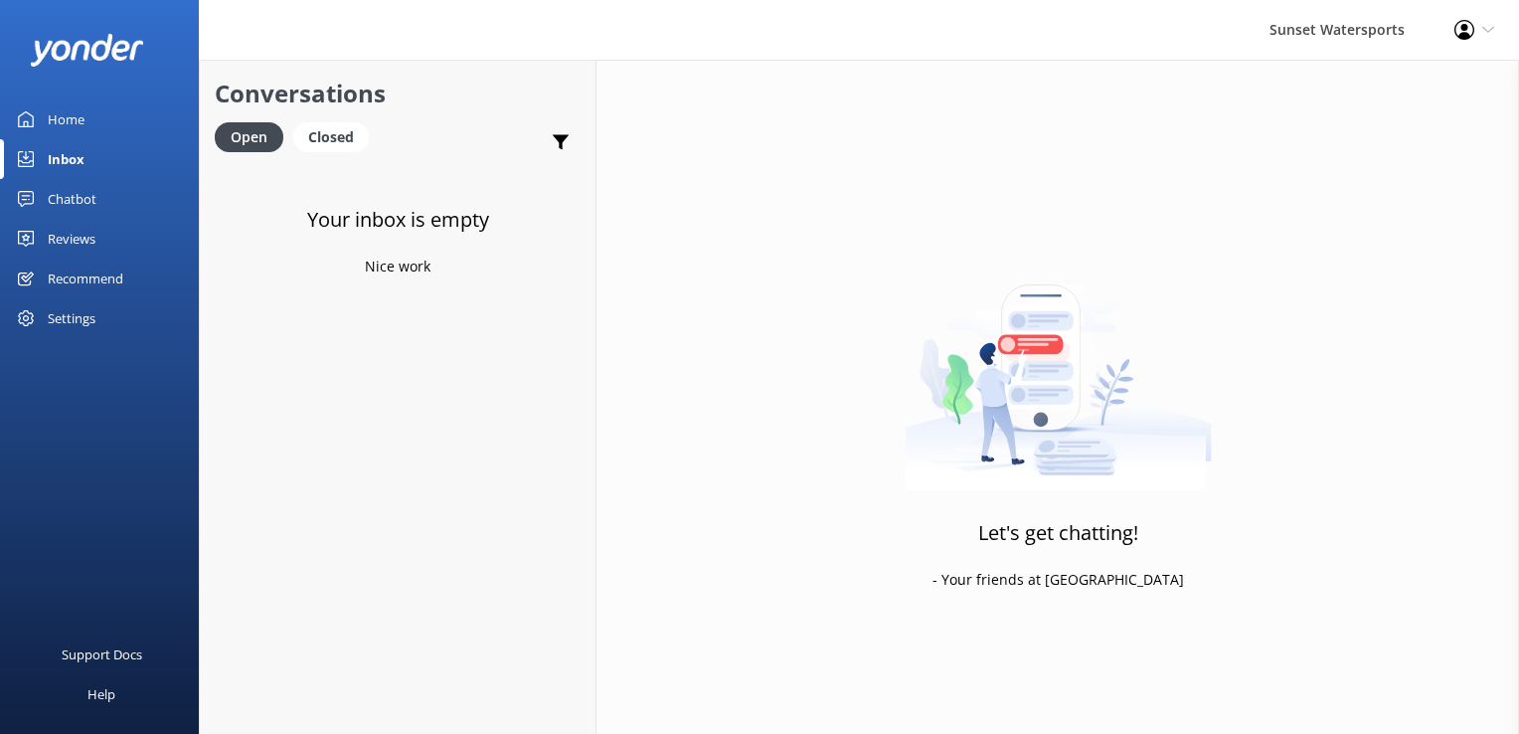
click at [348, 153] on div "Open Closed" at bounding box center [297, 146] width 164 height 48
click at [342, 145] on div "Closed" at bounding box center [331, 137] width 76 height 30
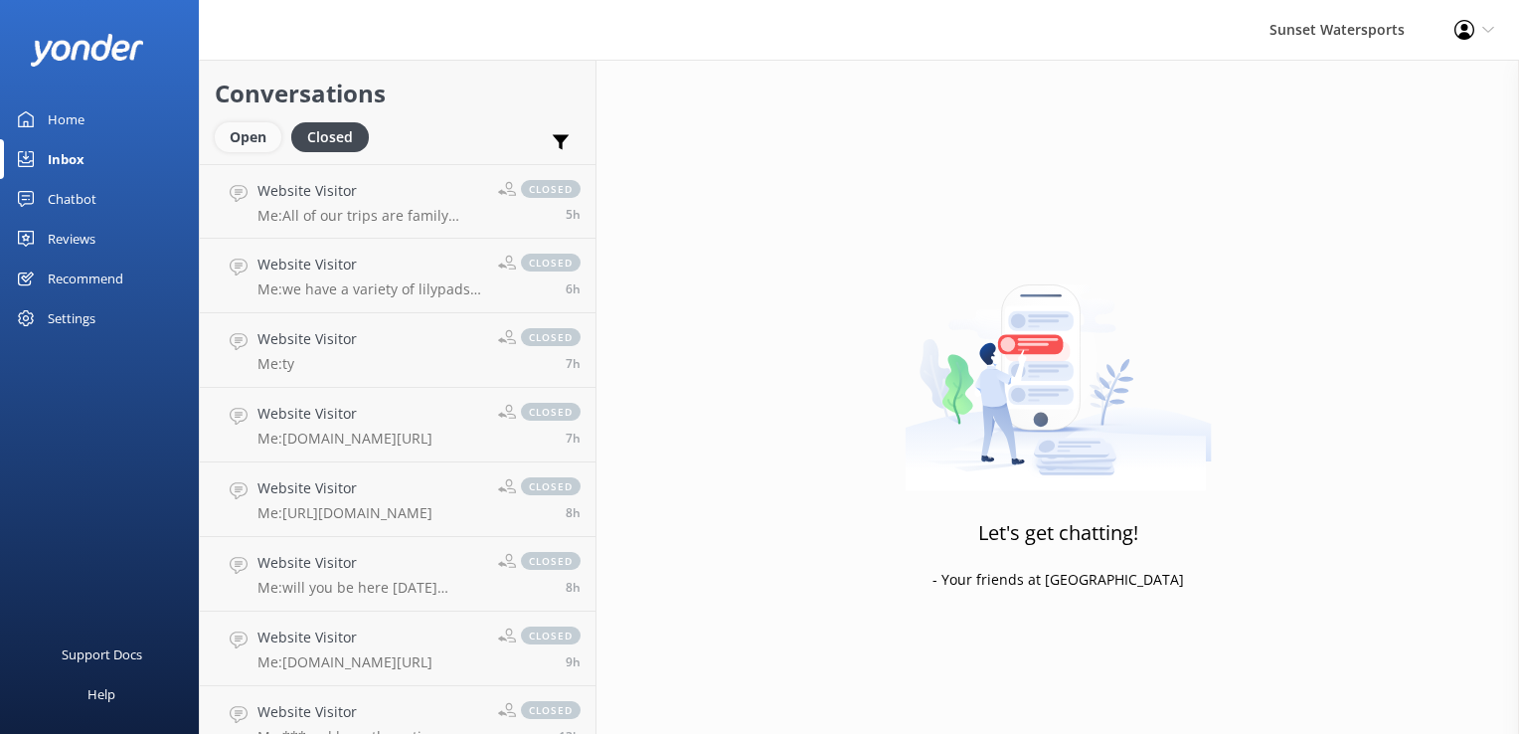
click at [251, 135] on div "Open" at bounding box center [248, 137] width 67 height 30
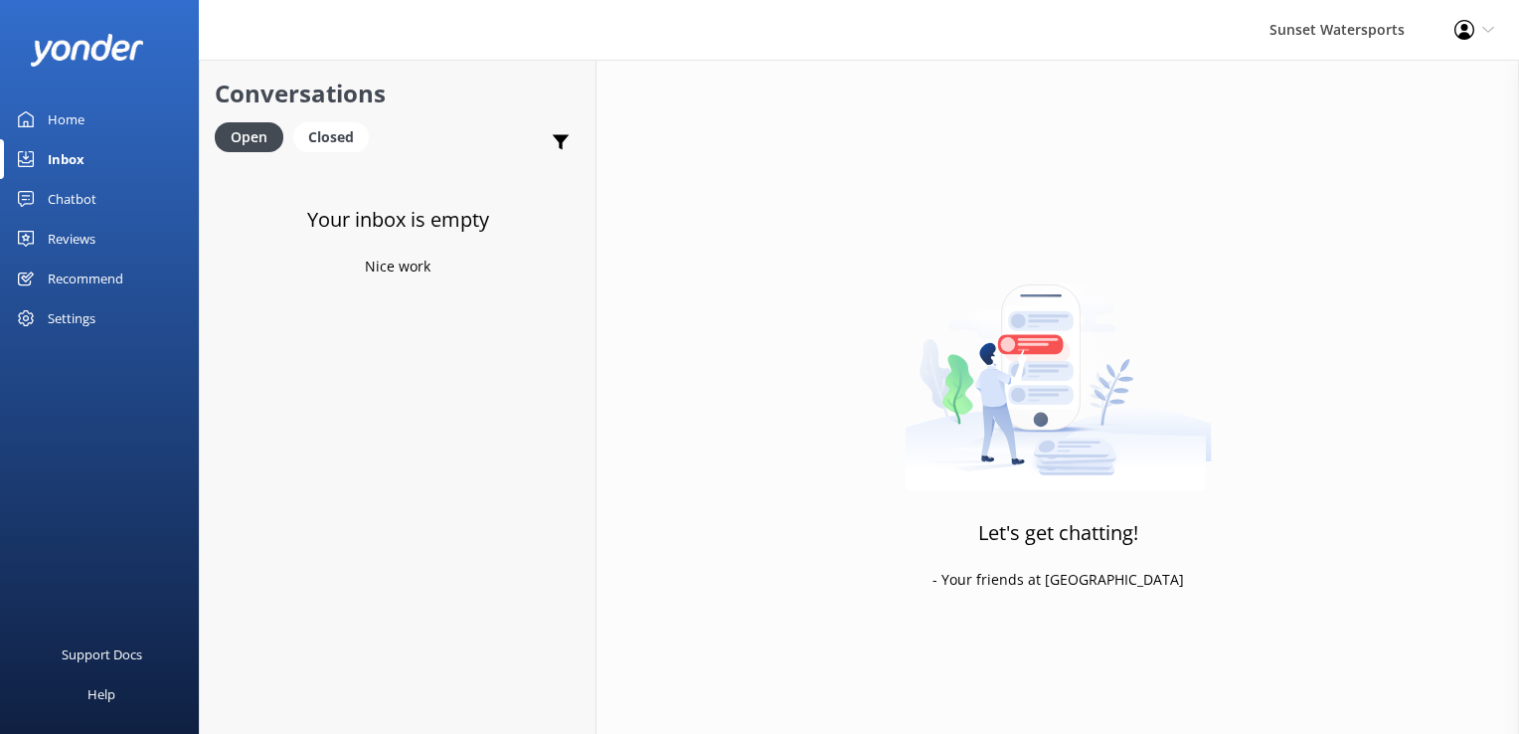
click at [1455, 22] on icon at bounding box center [1464, 30] width 20 height 20
click at [1380, 133] on link "Logout" at bounding box center [1420, 136] width 199 height 50
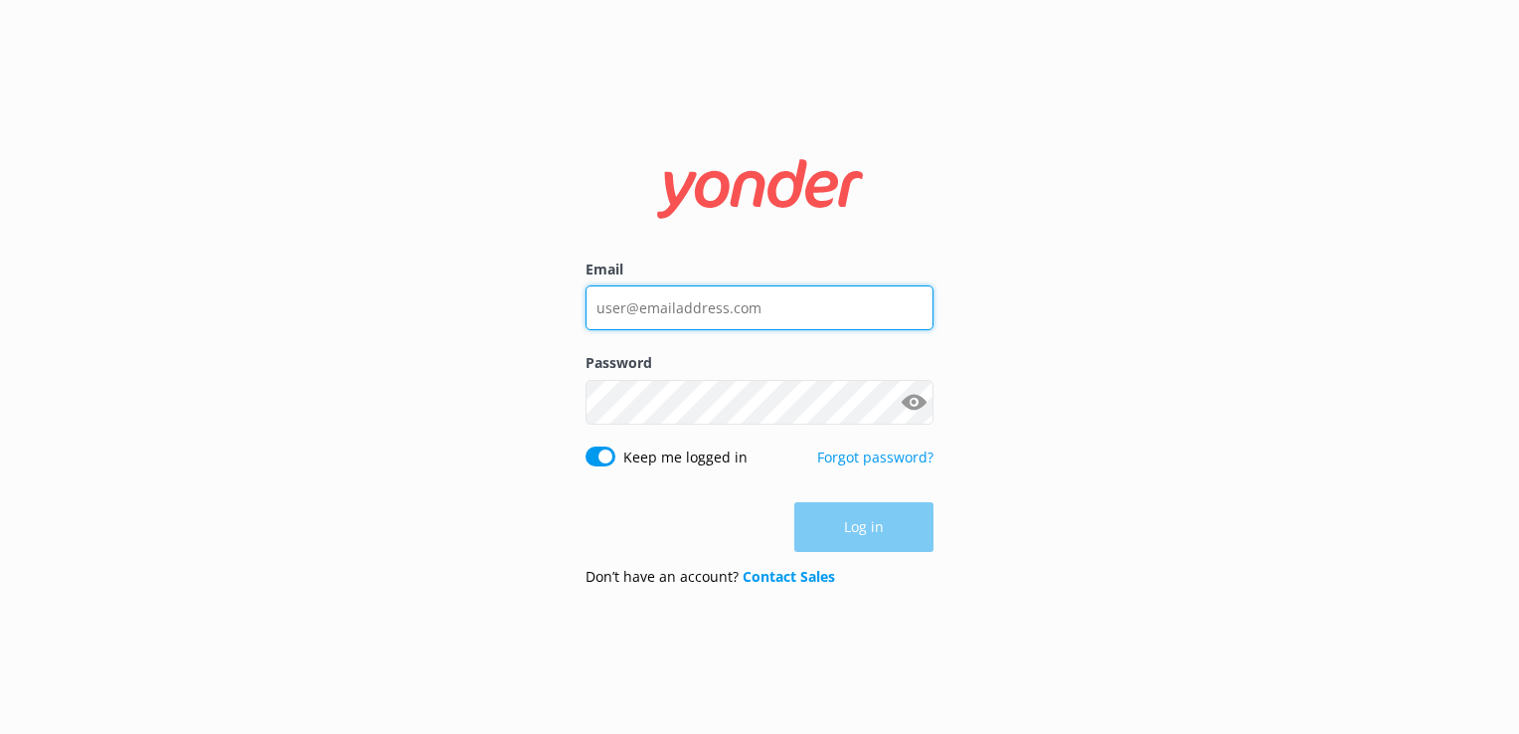
type input "[PERSON_NAME][EMAIL_ADDRESS][DOMAIN_NAME]"
